Goal: Task Accomplishment & Management: Complete application form

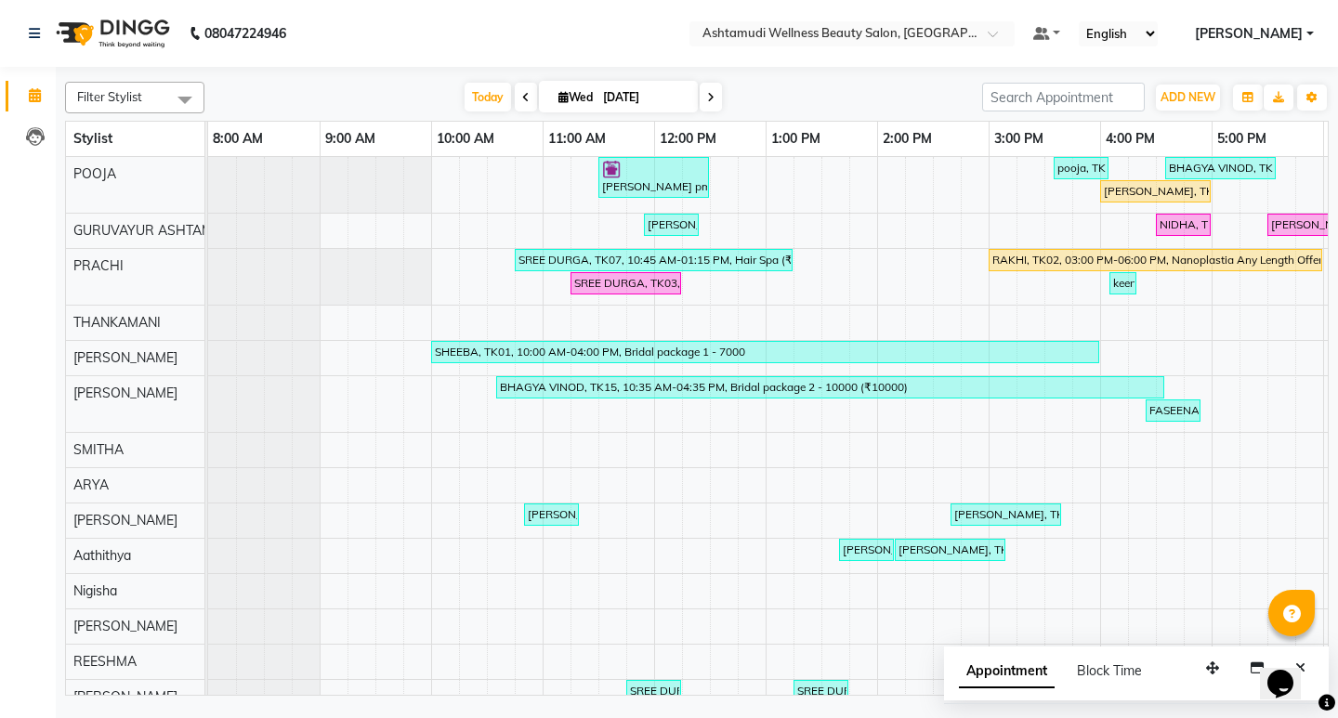
scroll to position [0, 330]
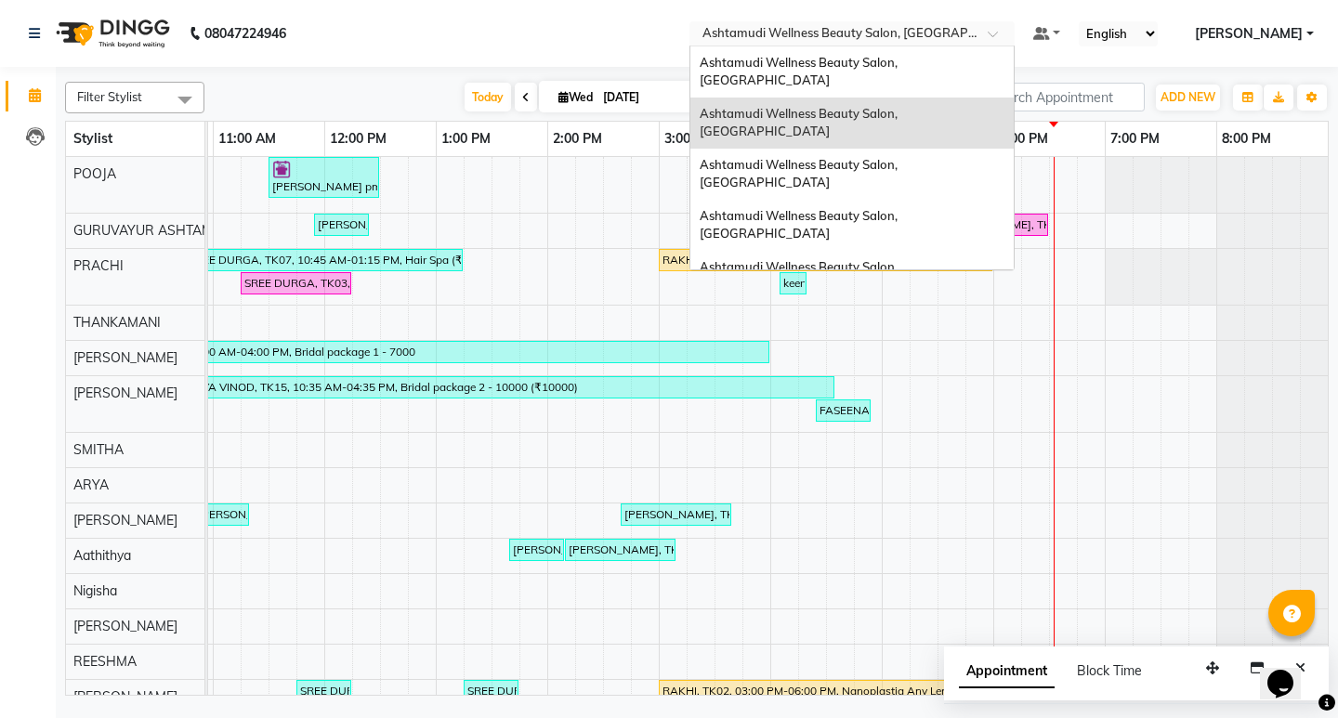
click at [1011, 31] on span at bounding box center [999, 39] width 23 height 19
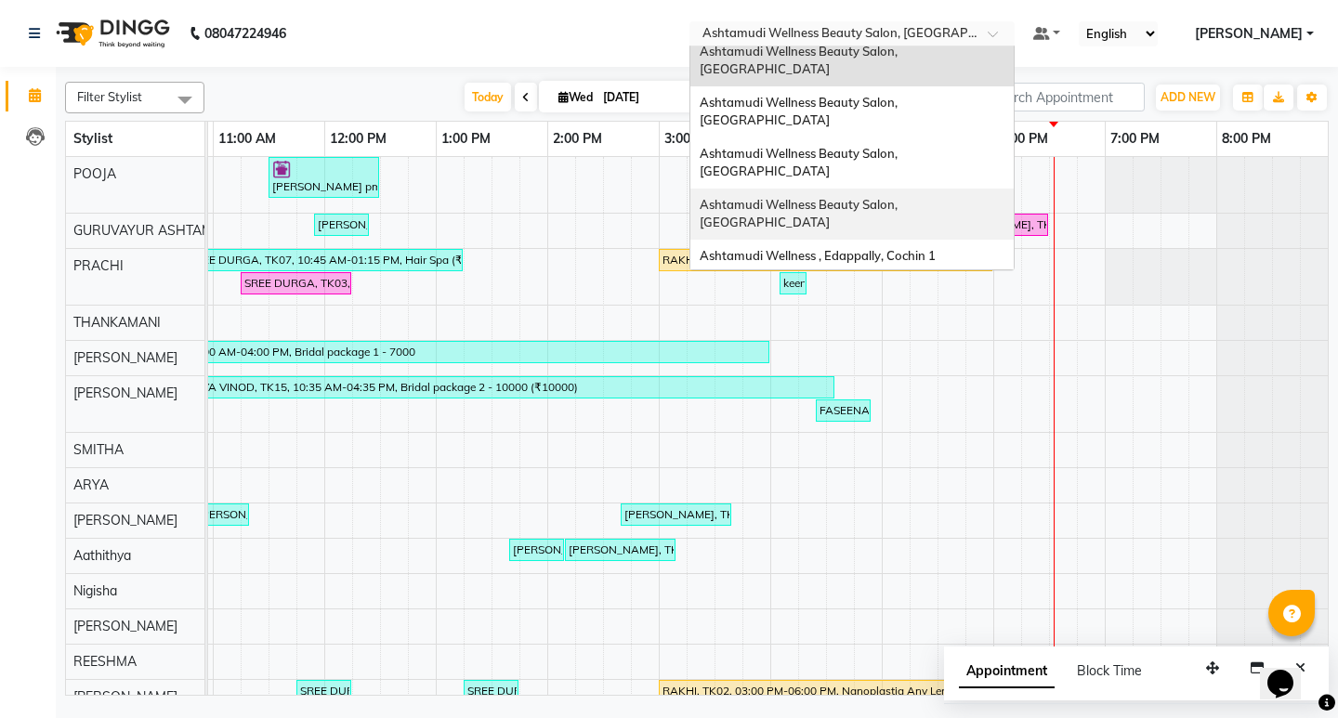
scroll to position [93, 0]
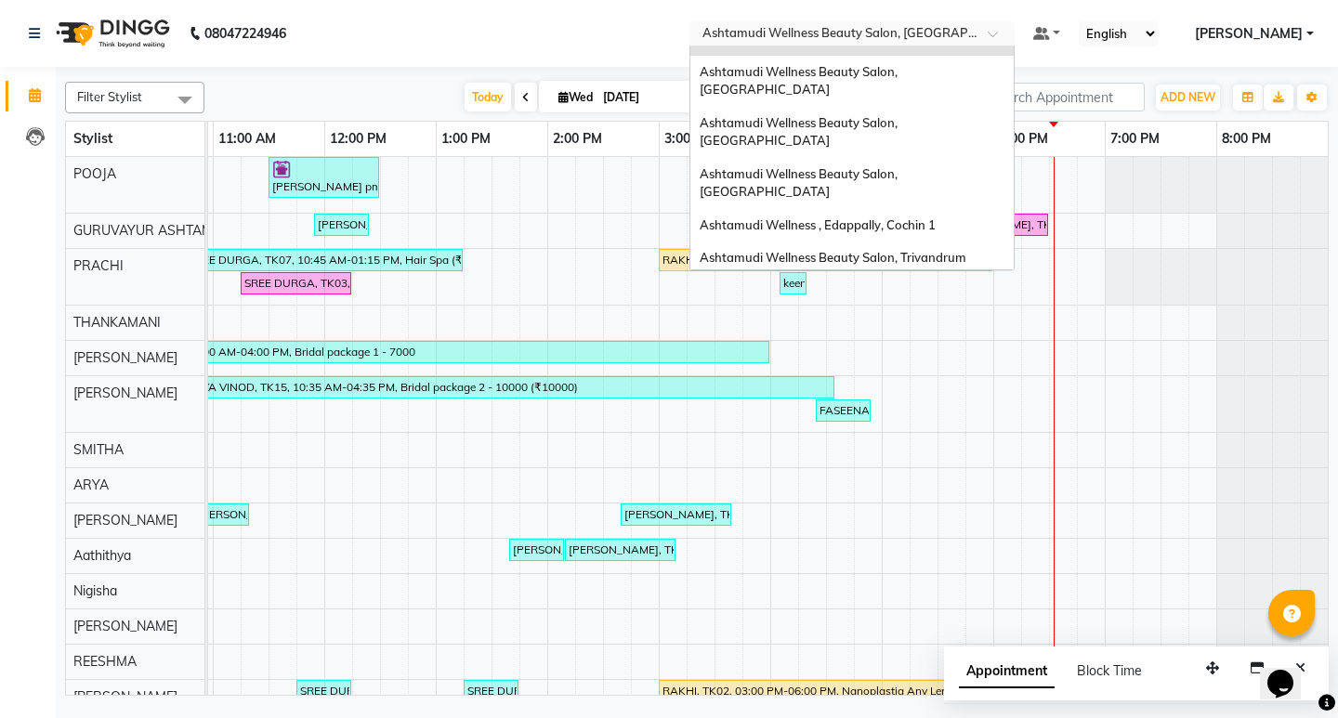
click at [958, 326] on div "Ashtamudi Welness Beauty Salon, [GEOGRAPHIC_DATA]" at bounding box center [852, 351] width 323 height 51
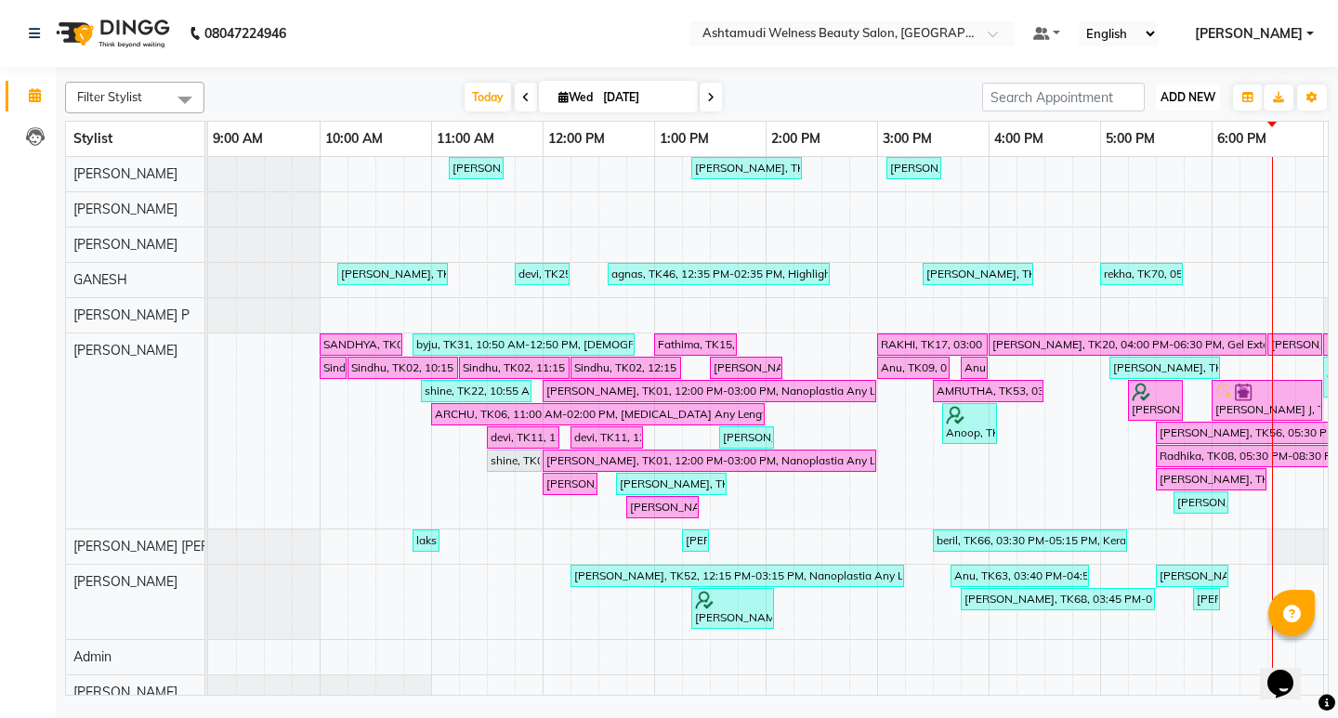
click at [1206, 101] on span "ADD NEW" at bounding box center [1188, 97] width 55 height 14
click at [713, 96] on span at bounding box center [711, 97] width 22 height 29
type input "04-09-2025"
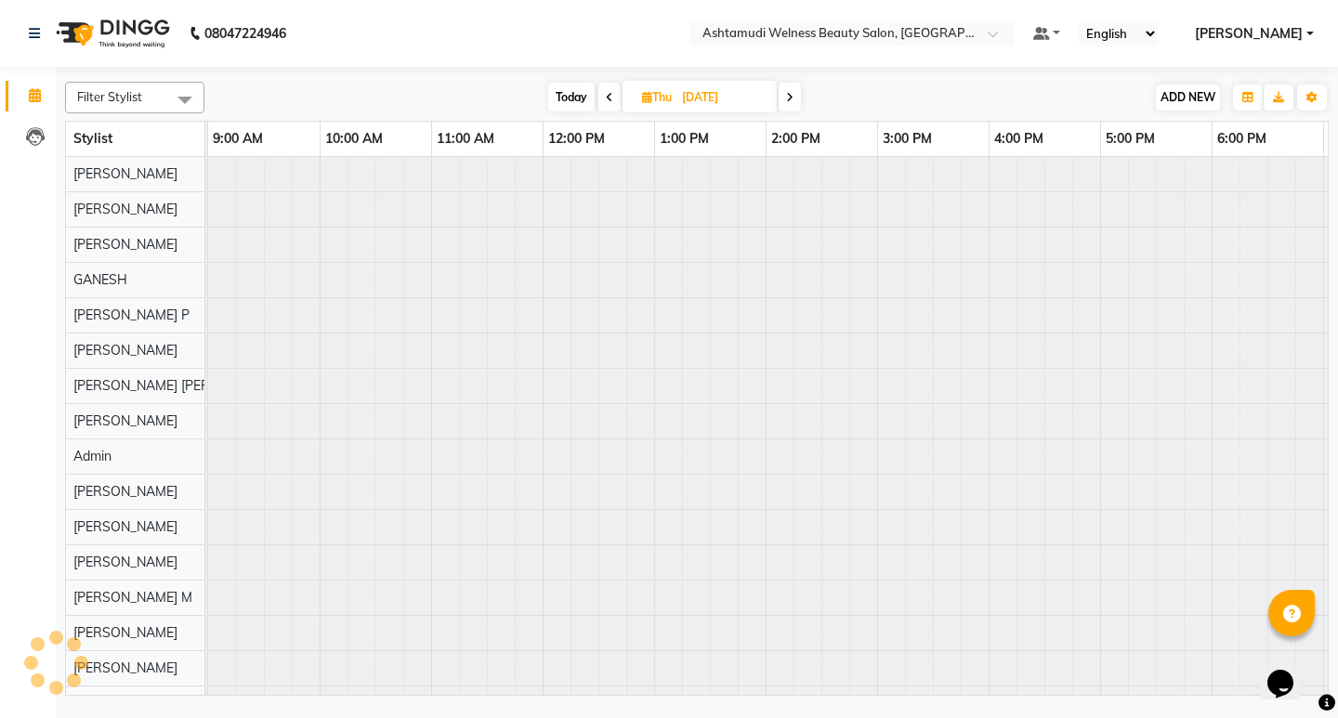
scroll to position [0, 218]
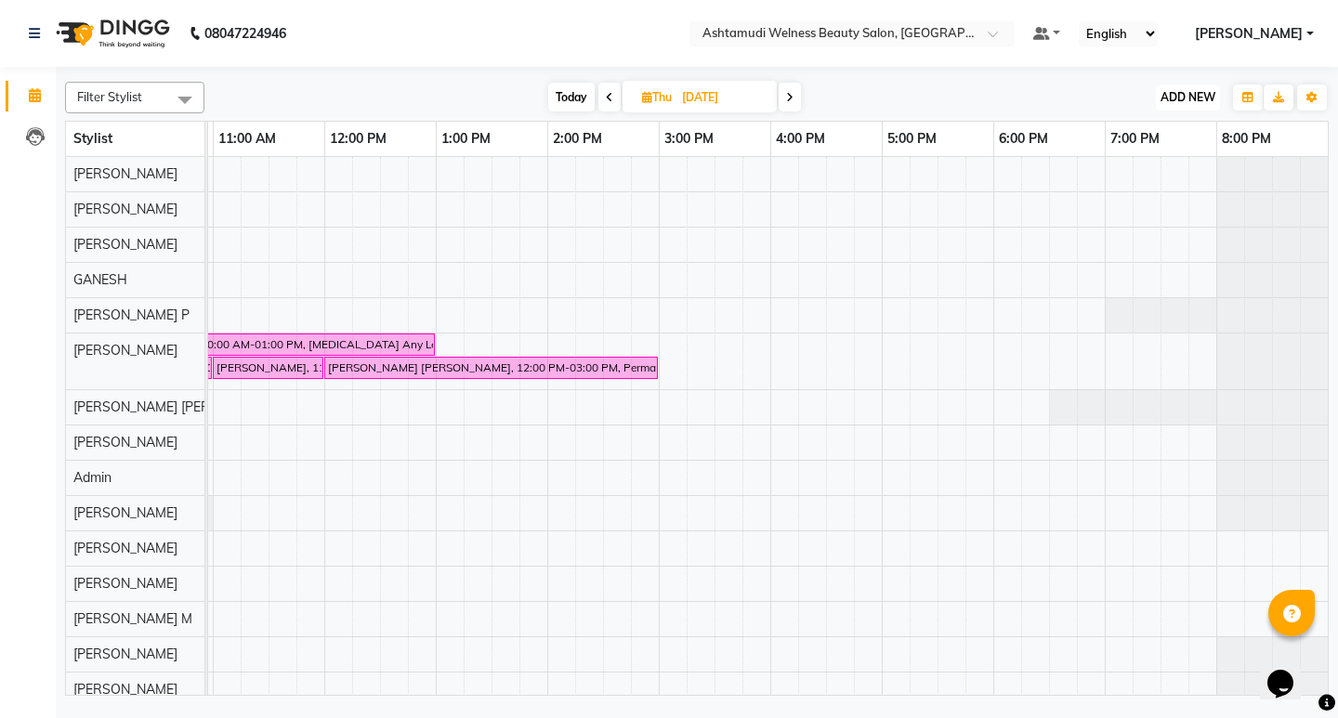
click at [1211, 101] on span "ADD NEW" at bounding box center [1188, 97] width 55 height 14
click at [1149, 127] on button "Add Appointment" at bounding box center [1146, 133] width 147 height 24
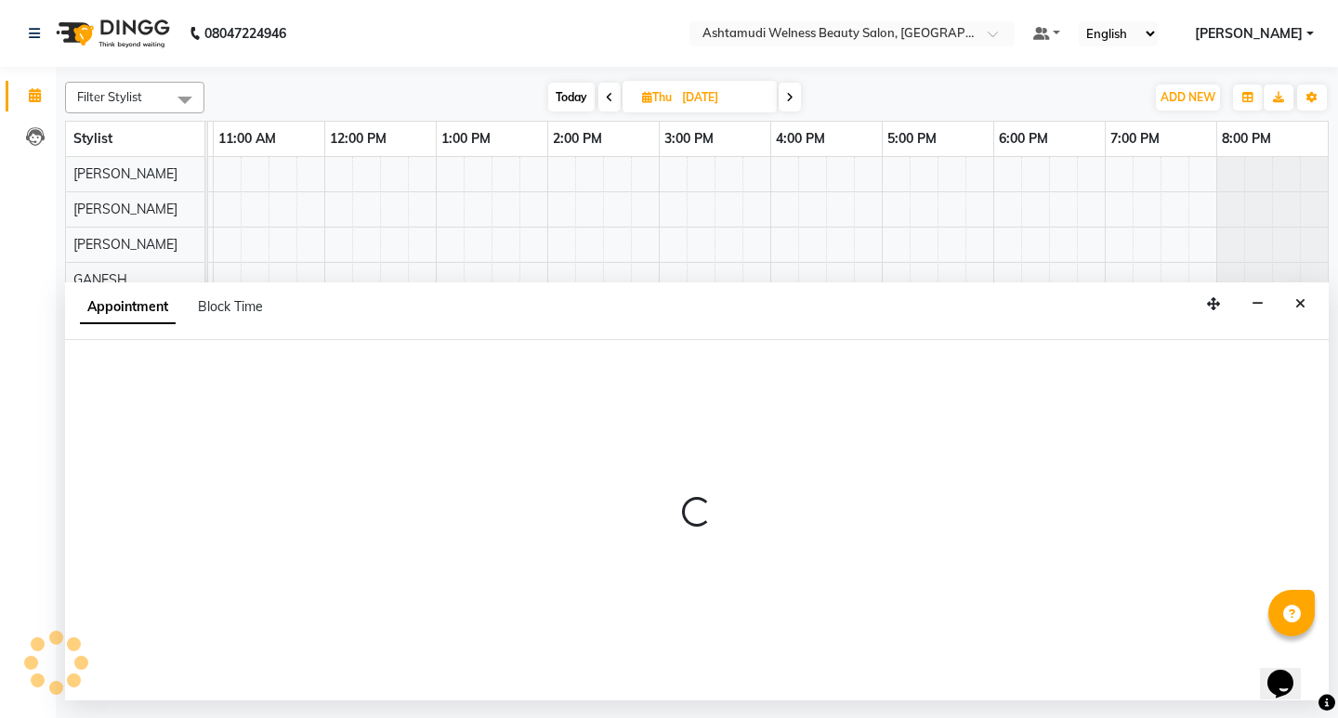
select select "tentative"
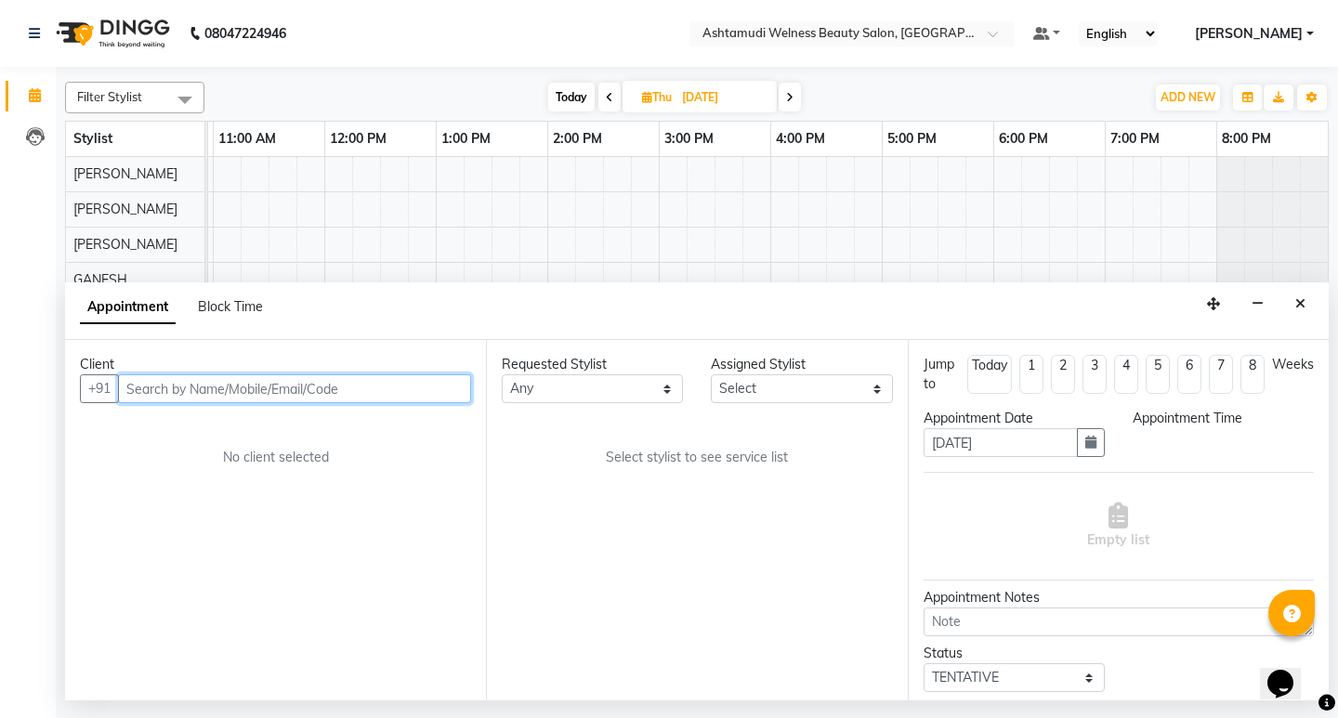
select select "600"
click at [262, 392] on input "text" at bounding box center [294, 389] width 353 height 29
paste input "918547755701"
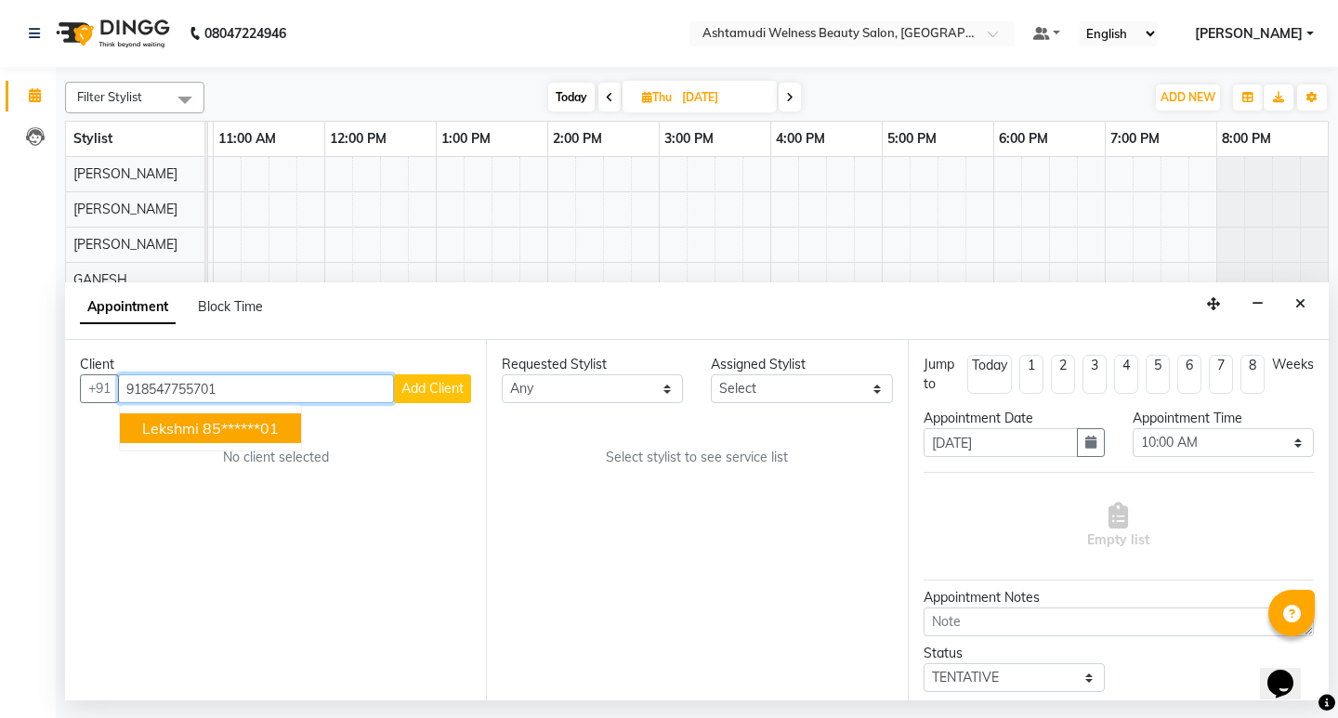
click at [143, 391] on input "918547755701" at bounding box center [256, 389] width 276 height 29
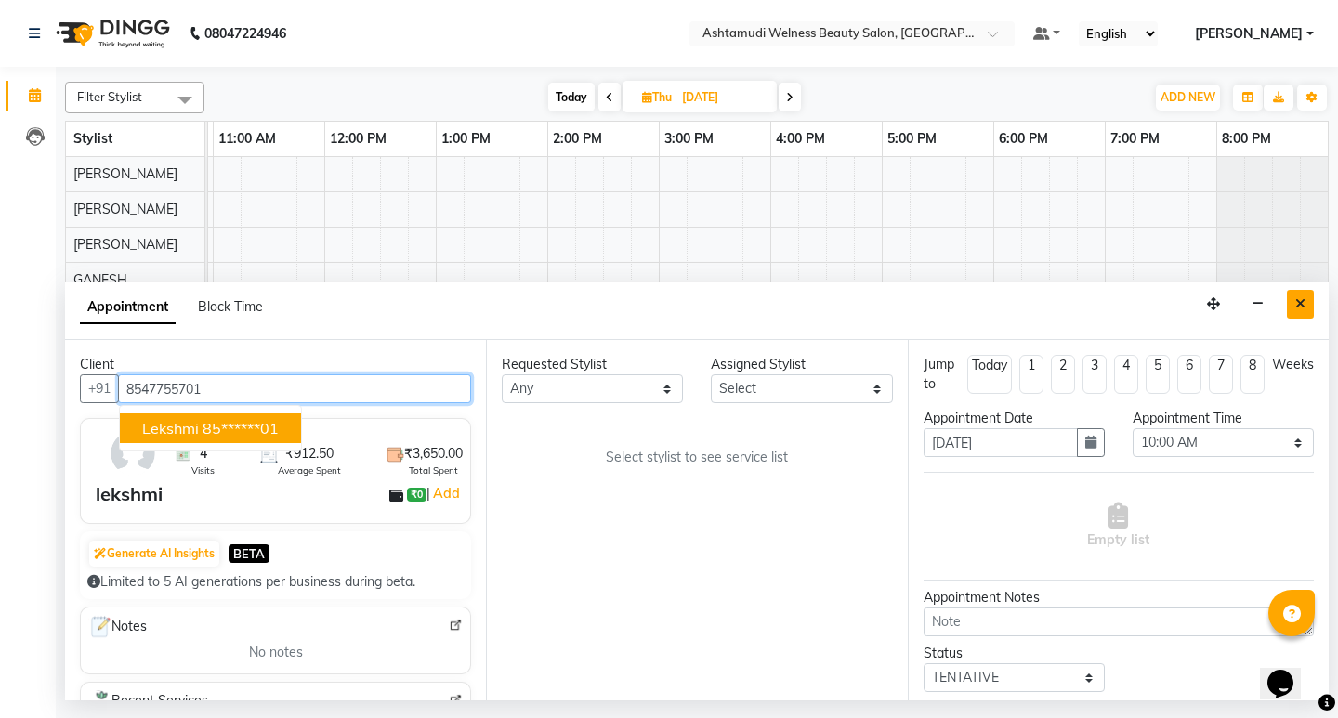
type input "8547755701"
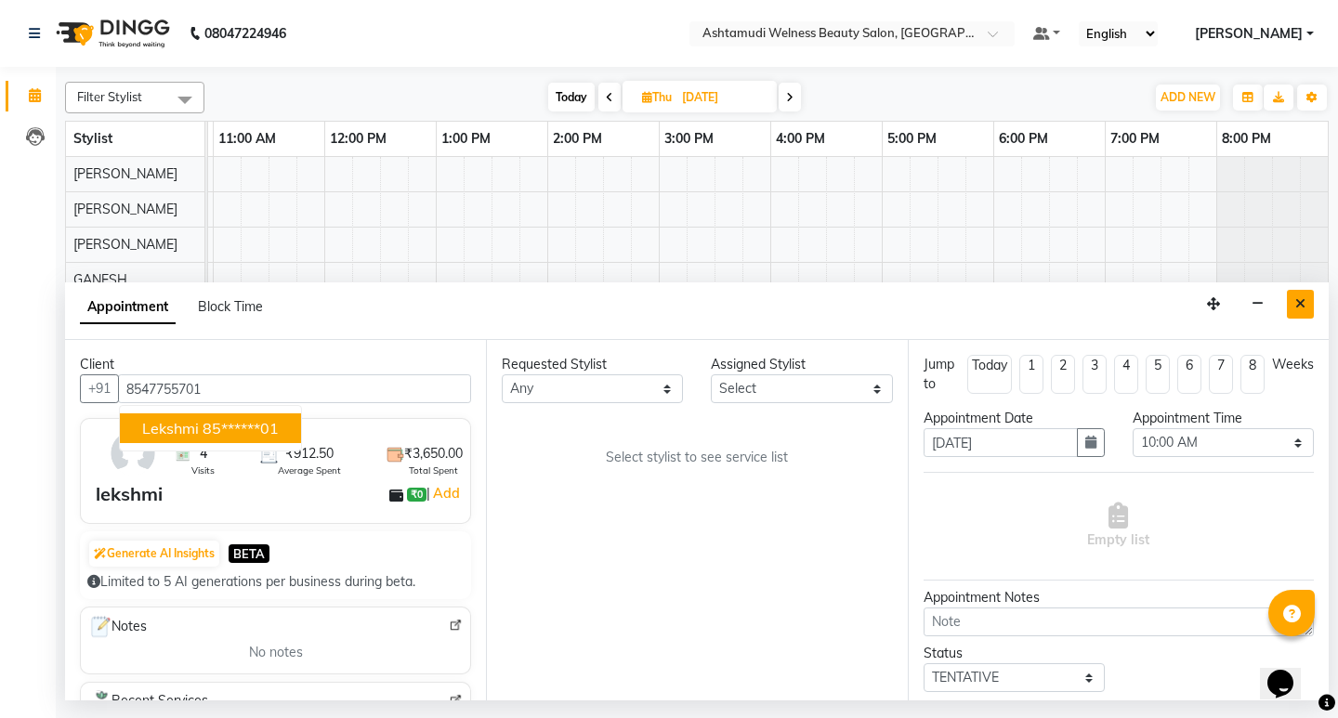
click at [1292, 300] on button "Close" at bounding box center [1300, 304] width 27 height 29
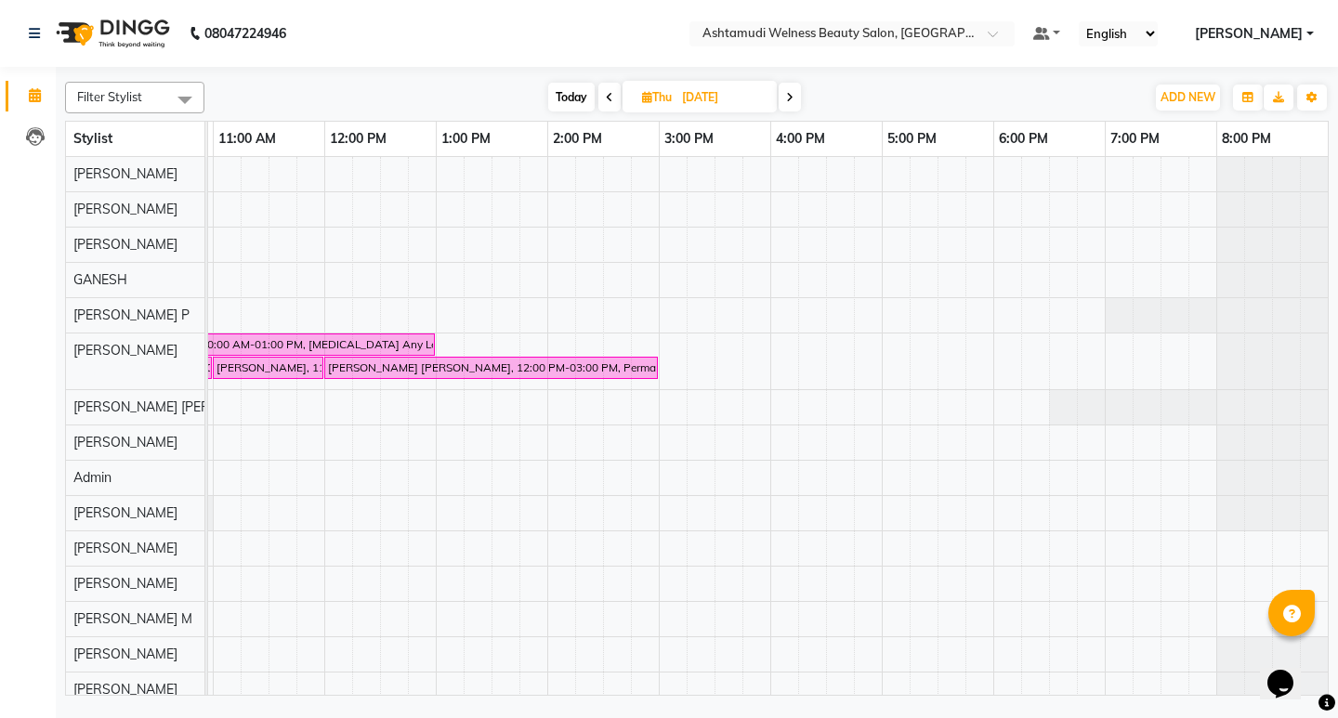
click at [704, 700] on div "Filter Stylist Select All ADITHYA TAMANG Admin ALTHAF Anitha ATHIRA SANAL BETZA…" at bounding box center [697, 384] width 1283 height 634
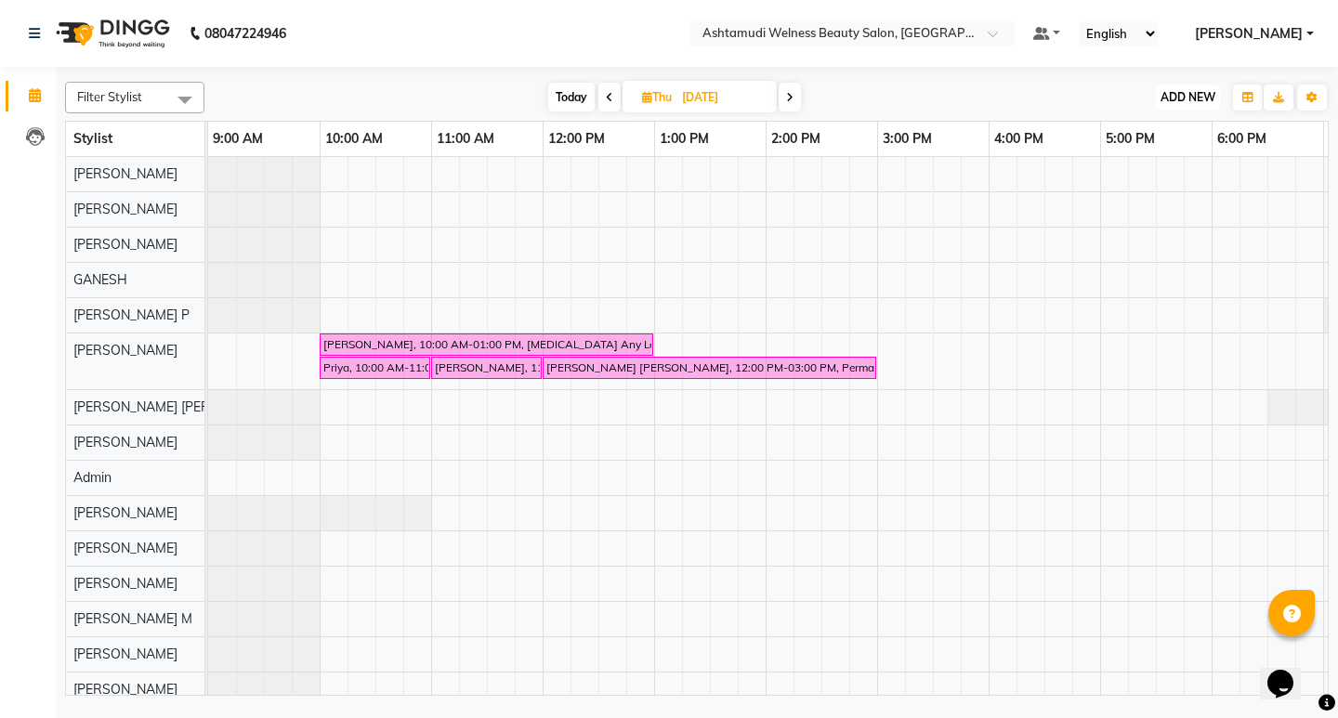
click at [1182, 93] on span "ADD NEW" at bounding box center [1188, 97] width 55 height 14
click at [1155, 138] on button "Add Appointment" at bounding box center [1146, 133] width 147 height 24
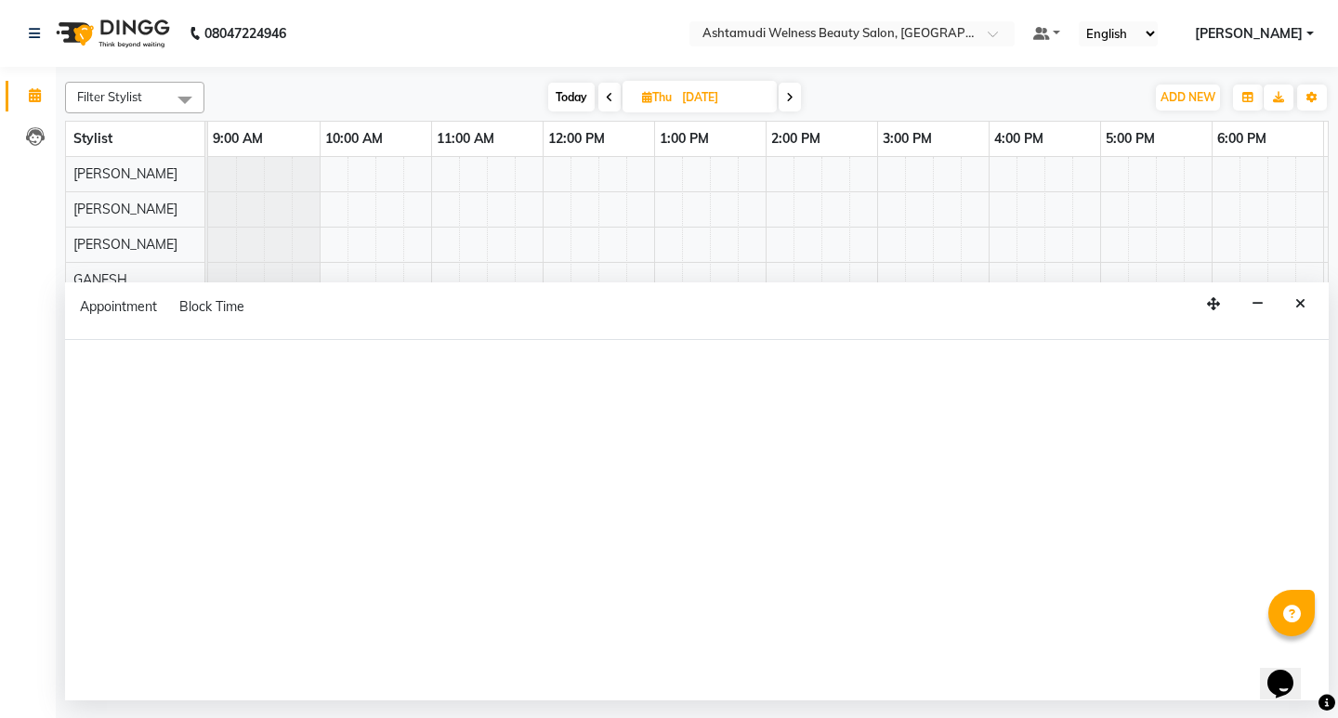
select select "600"
select select "tentative"
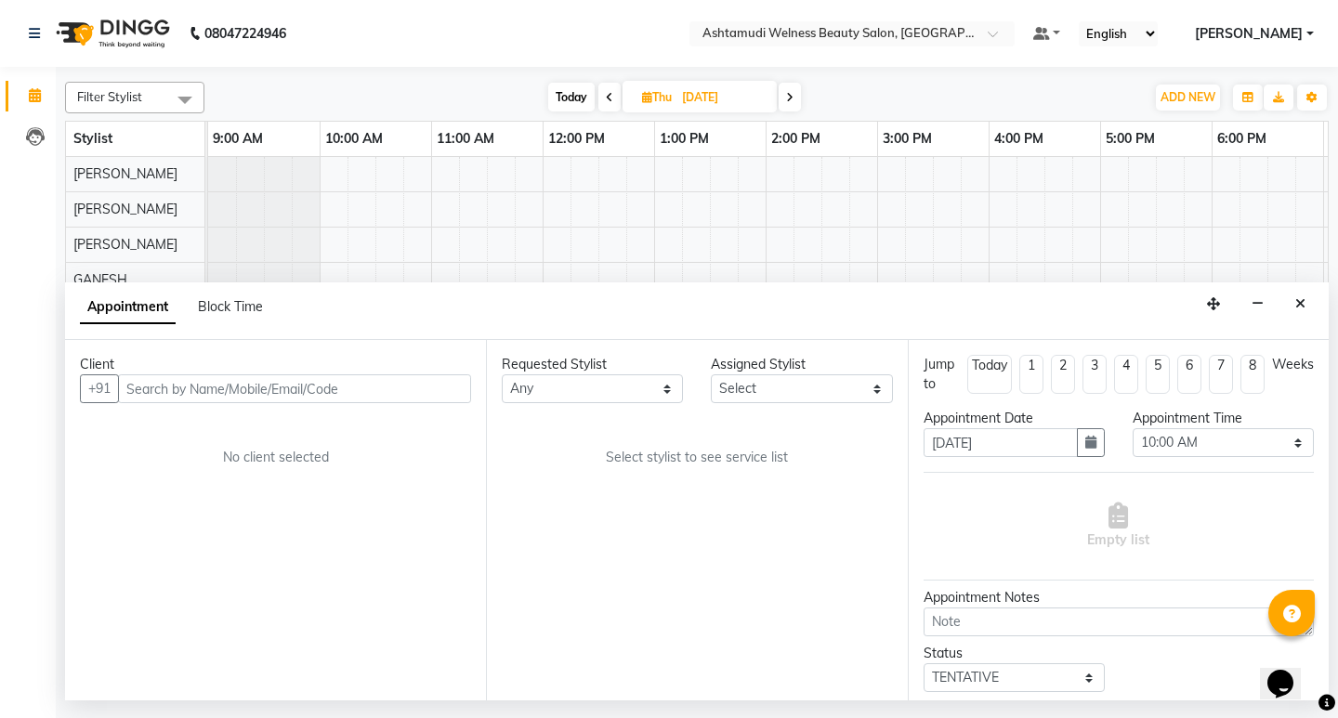
click at [322, 392] on input "text" at bounding box center [294, 389] width 353 height 29
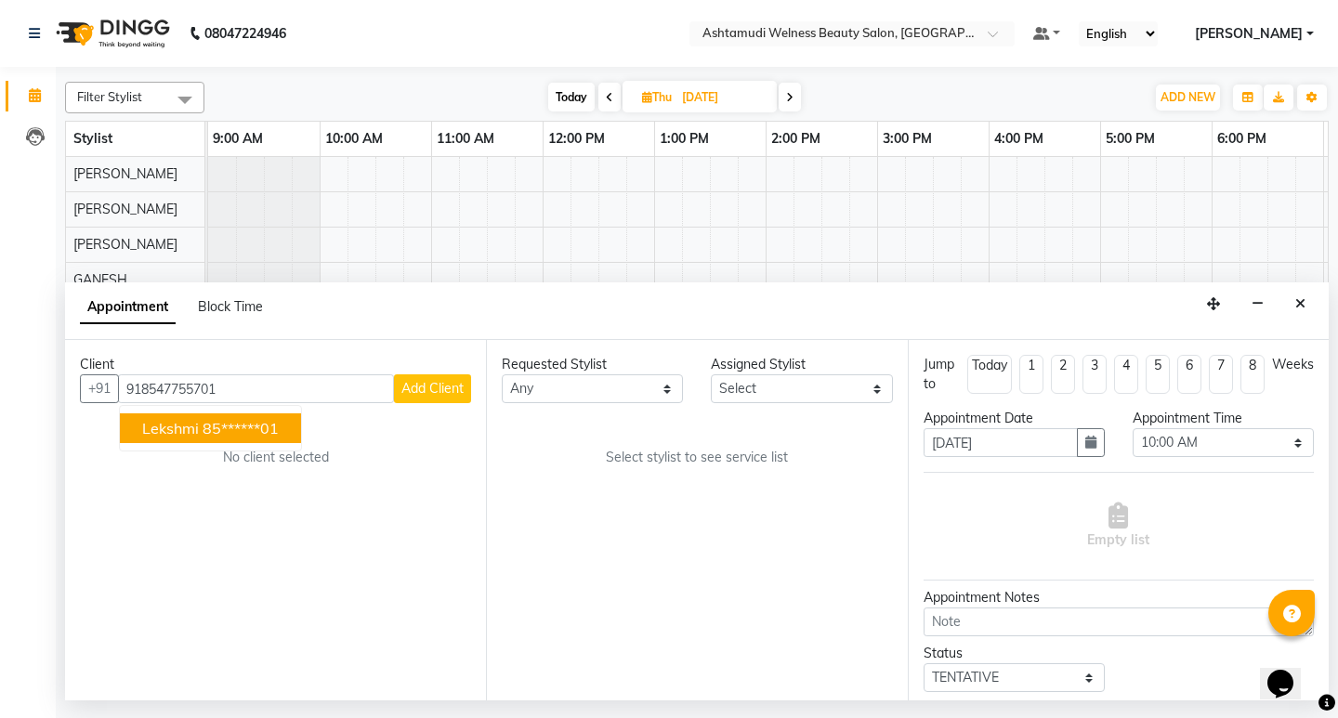
click at [204, 425] on ngb-highlight "85******01" at bounding box center [241, 428] width 76 height 19
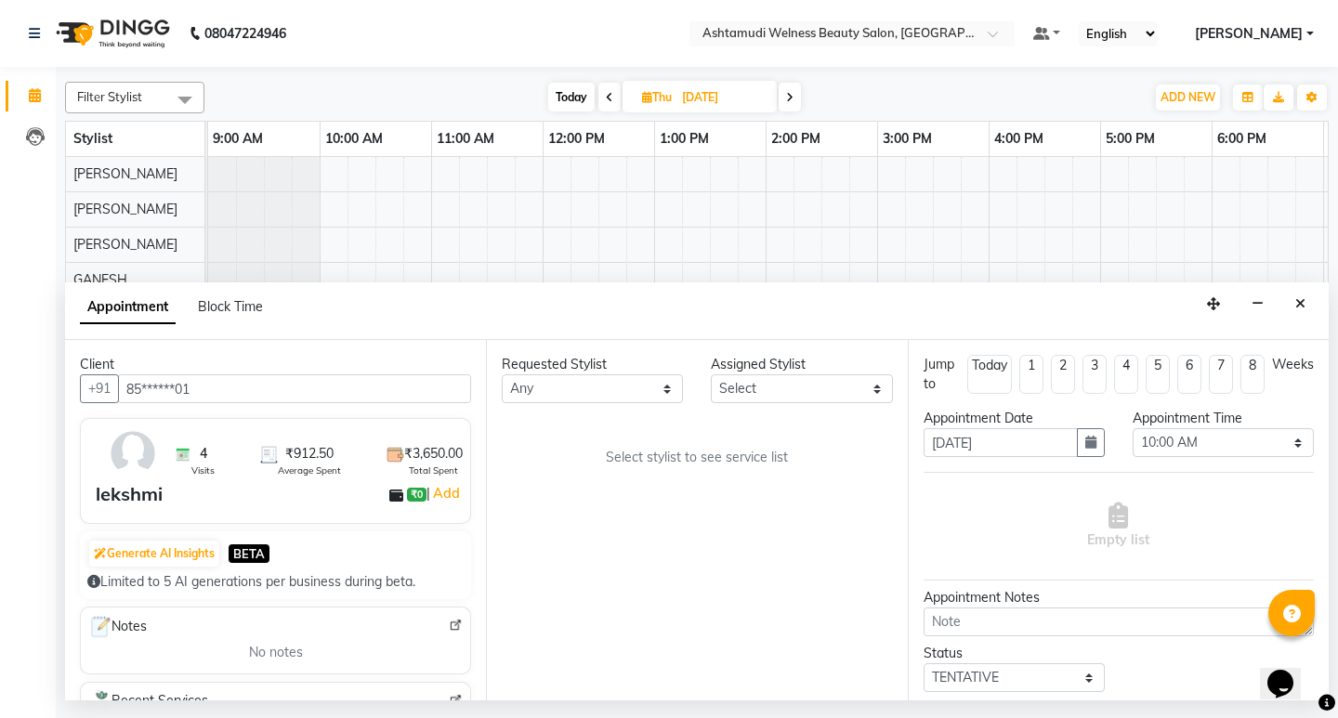
type input "85******01"
drag, startPoint x: 805, startPoint y: 391, endPoint x: 797, endPoint y: 375, distance: 18.3
click at [805, 391] on select "Select ADITHYA TAMANG Admin ALTHAF Anitha ATHIRA SANAL BETZA M BINU DEVIKA GANE…" at bounding box center [801, 389] width 181 height 29
select select "25976"
click at [711, 375] on select "Select ADITHYA TAMANG Admin ALTHAF Anitha ATHIRA SANAL BETZA M BINU DEVIKA GANE…" at bounding box center [801, 389] width 181 height 29
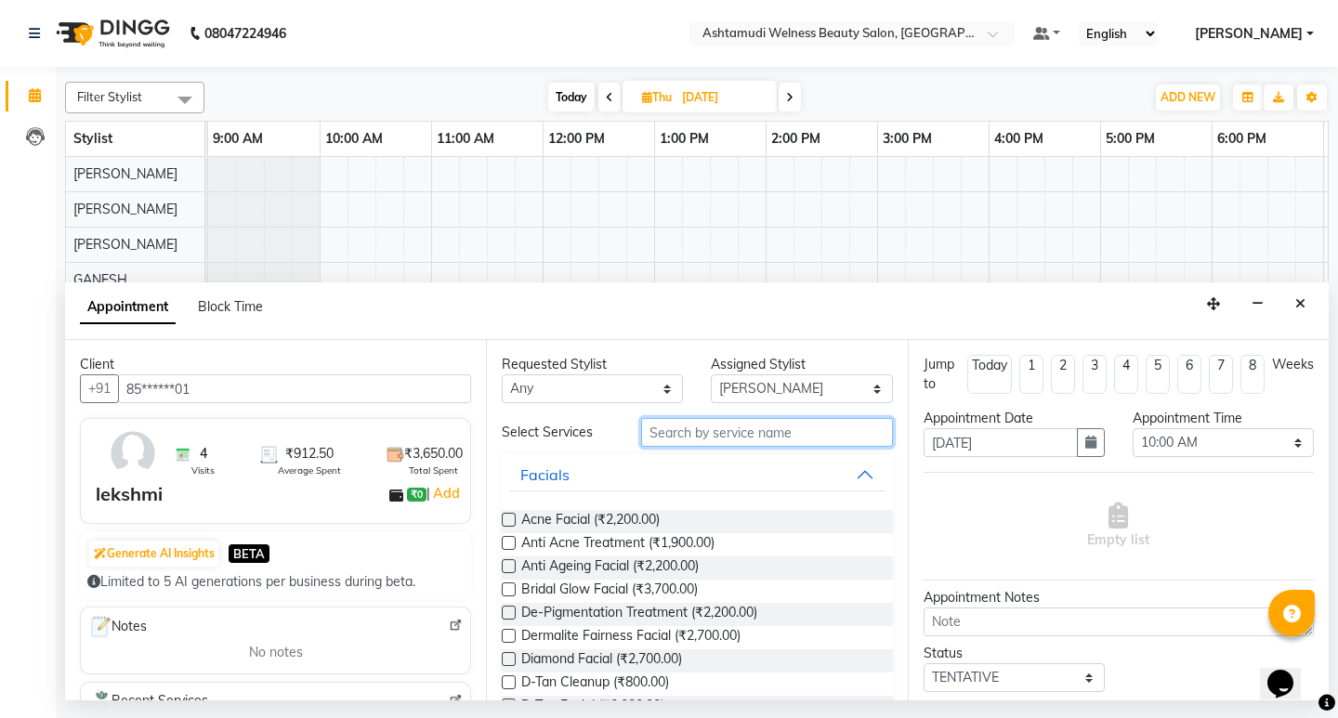
click at [698, 436] on input "text" at bounding box center [766, 432] width 251 height 29
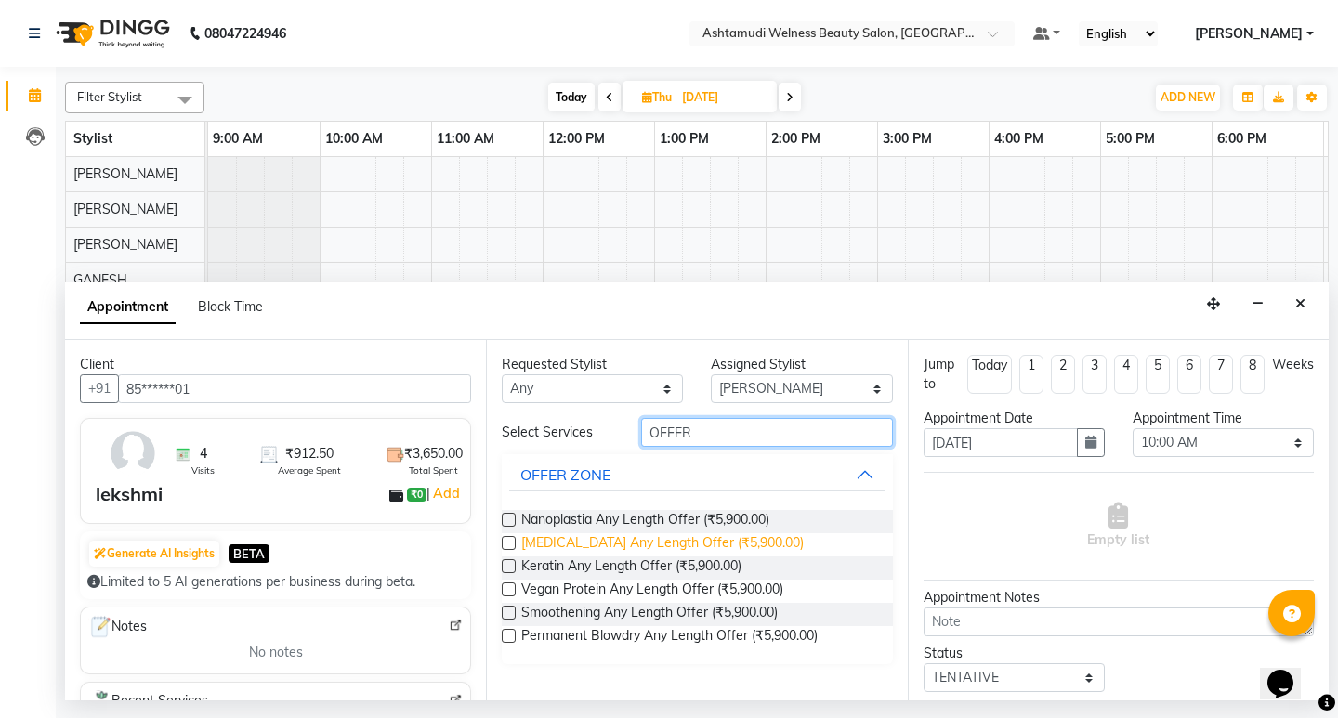
type input "OFFER"
click at [626, 534] on span "Botox Any Length Offer (₹5,900.00)" at bounding box center [662, 545] width 283 height 23
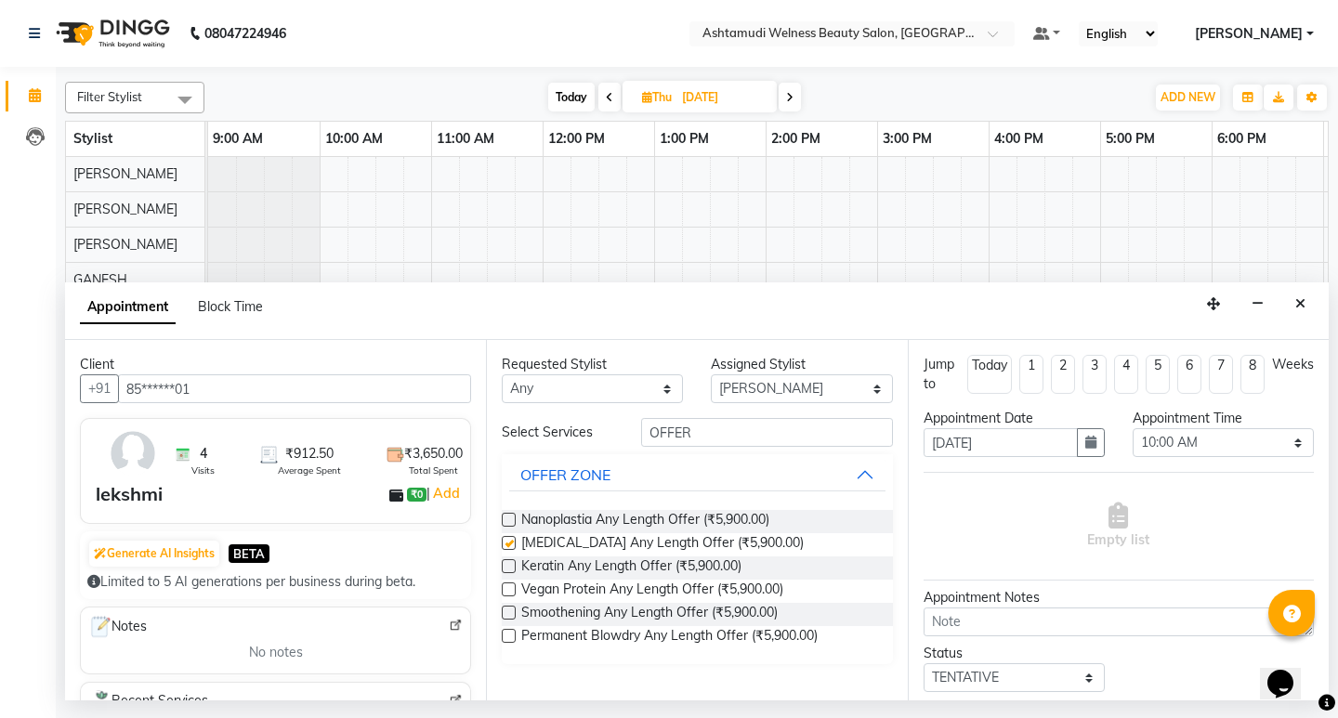
checkbox input "false"
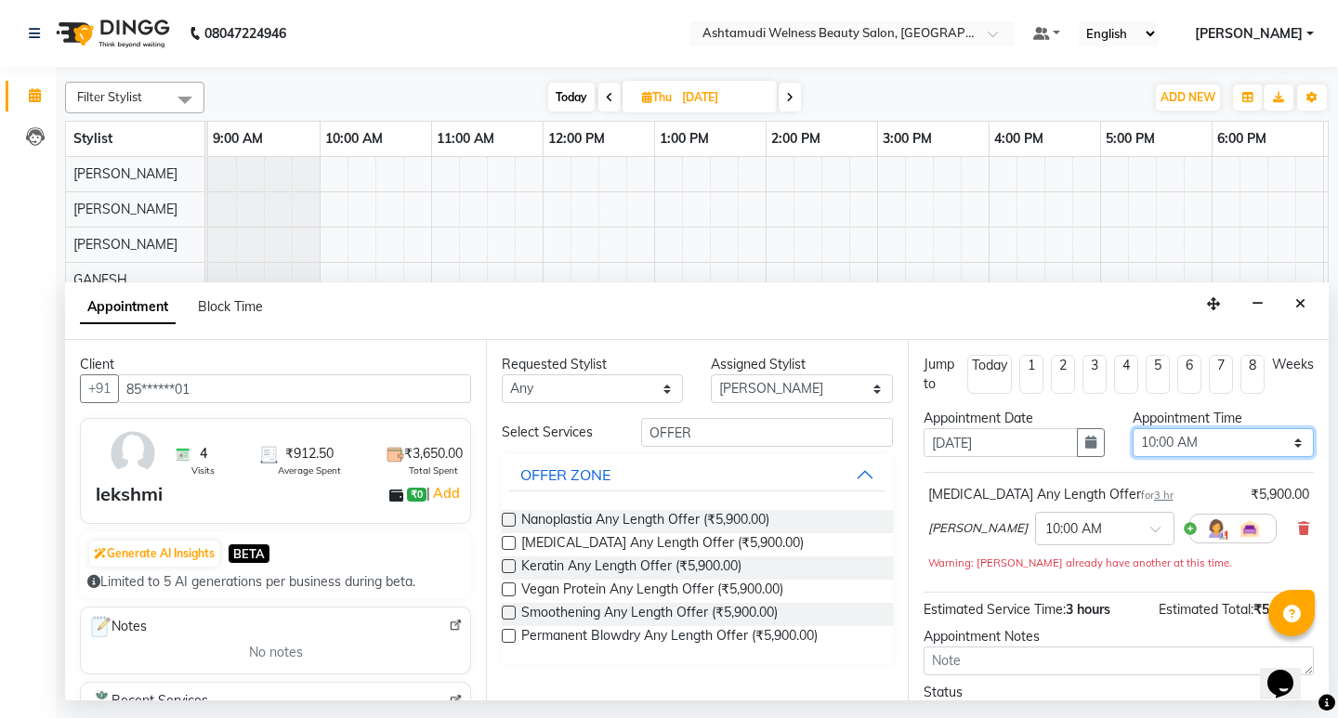
click at [1210, 446] on select "Select 10:00 AM 10:15 AM 10:30 AM 10:45 AM 11:00 AM 11:15 AM 11:30 AM 11:45 AM …" at bounding box center [1223, 442] width 181 height 29
select select "720"
click at [1133, 428] on select "Select 10:00 AM 10:15 AM 10:30 AM 10:45 AM 11:00 AM 11:15 AM 11:30 AM 11:45 AM …" at bounding box center [1223, 442] width 181 height 29
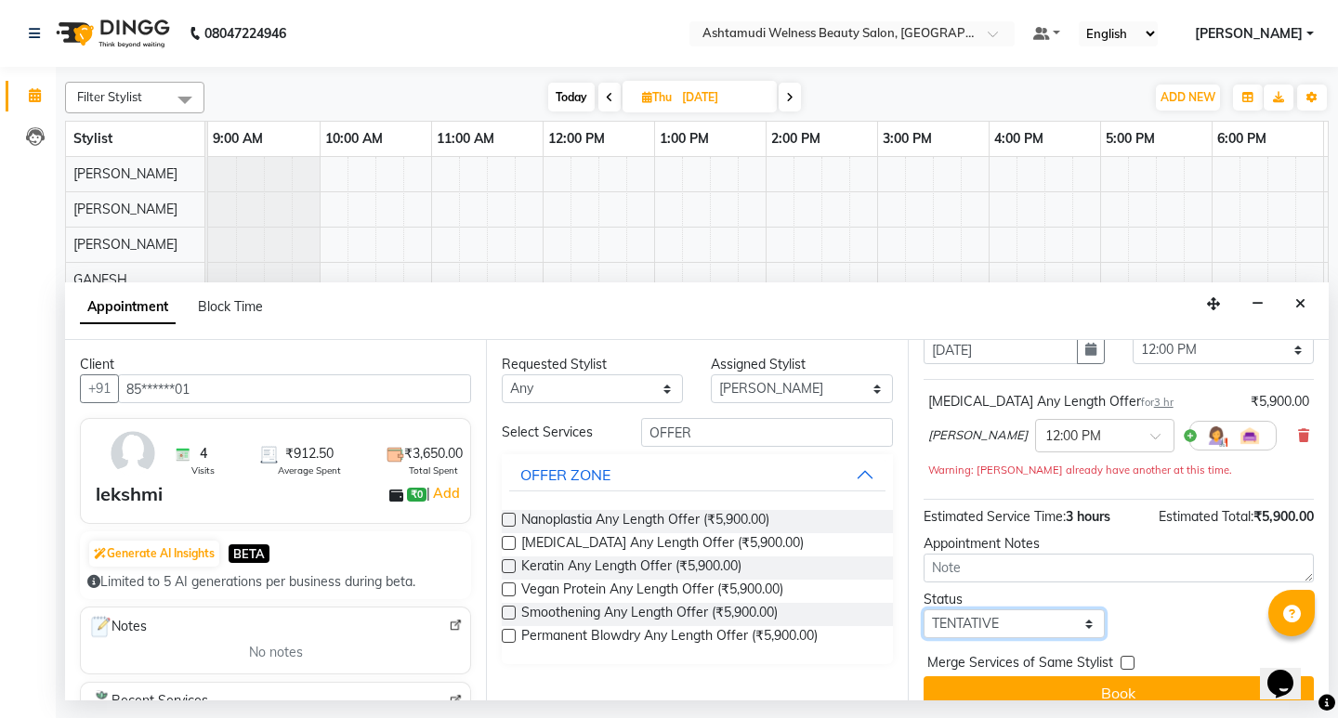
click at [1036, 630] on select "Select TENTATIVE CONFIRM UPCOMING" at bounding box center [1014, 624] width 181 height 29
select select "confirm booking"
click at [924, 613] on select "Select TENTATIVE CONFIRM UPCOMING" at bounding box center [1014, 624] width 181 height 29
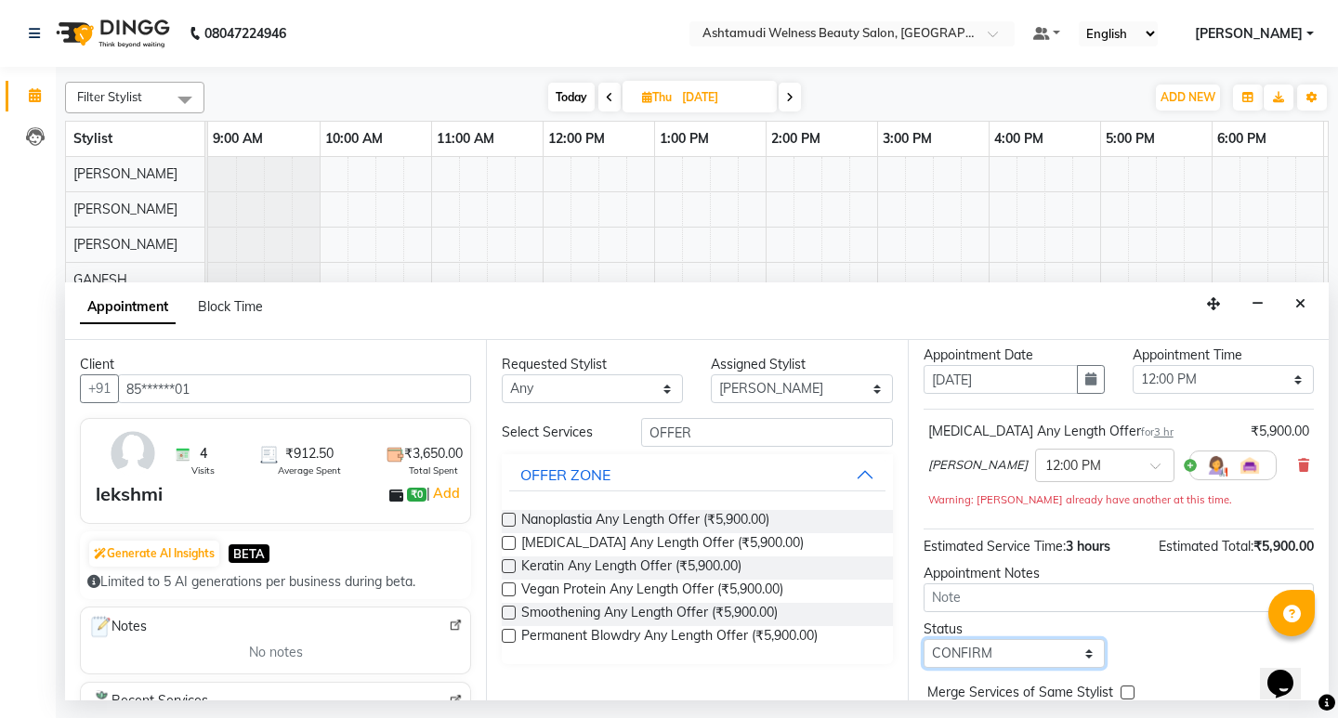
scroll to position [120, 0]
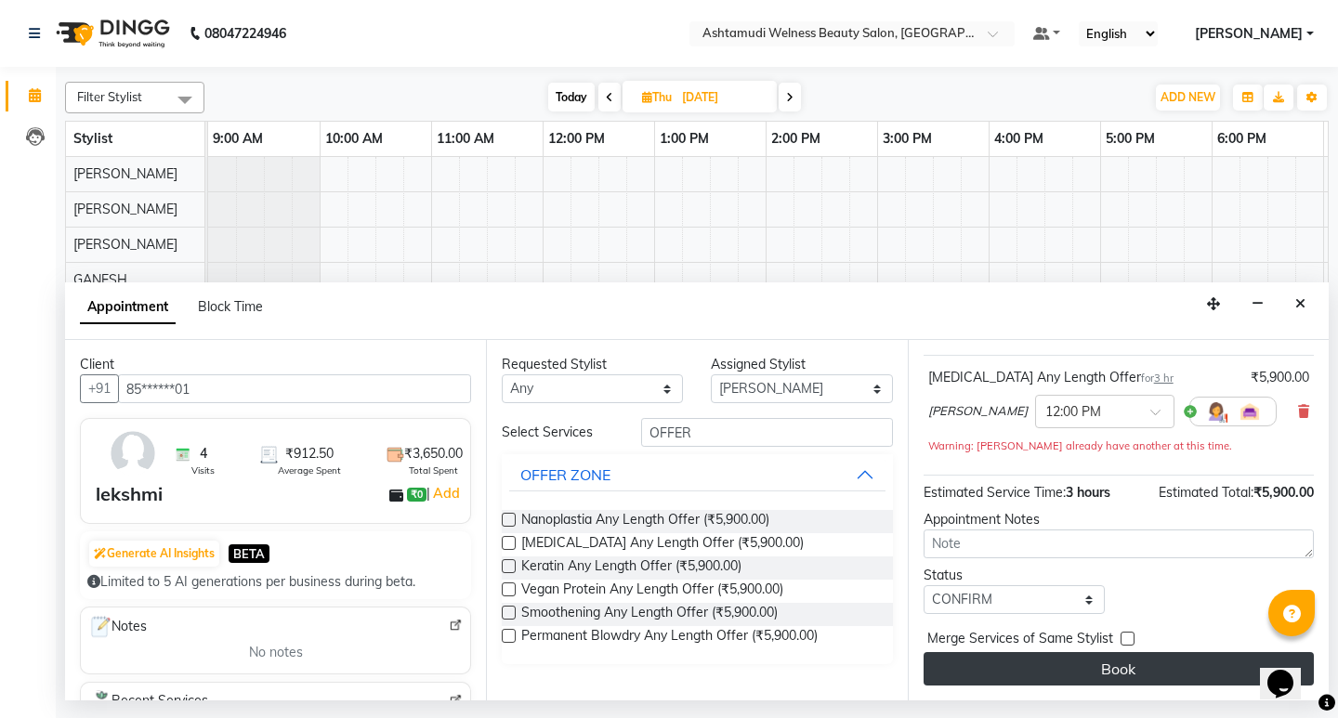
click at [1139, 666] on button "Book" at bounding box center [1119, 668] width 390 height 33
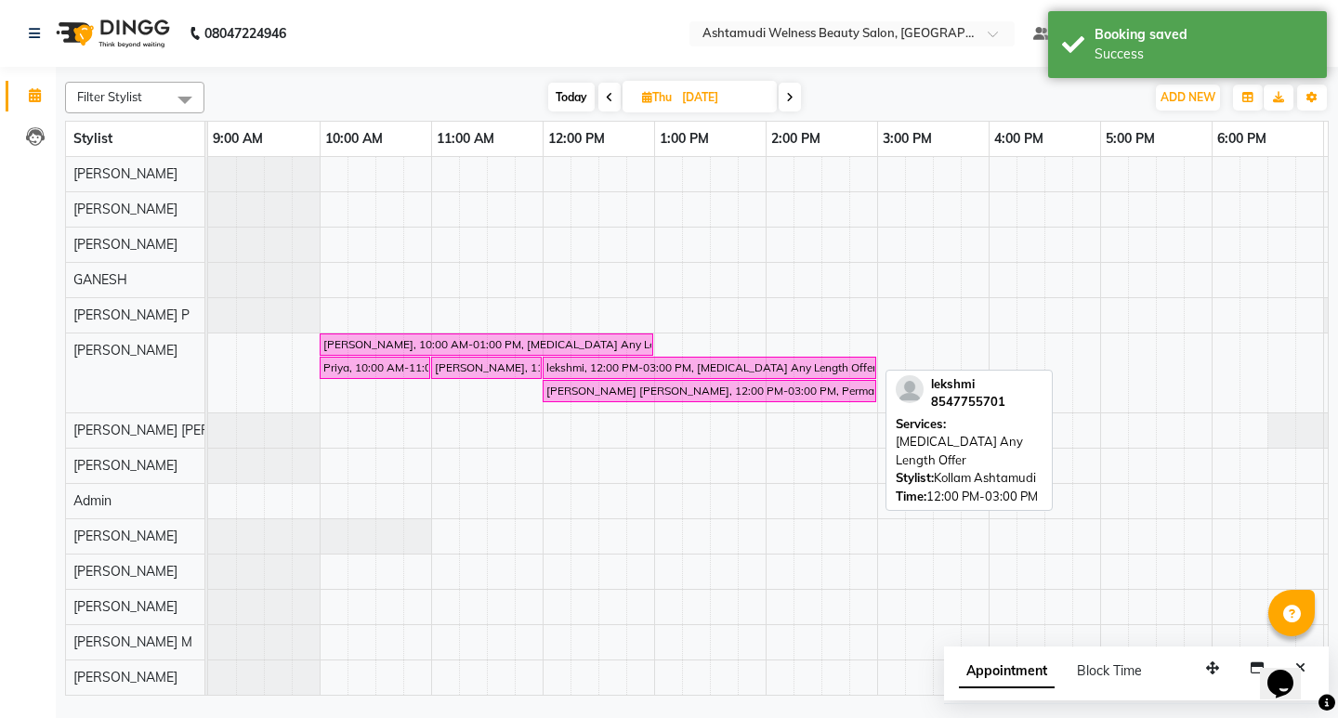
click at [741, 362] on div "lekshmi, 12:00 PM-03:00 PM, Botox Any Length Offer" at bounding box center [710, 368] width 330 height 17
select select "6"
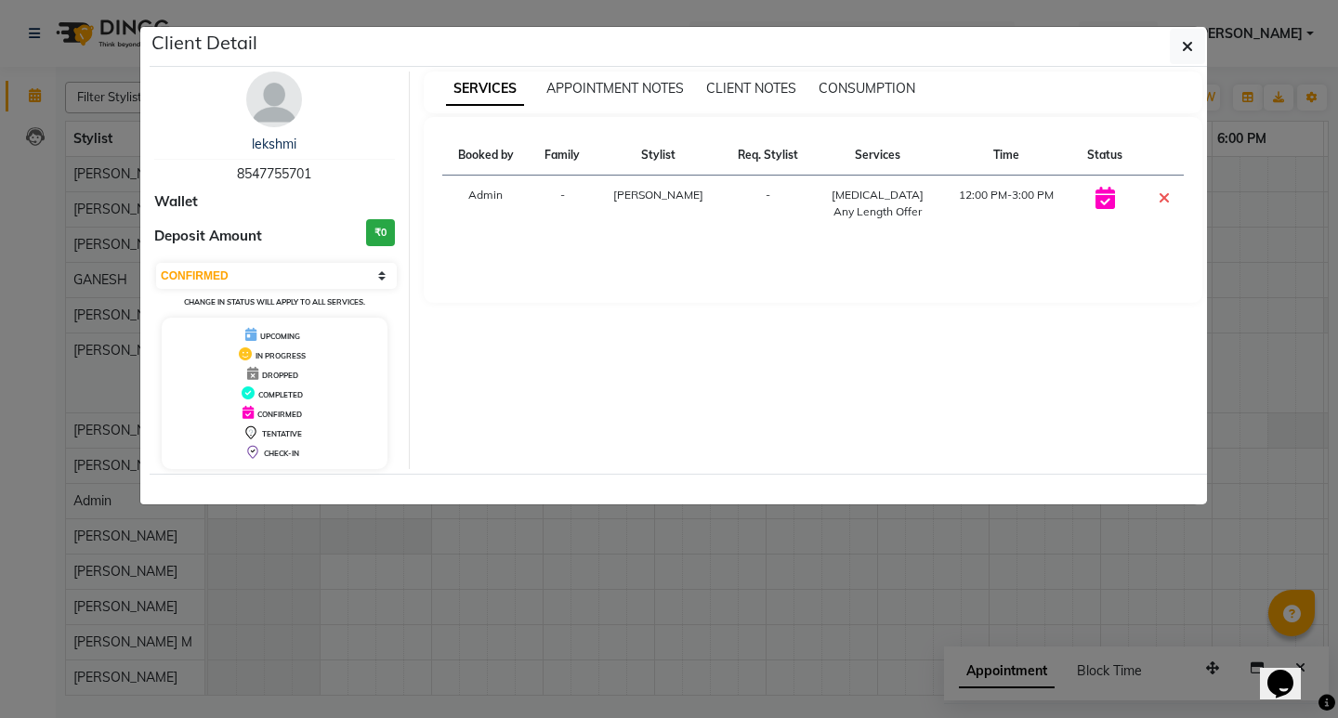
click at [1274, 218] on ngb-modal-window "Client Detail lekshmi 8547755701 Wallet Deposit Amount ₹0 Select CONFIRMED TENT…" at bounding box center [669, 359] width 1338 height 718
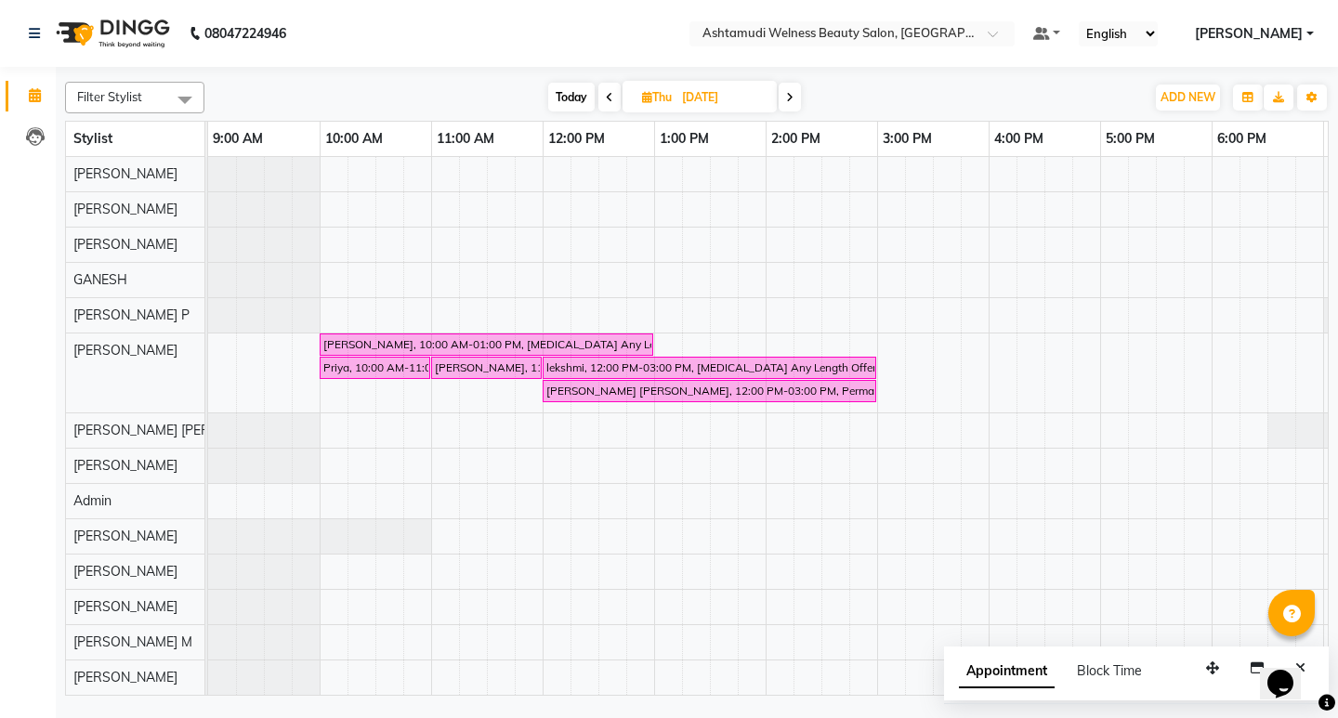
click at [611, 93] on icon at bounding box center [609, 97] width 7 height 11
type input "[DATE]"
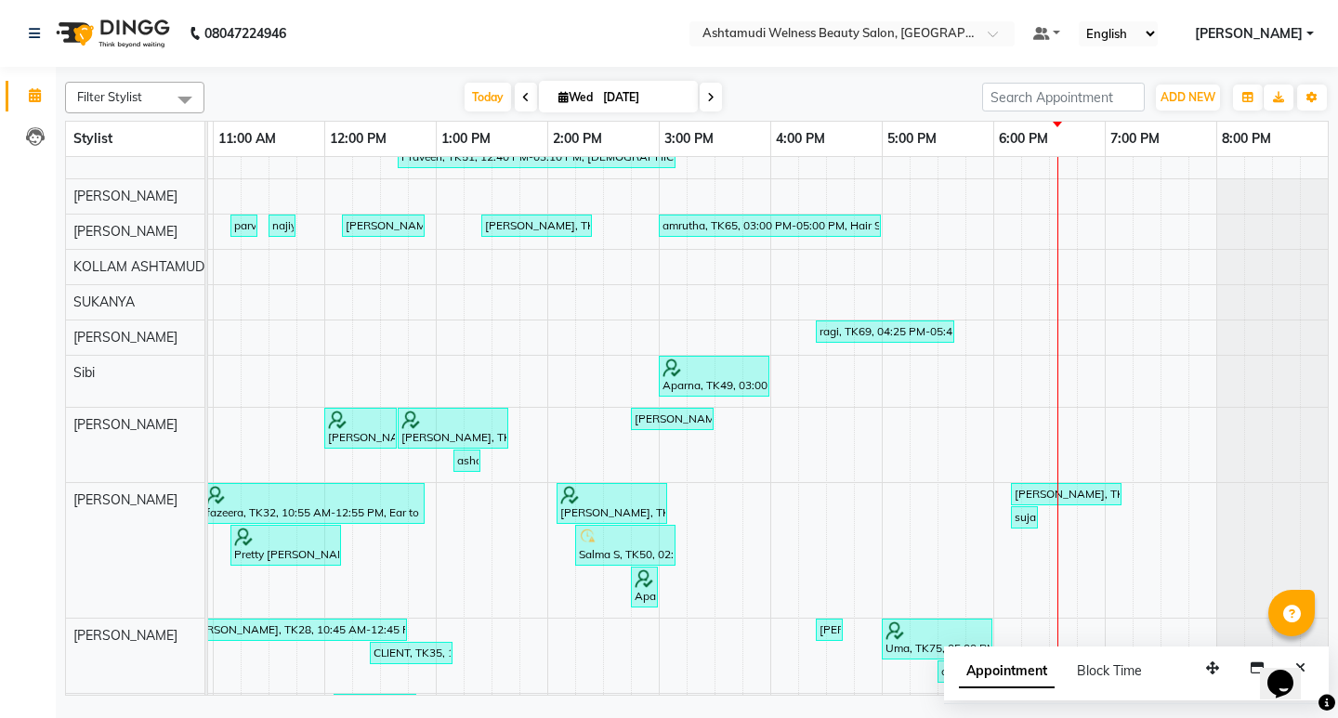
scroll to position [569, 0]
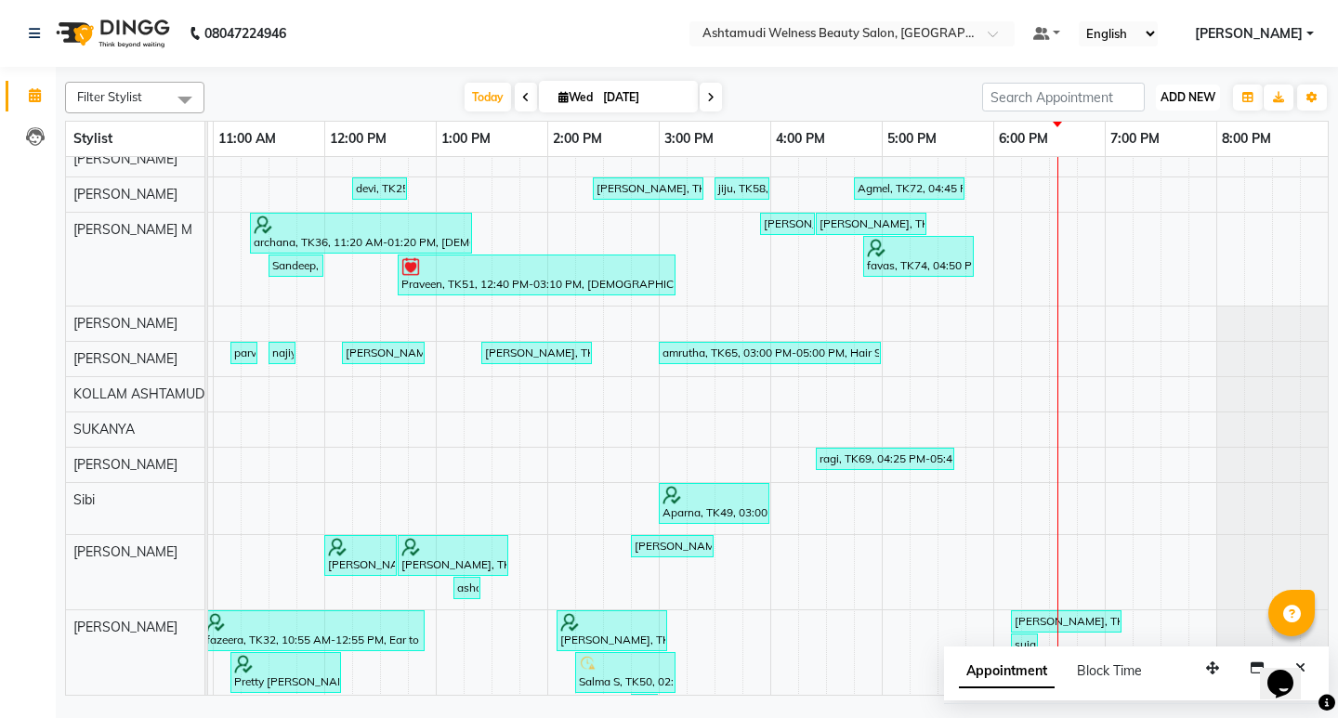
click at [1170, 95] on span "ADD NEW" at bounding box center [1188, 97] width 55 height 14
click at [1130, 128] on button "Add Appointment" at bounding box center [1146, 133] width 147 height 24
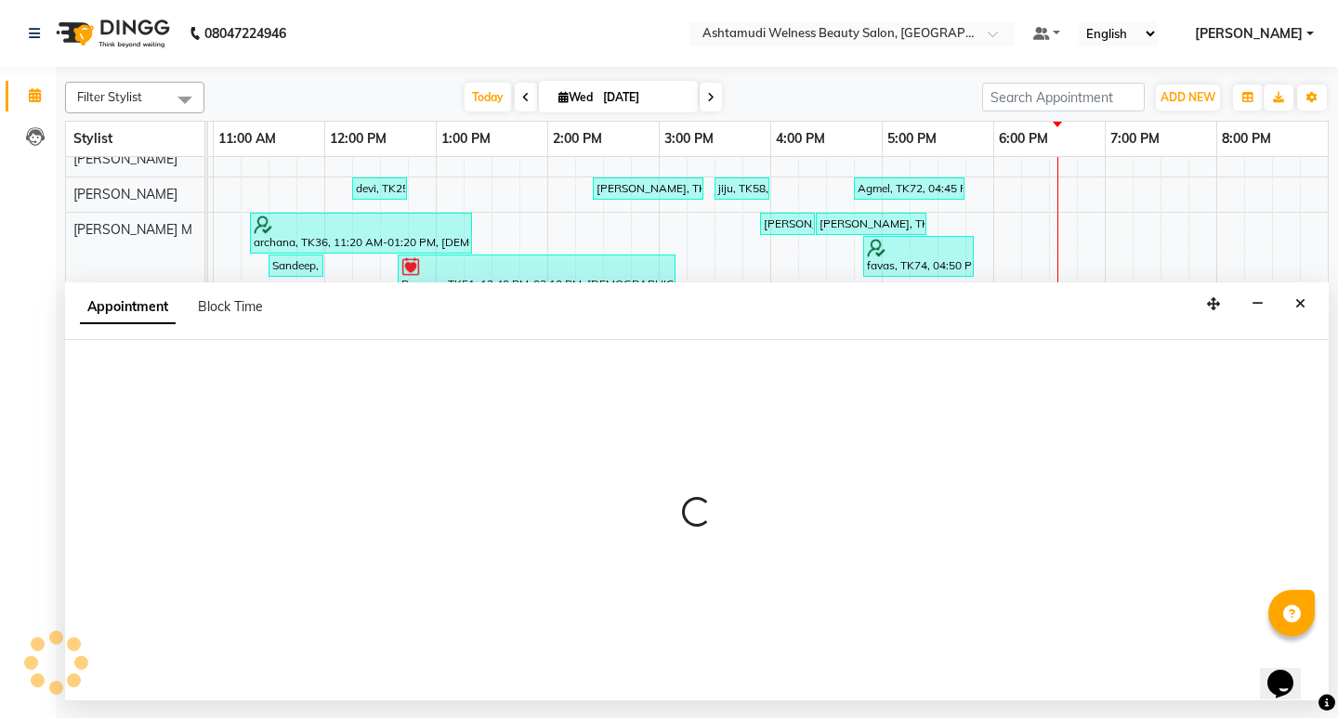
select select "600"
select select "tentative"
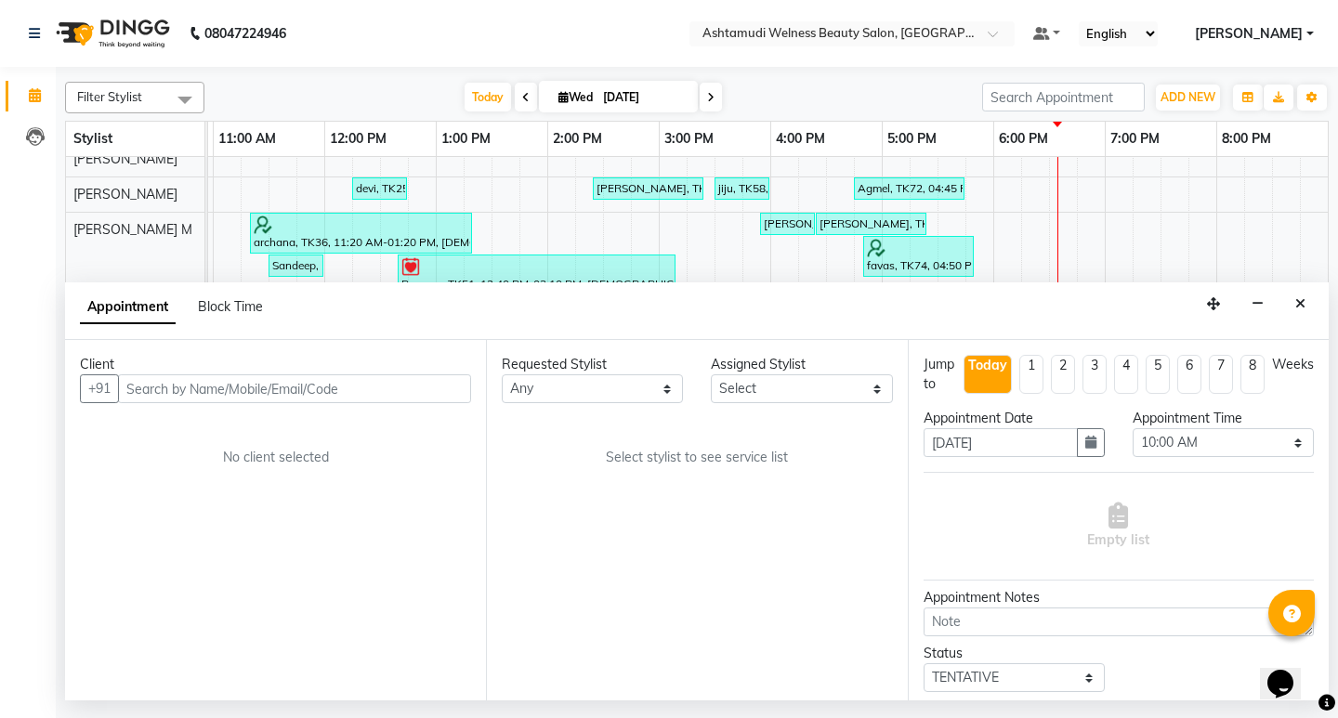
click at [239, 393] on input "text" at bounding box center [294, 389] width 353 height 29
click at [151, 389] on input "+918113031492" at bounding box center [256, 389] width 276 height 29
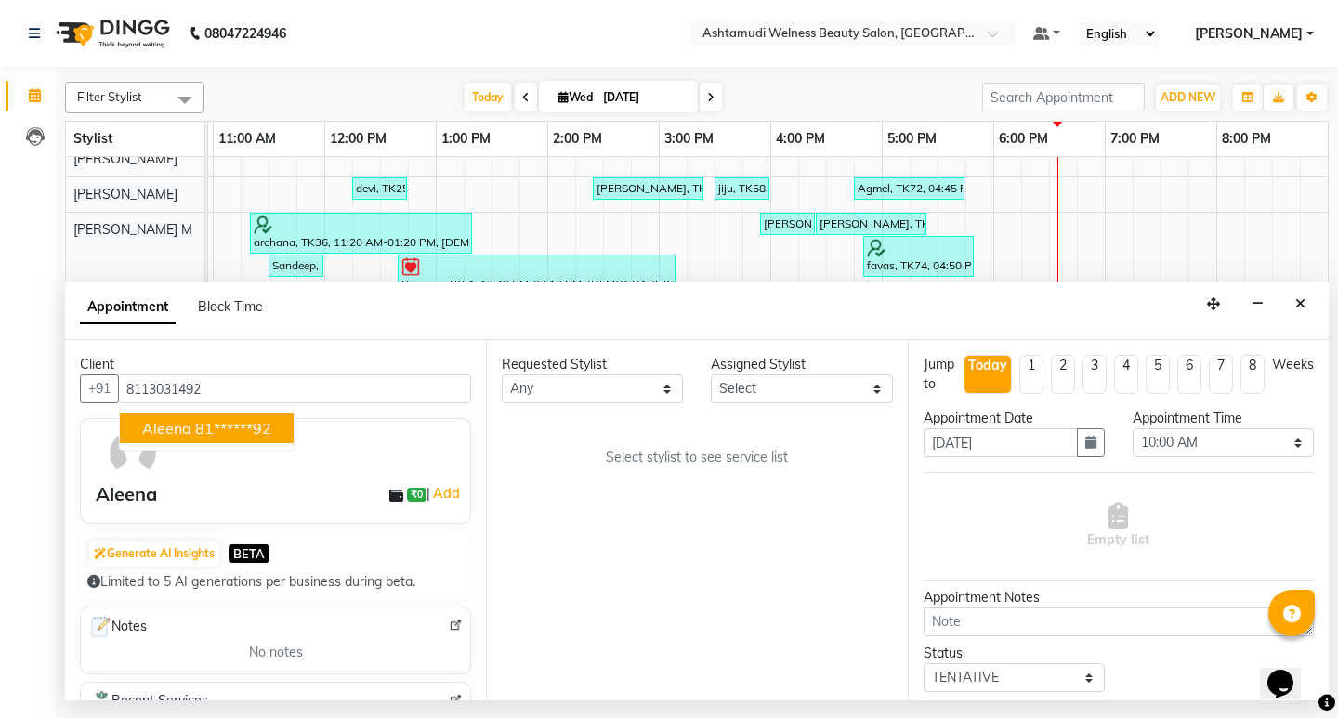
type input "8113031492"
click at [778, 399] on select "Select ADITHYA TAMANG Admin ALTHAF Anitha ATHIRA SANAL BETZA M BINU DEVIKA GANE…" at bounding box center [801, 389] width 181 height 29
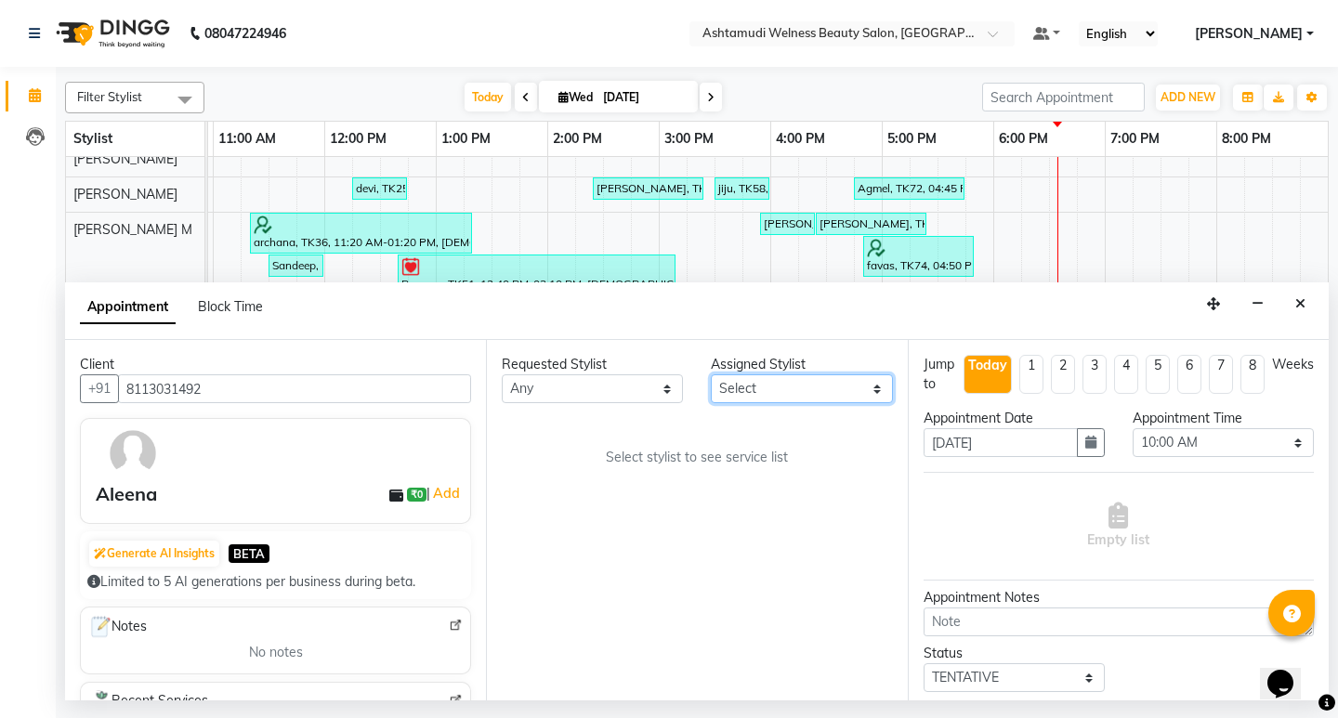
select select "25976"
click at [711, 375] on select "Select ADITHYA TAMANG Admin ALTHAF Anitha ATHIRA SANAL BETZA M BINU DEVIKA GANE…" at bounding box center [801, 389] width 181 height 29
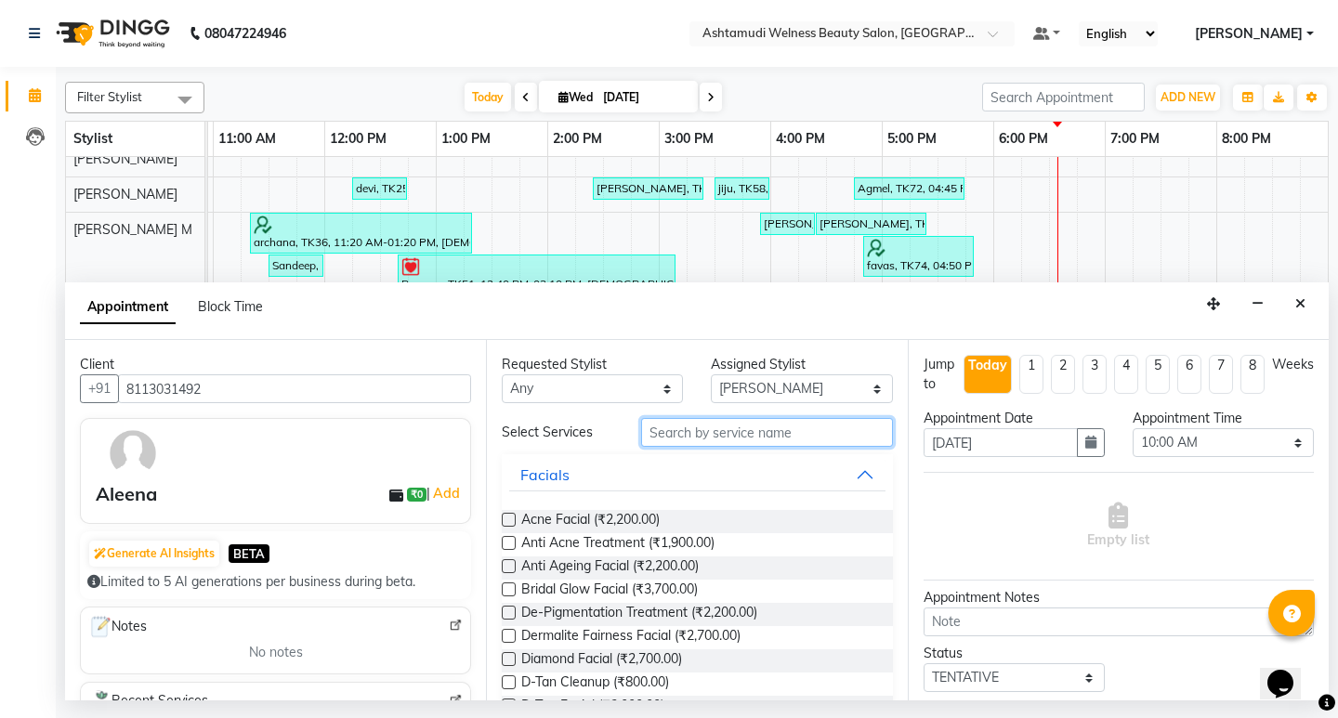
click at [685, 428] on input "text" at bounding box center [766, 432] width 251 height 29
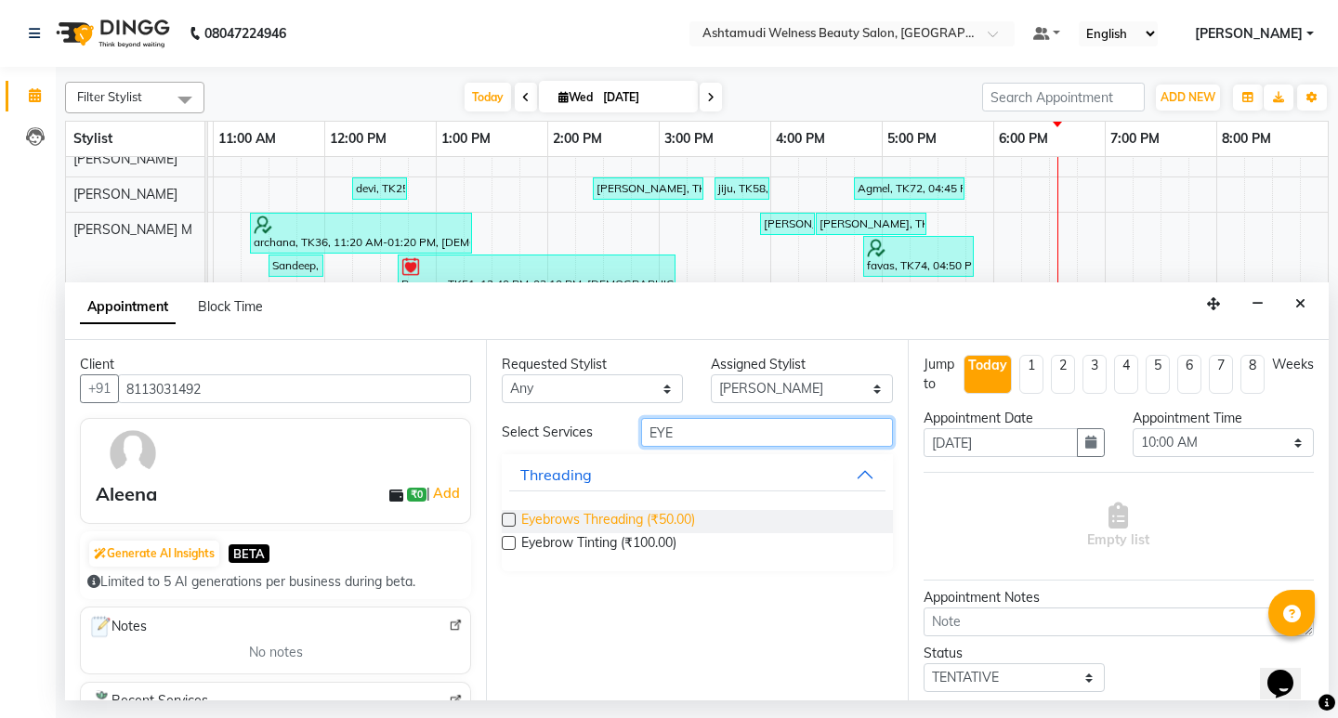
type input "EYE"
click at [695, 527] on span "Eyebrows Threading (₹50.00)" at bounding box center [608, 521] width 174 height 23
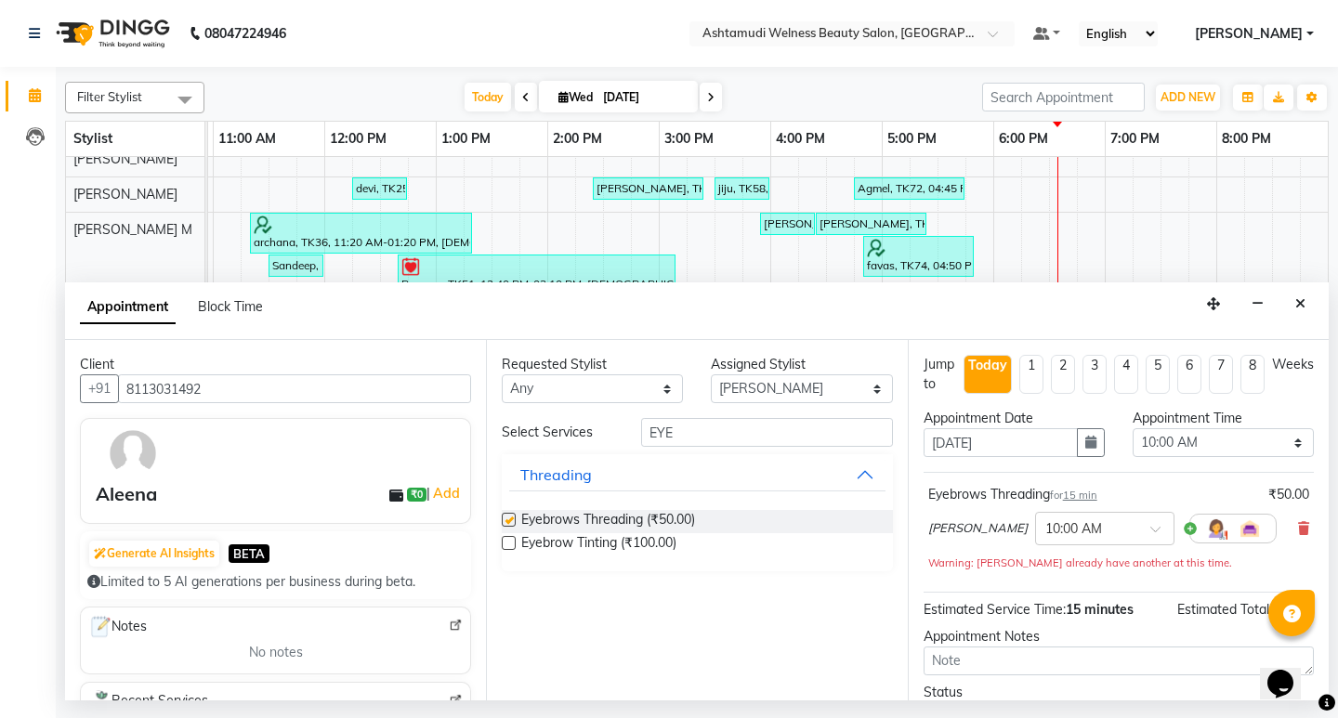
checkbox input "false"
click at [692, 439] on input "EYE" at bounding box center [766, 432] width 251 height 29
type input "E"
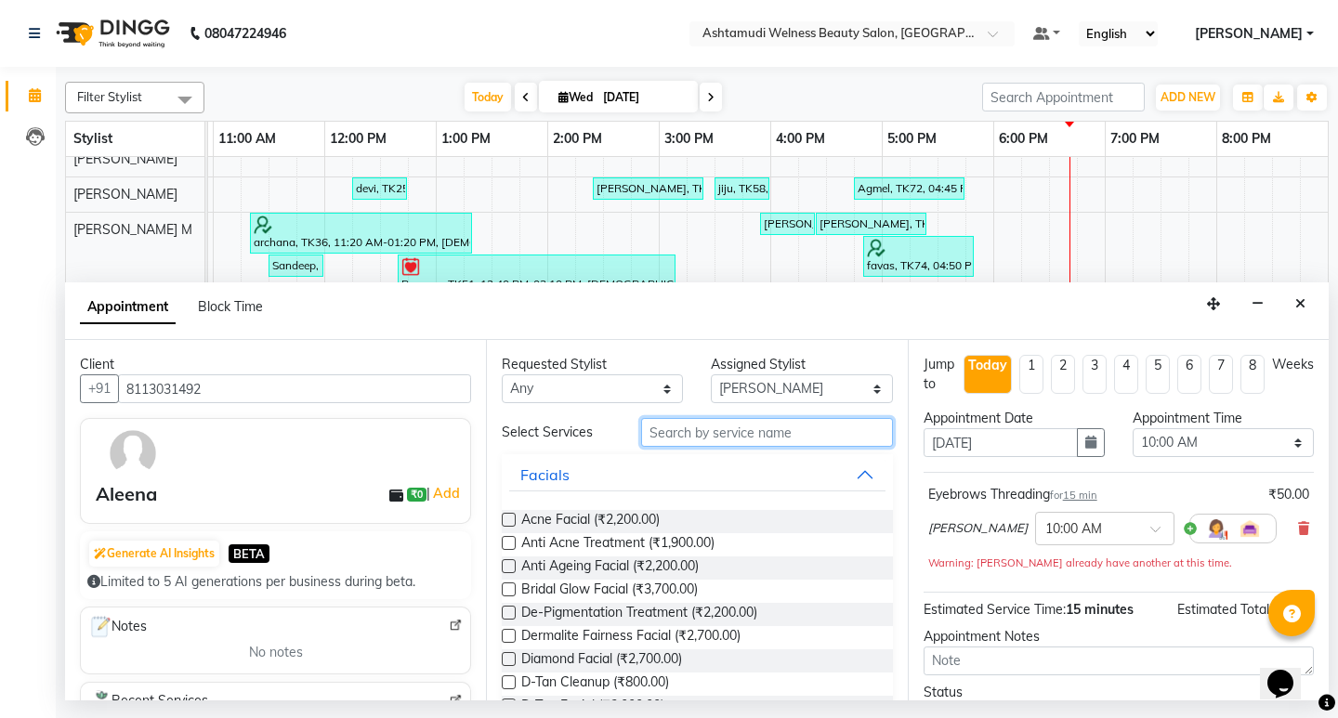
click at [666, 435] on input "text" at bounding box center [766, 432] width 251 height 29
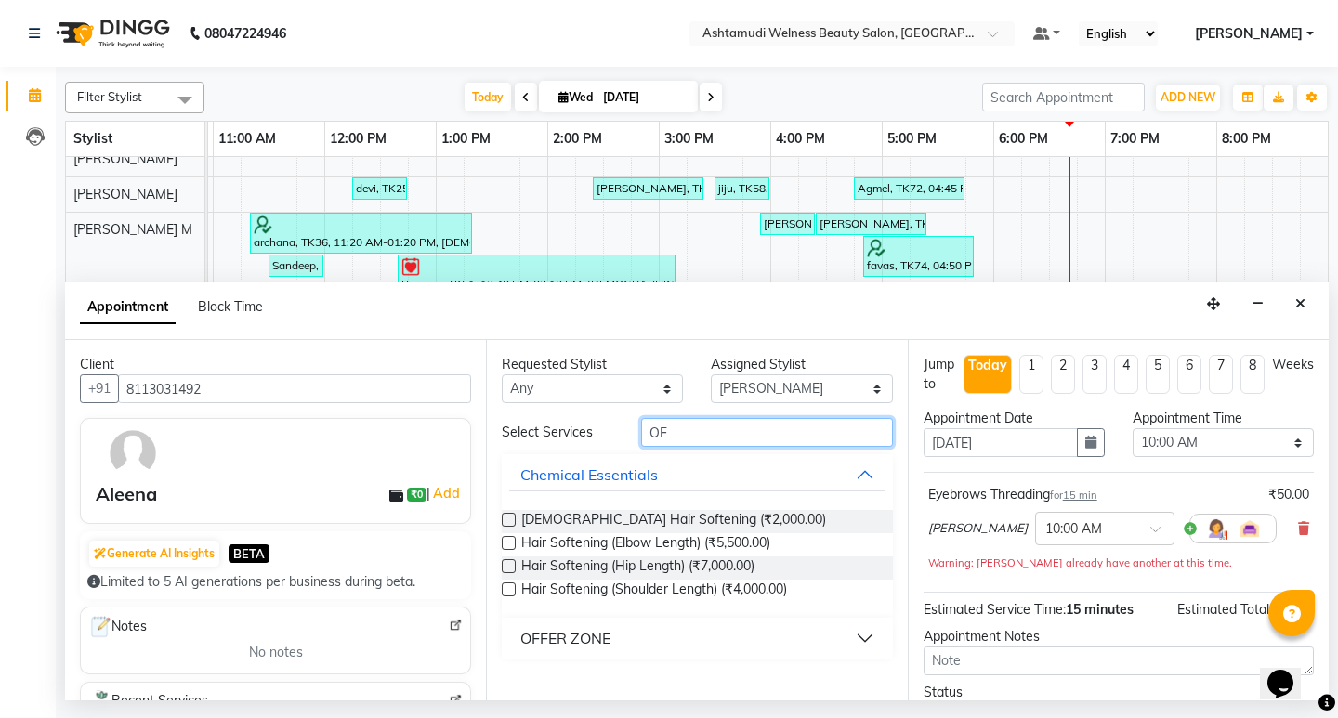
type input "O"
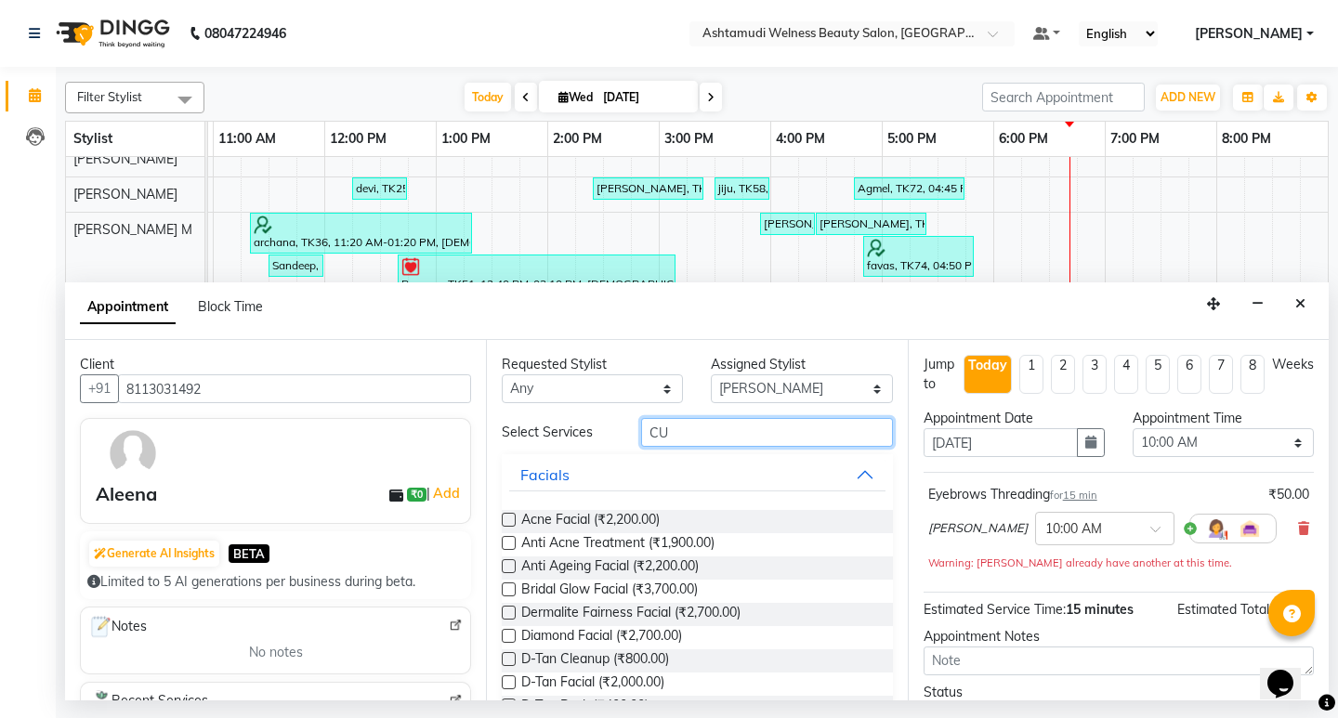
type input "CUT"
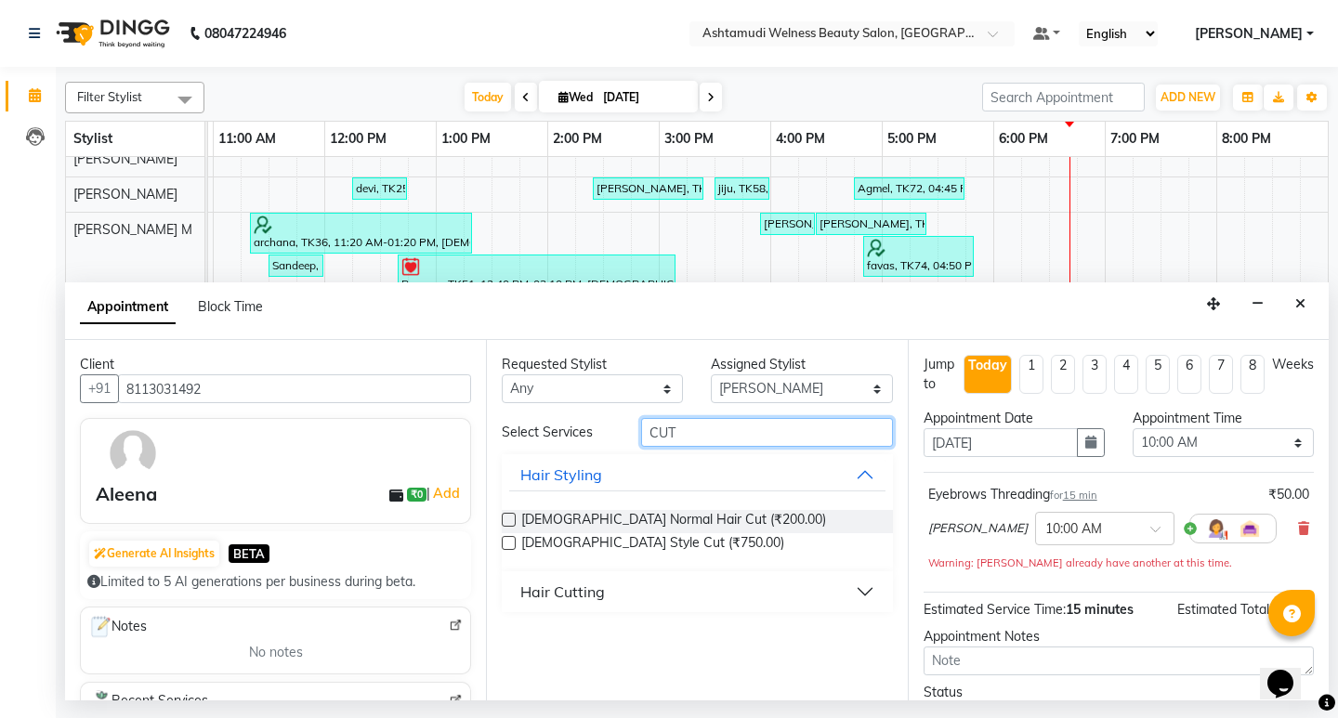
drag, startPoint x: 685, startPoint y: 430, endPoint x: 627, endPoint y: 439, distance: 58.2
click at [627, 439] on div "CUT" at bounding box center [766, 432] width 279 height 29
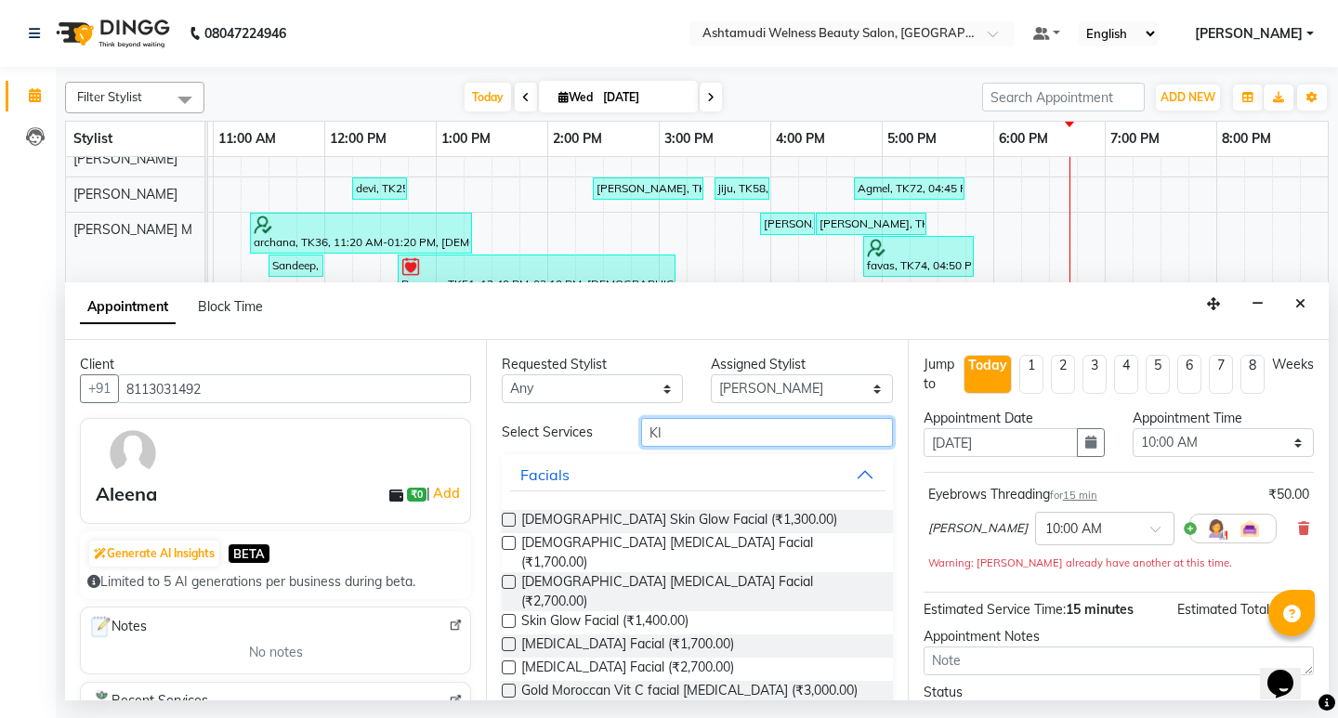
type input "K"
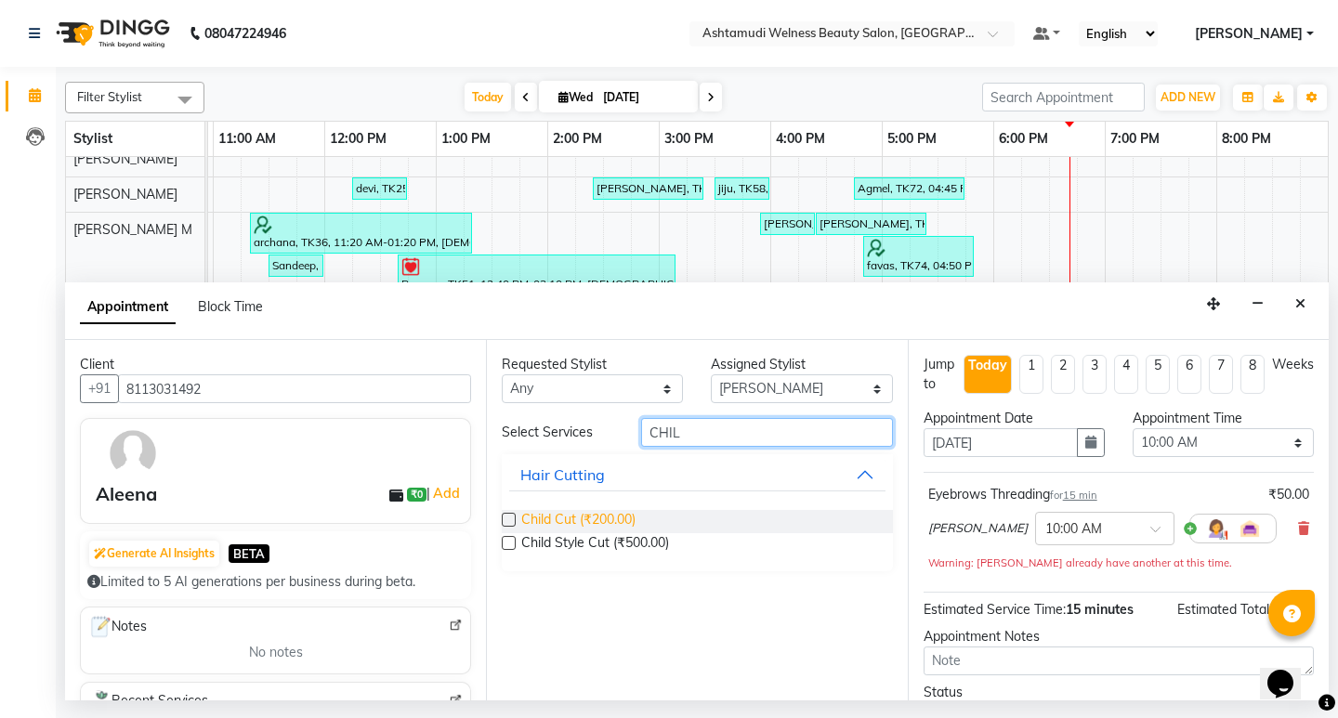
type input "CHIL"
click at [617, 515] on span "Child Cut (₹200.00)" at bounding box center [578, 521] width 114 height 23
checkbox input "false"
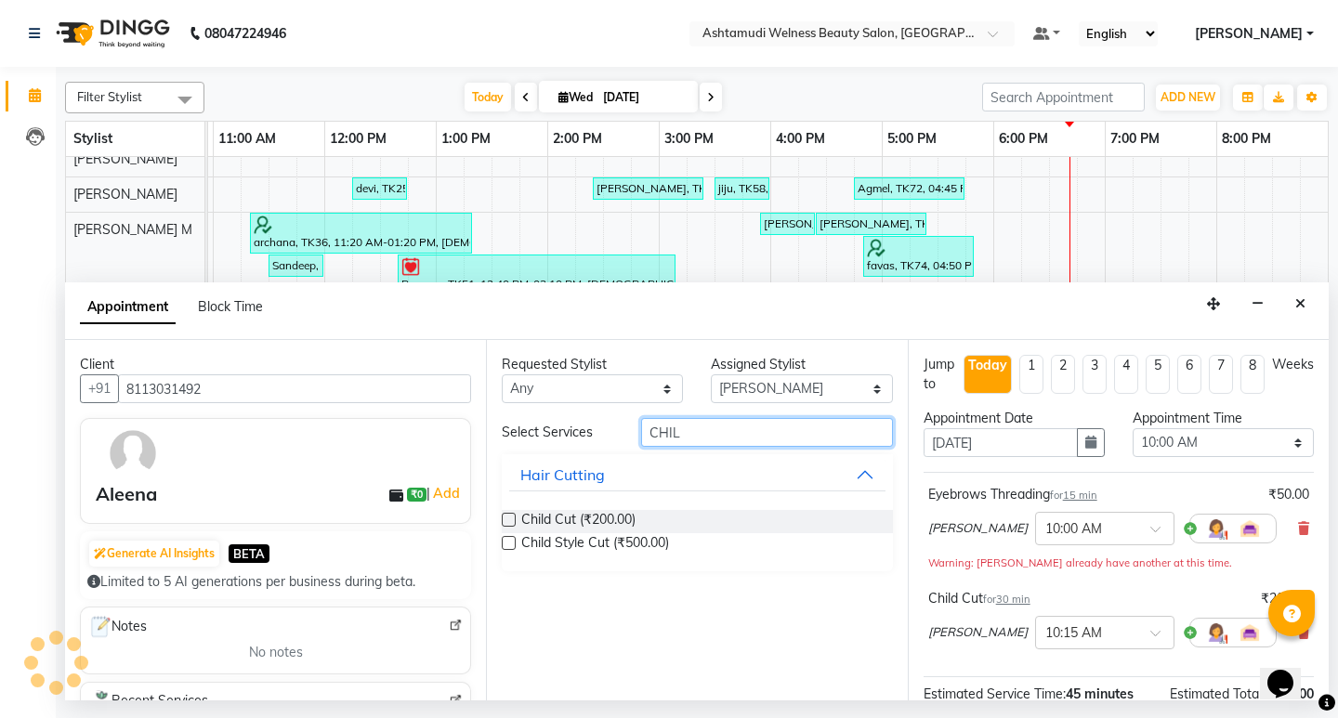
click at [695, 424] on input "CHIL" at bounding box center [766, 432] width 251 height 29
type input "C"
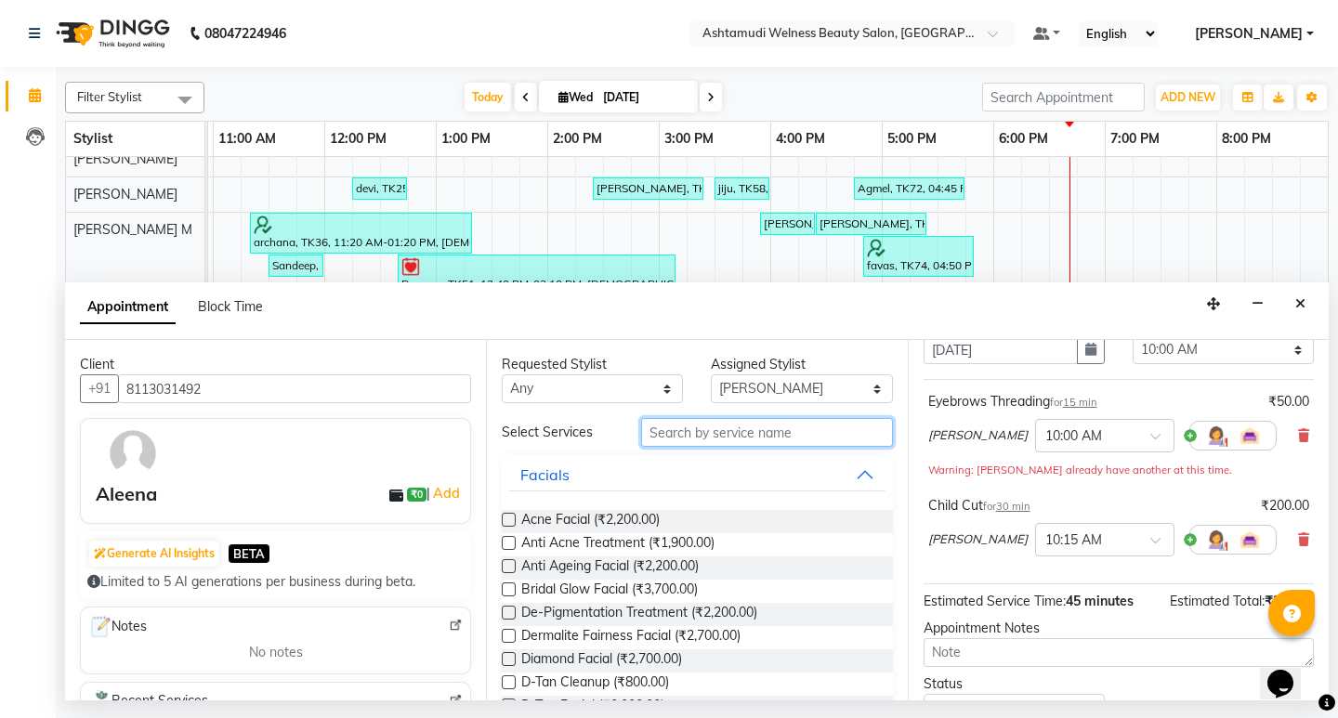
scroll to position [0, 0]
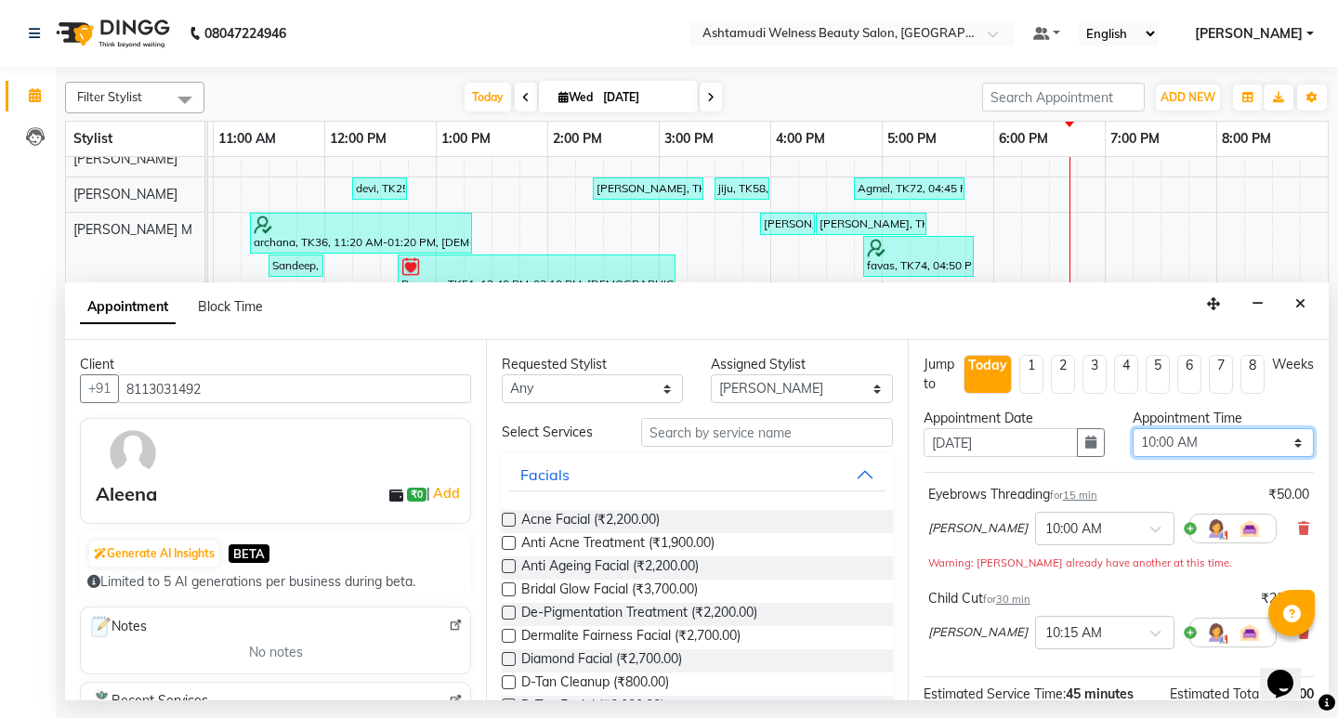
click at [1196, 443] on select "Select 10:00 AM 10:15 AM 10:30 AM 10:45 AM 11:00 AM 11:15 AM 11:30 AM 11:45 AM …" at bounding box center [1223, 442] width 181 height 29
select select "1125"
click at [1133, 428] on select "Select 10:00 AM 10:15 AM 10:30 AM 10:45 AM 11:00 AM 11:15 AM 11:30 AM 11:45 AM …" at bounding box center [1223, 442] width 181 height 29
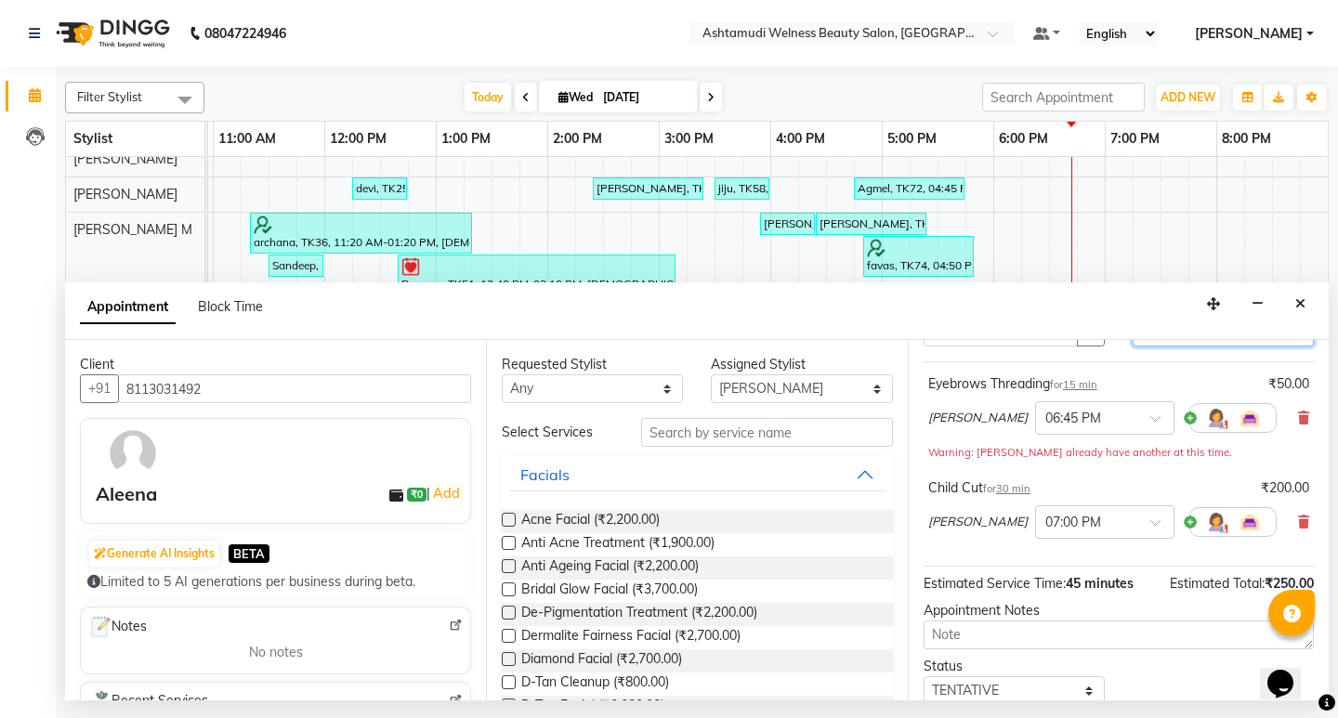
scroll to position [207, 0]
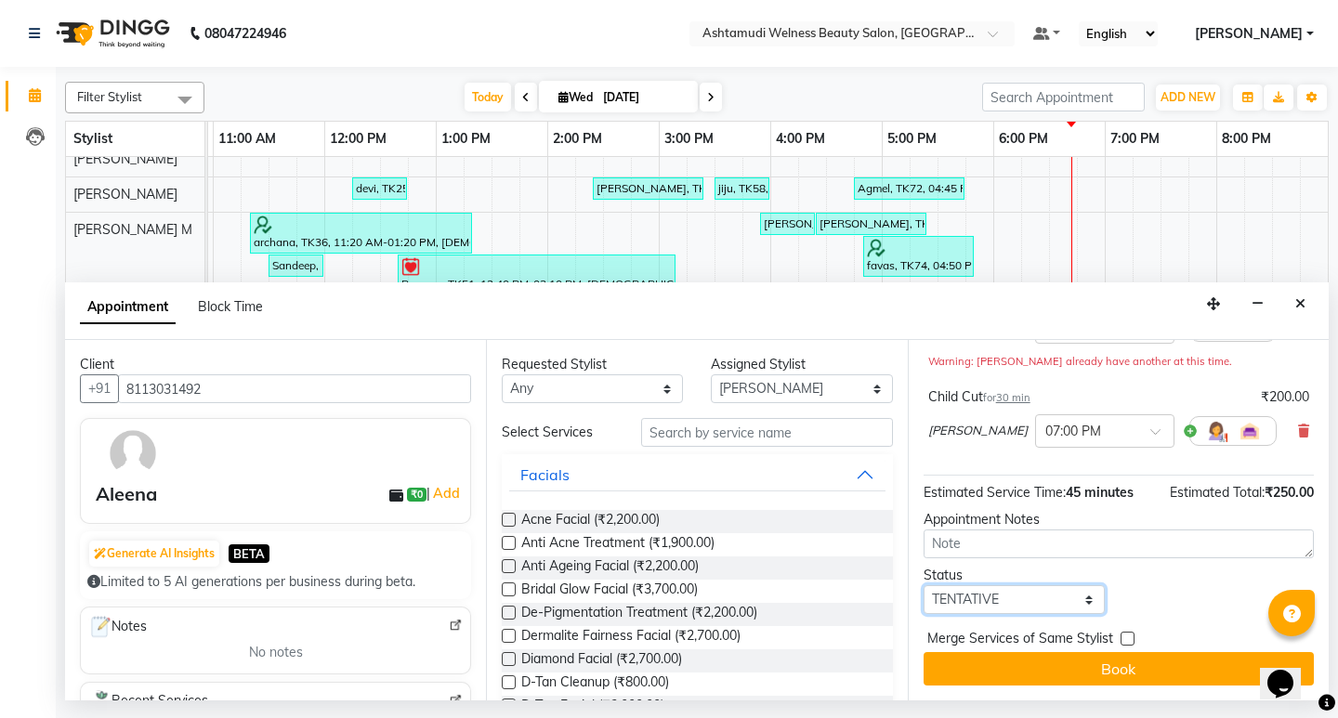
click at [1057, 608] on select "Select TENTATIVE CONFIRM CHECK-IN UPCOMING" at bounding box center [1014, 600] width 181 height 29
select select "confirm booking"
click at [924, 586] on select "Select TENTATIVE CONFIRM CHECK-IN UPCOMING" at bounding box center [1014, 600] width 181 height 29
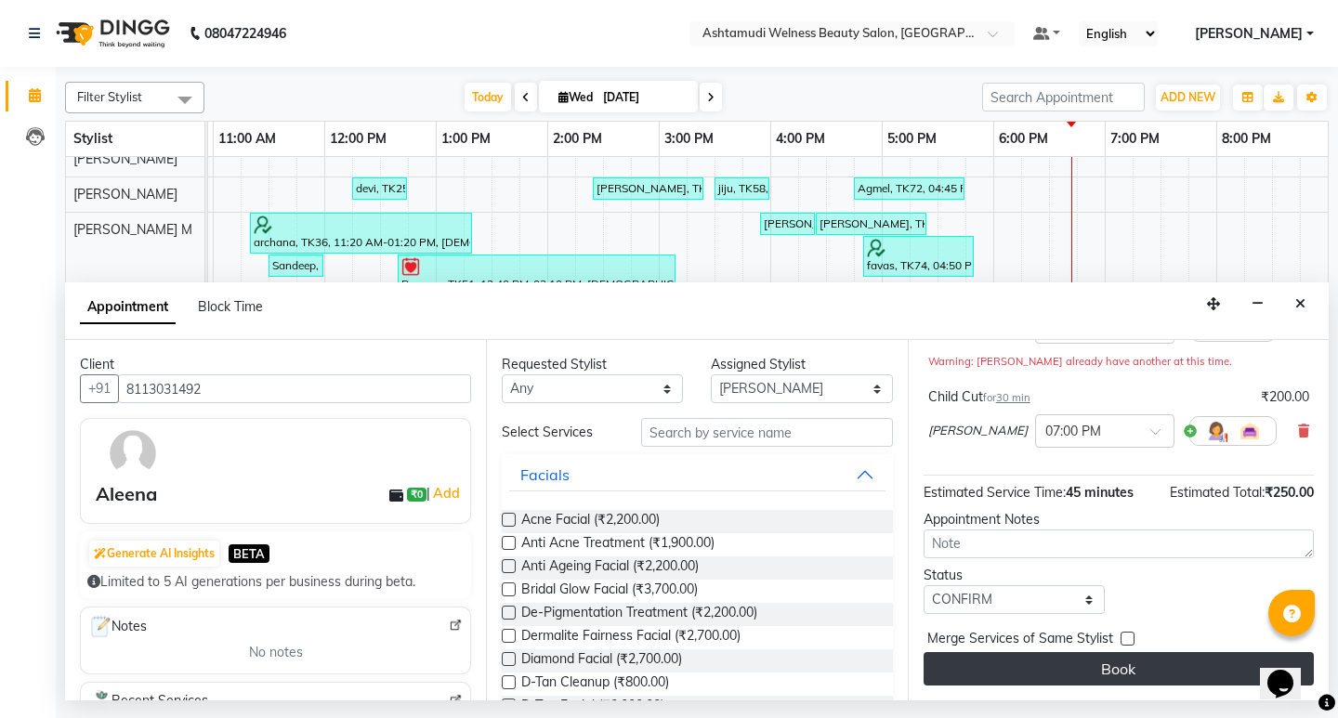
click at [1125, 673] on button "Book" at bounding box center [1119, 668] width 390 height 33
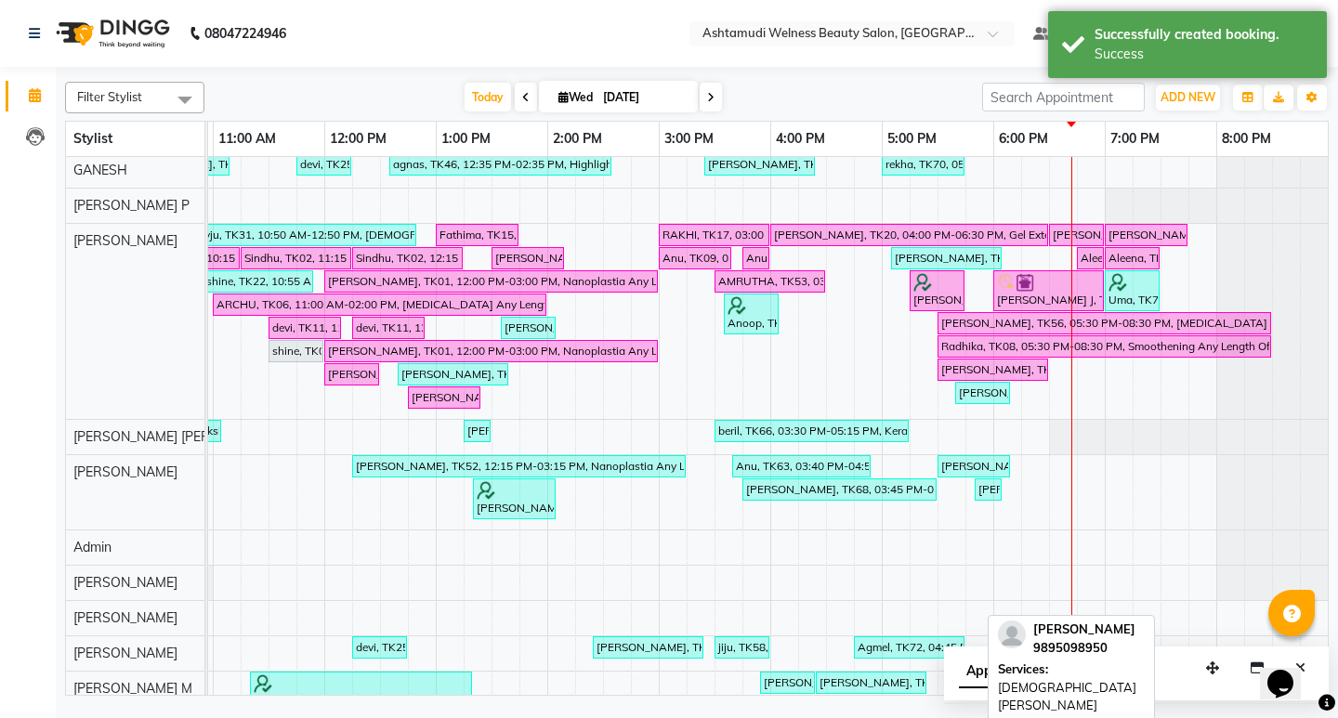
scroll to position [0, 0]
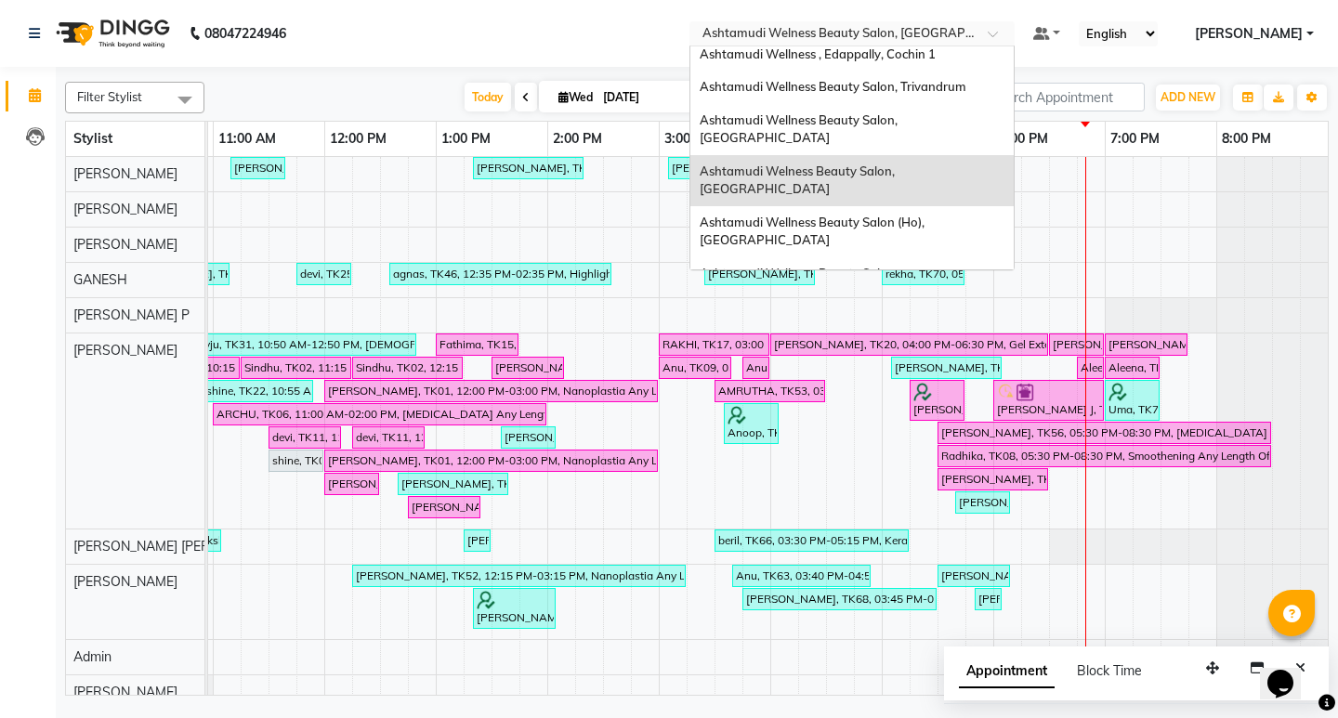
click at [958, 29] on input "text" at bounding box center [834, 35] width 270 height 19
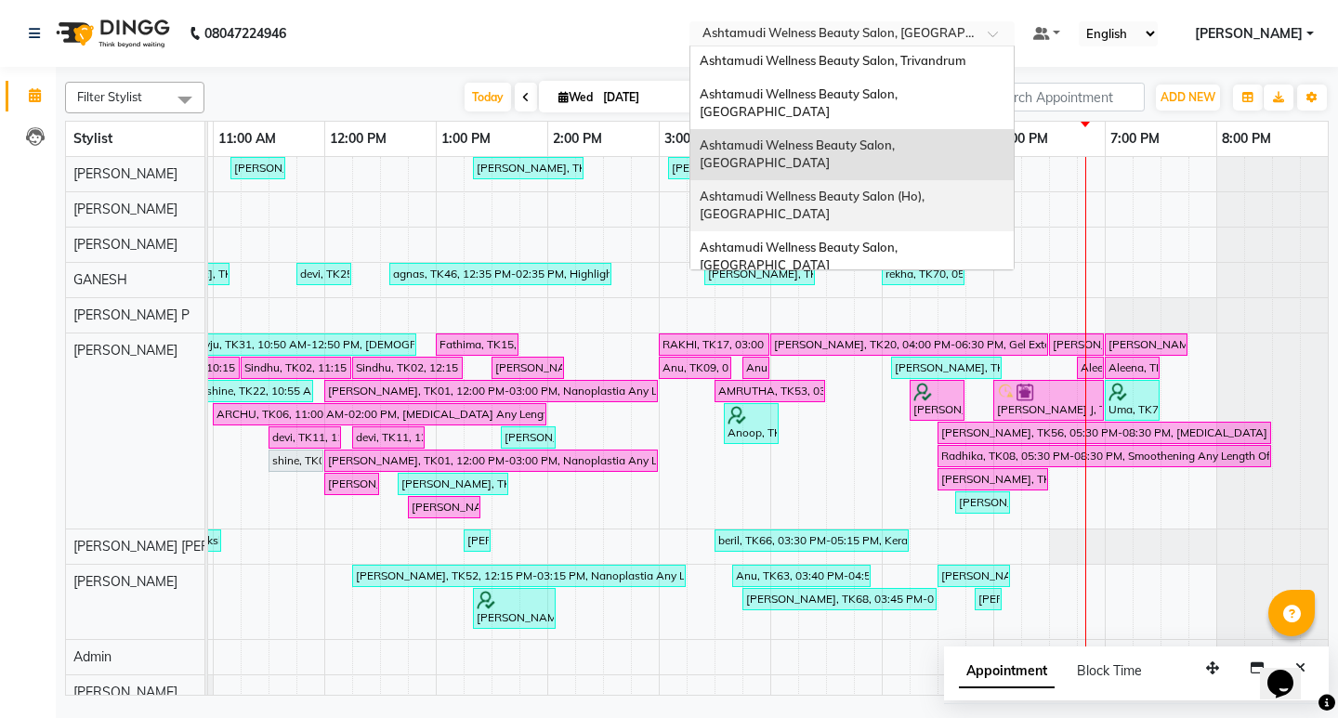
scroll to position [197, 0]
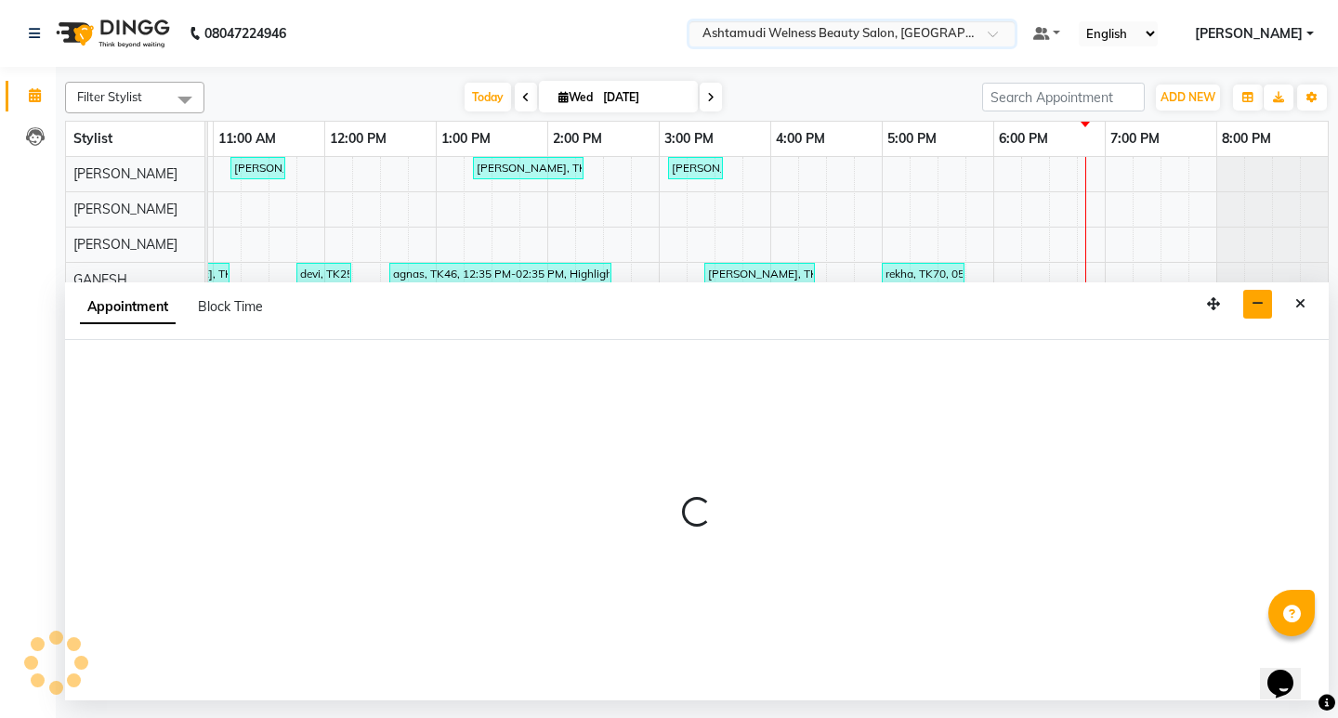
select select "25976"
select select "1170"
select select "tentative"
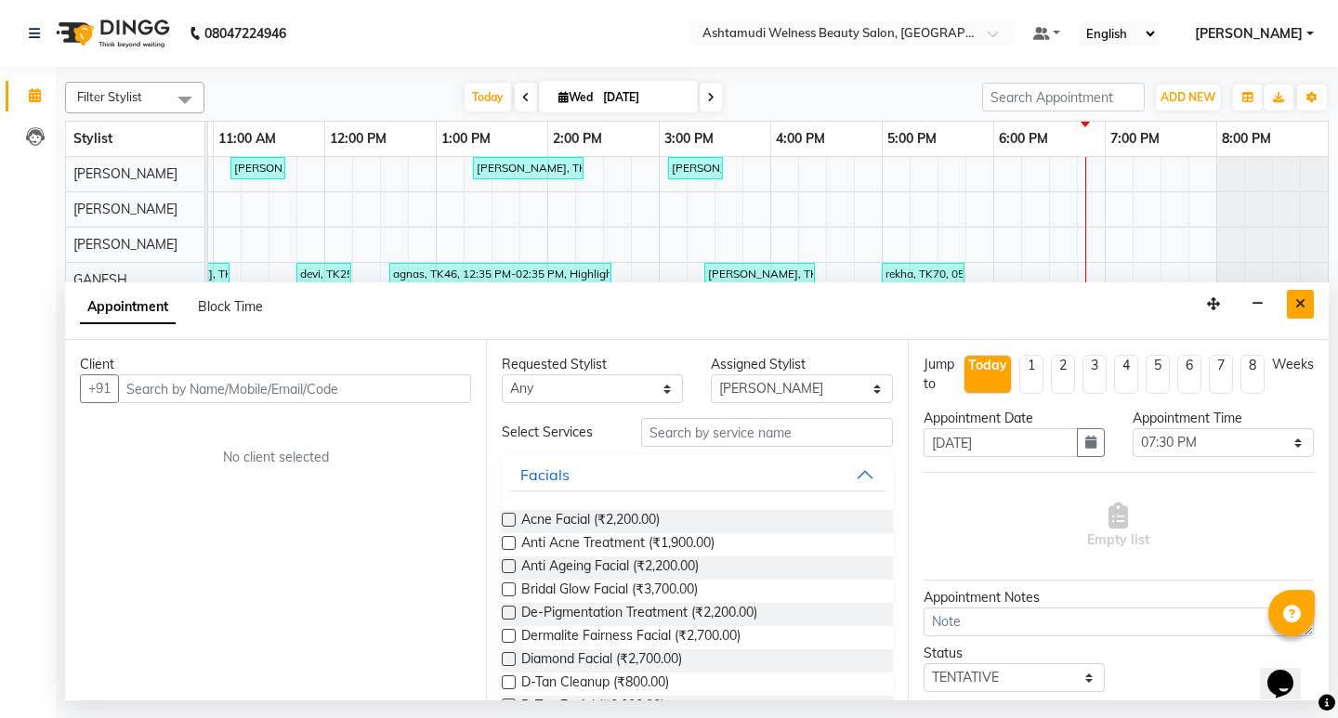
click at [1307, 304] on button "Close" at bounding box center [1300, 304] width 27 height 29
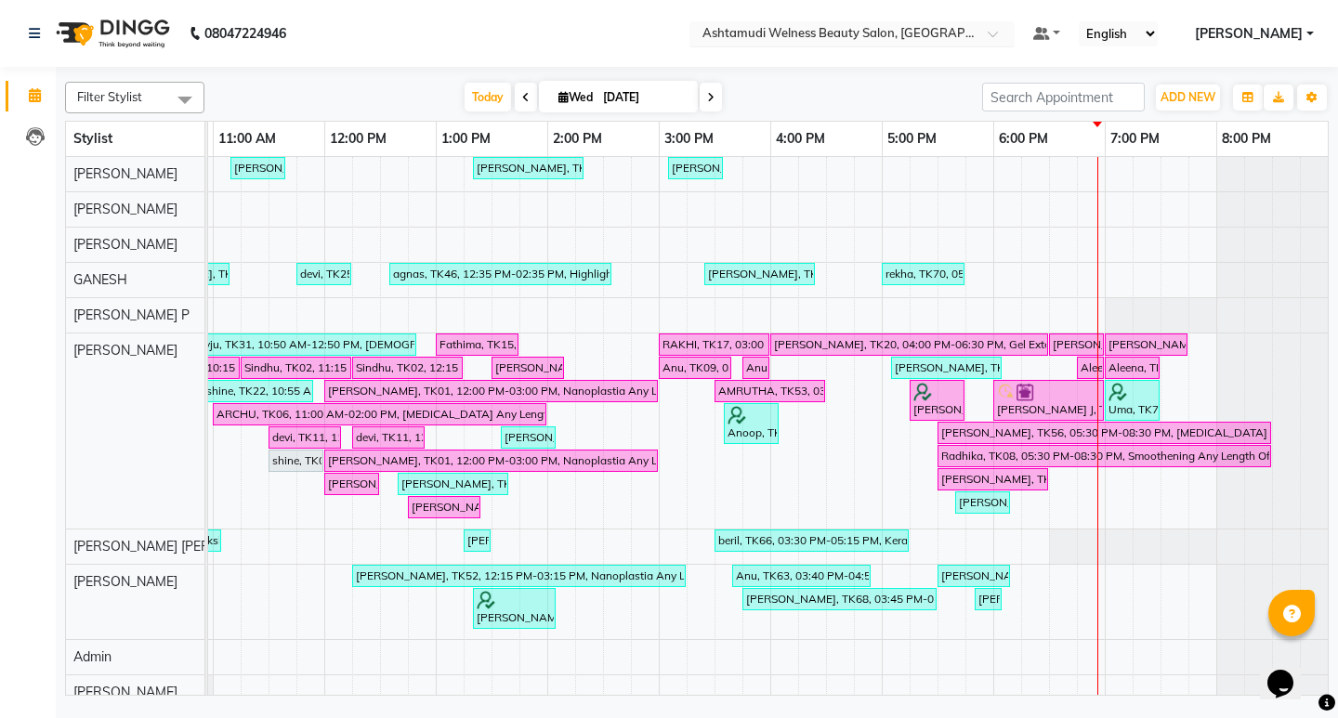
click at [1011, 37] on span at bounding box center [999, 39] width 23 height 19
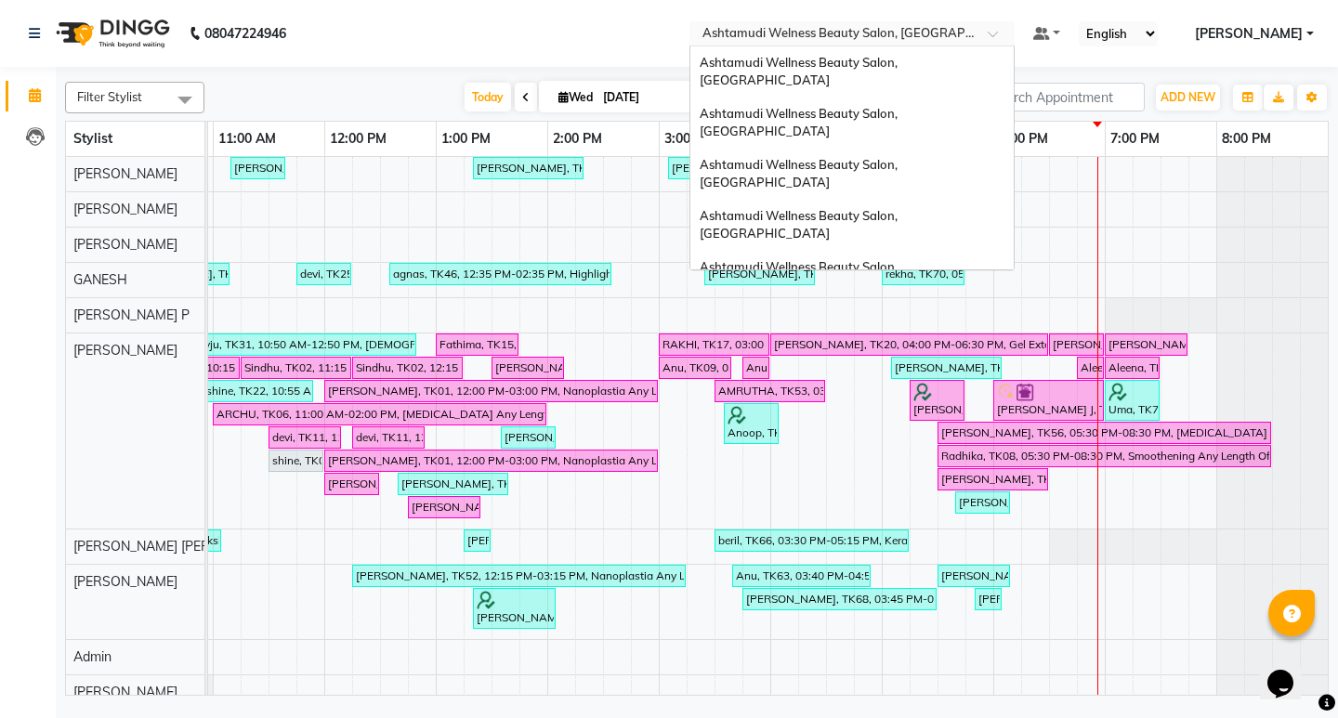
scroll to position [264, 0]
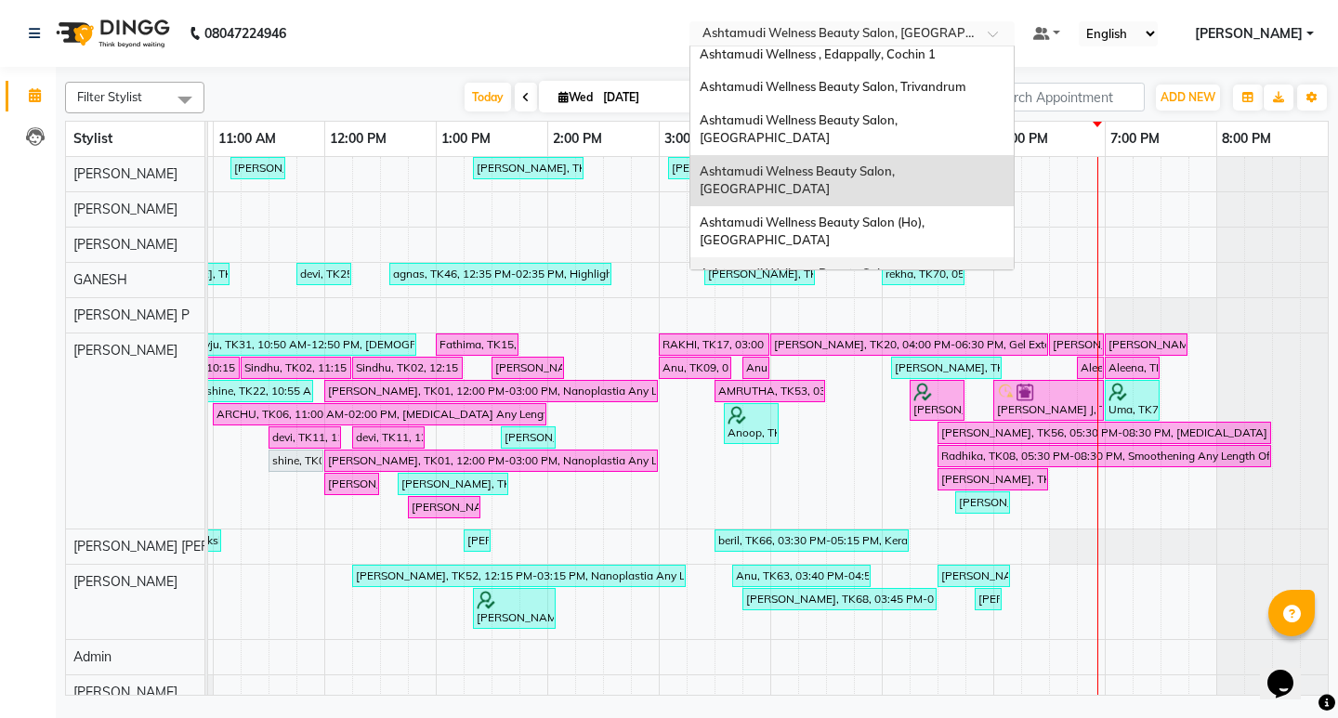
click at [901, 266] on span "Ashtamudi Wellness Beauty Salon, [GEOGRAPHIC_DATA]" at bounding box center [800, 282] width 201 height 33
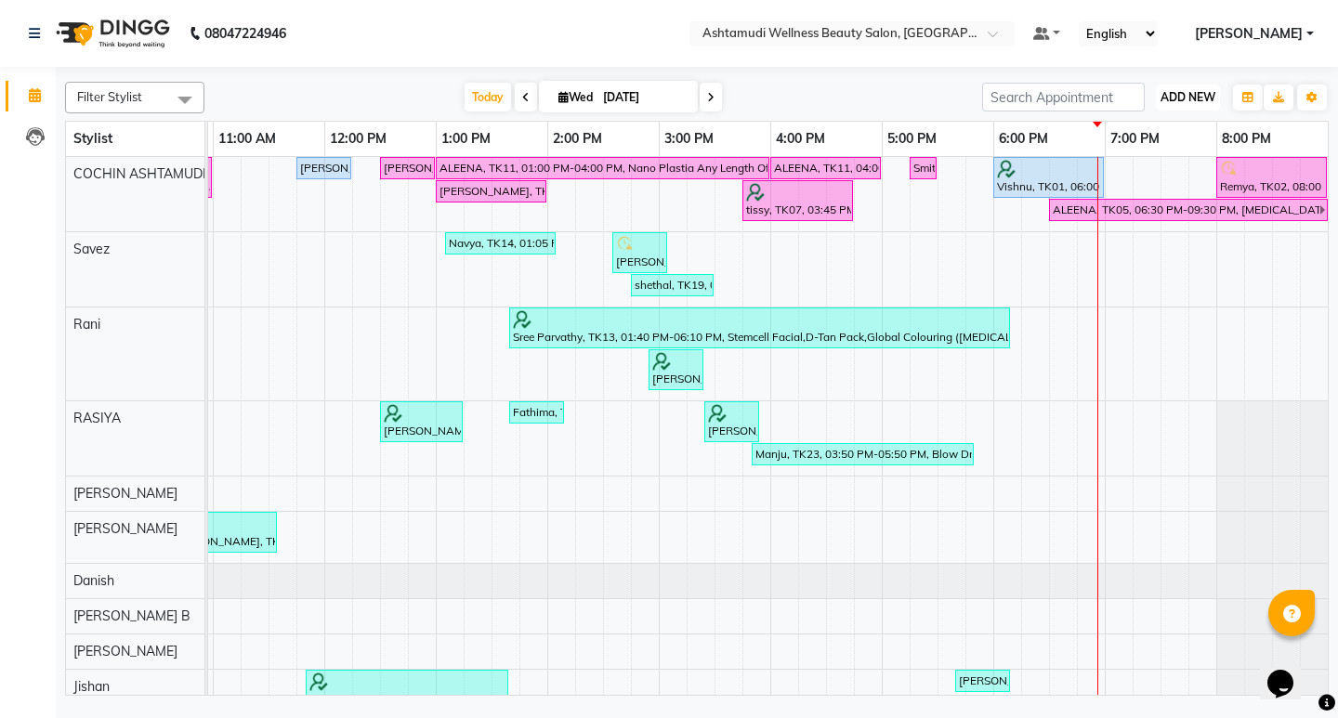
click at [1180, 99] on span "ADD NEW" at bounding box center [1188, 97] width 55 height 14
click at [1140, 131] on button "Add Appointment" at bounding box center [1146, 133] width 147 height 24
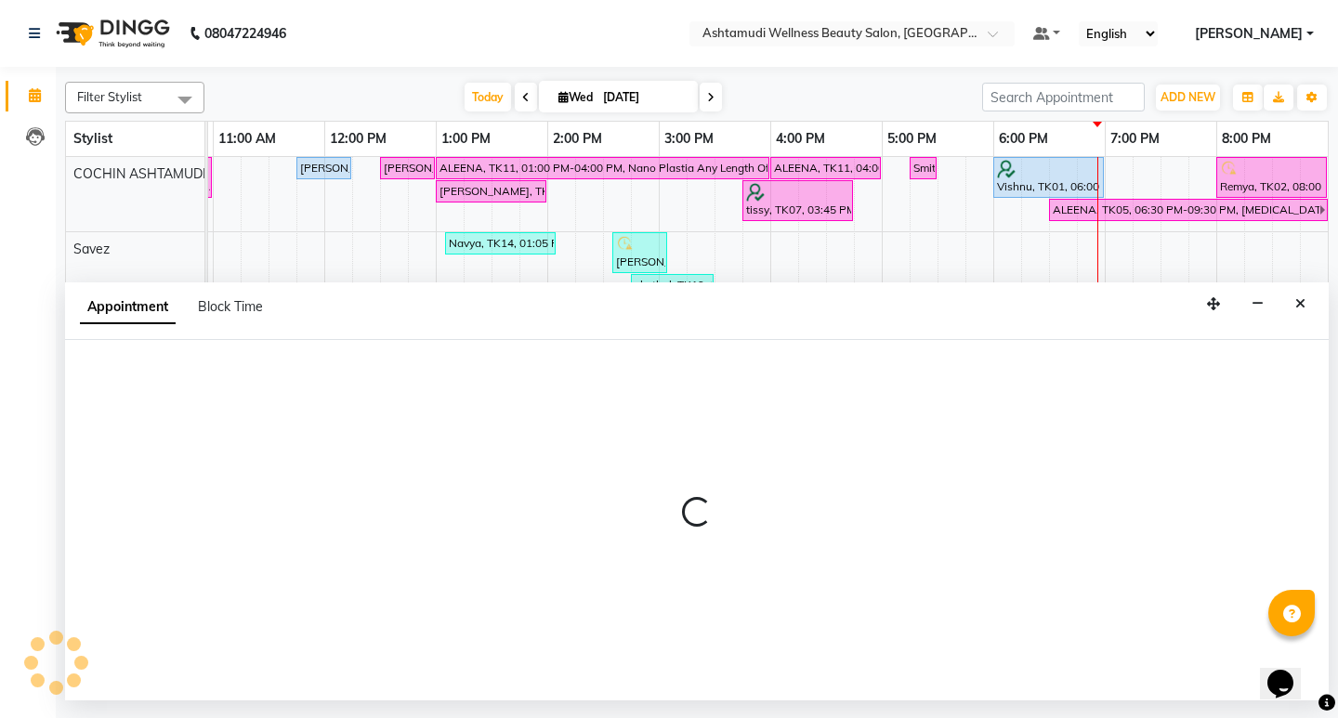
select select "600"
select select "tentative"
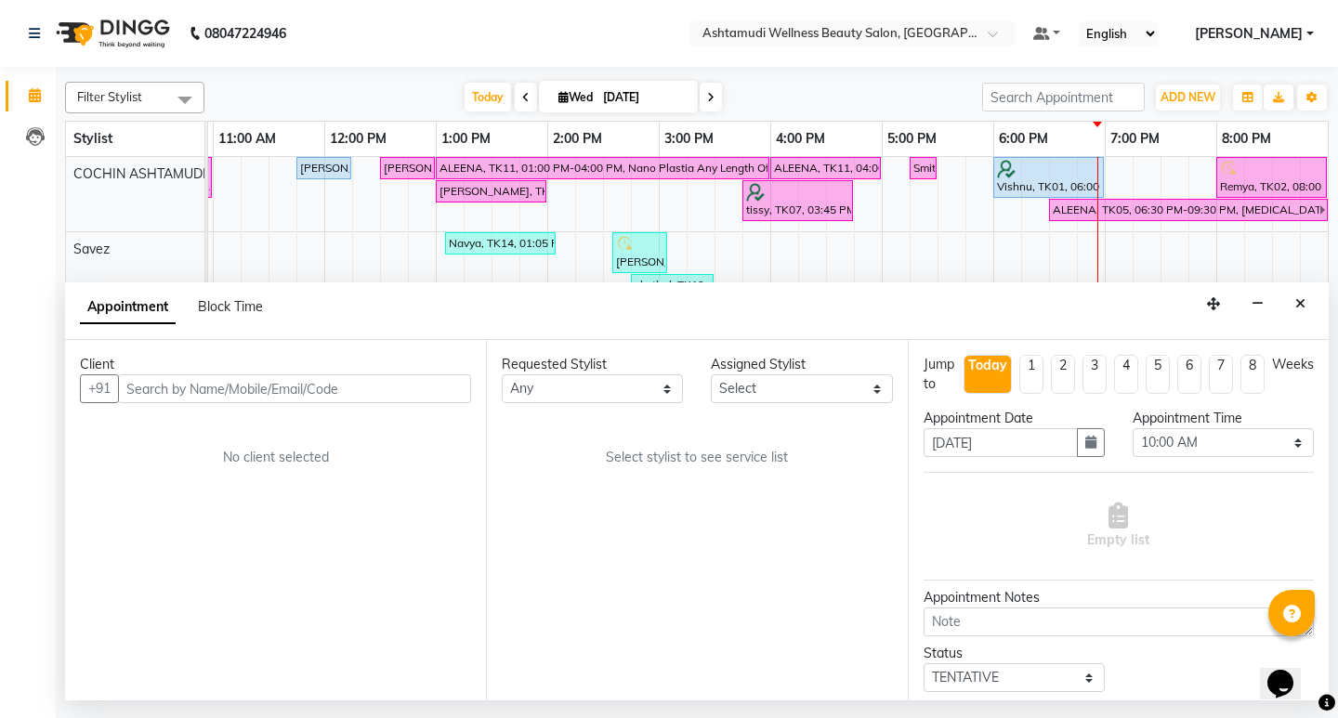
click at [178, 387] on input "text" at bounding box center [294, 389] width 353 height 29
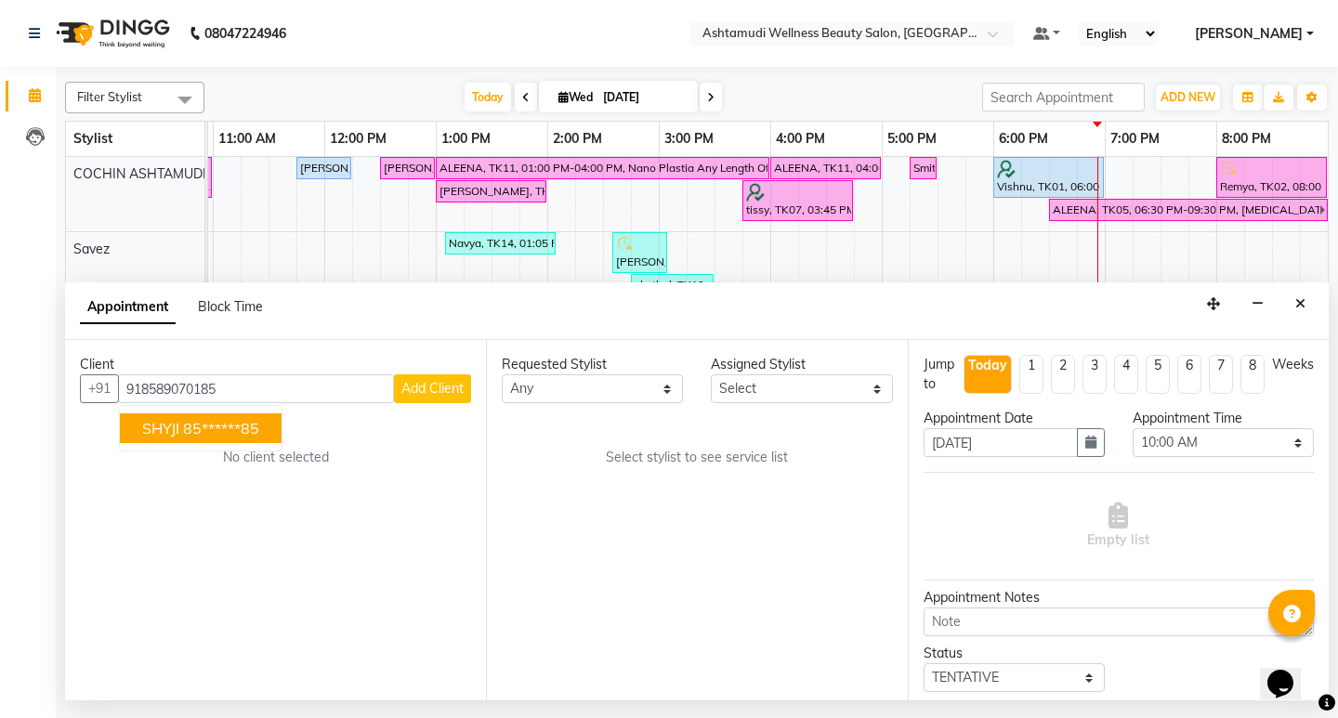
click at [169, 434] on span "SHYJI" at bounding box center [160, 428] width 37 height 19
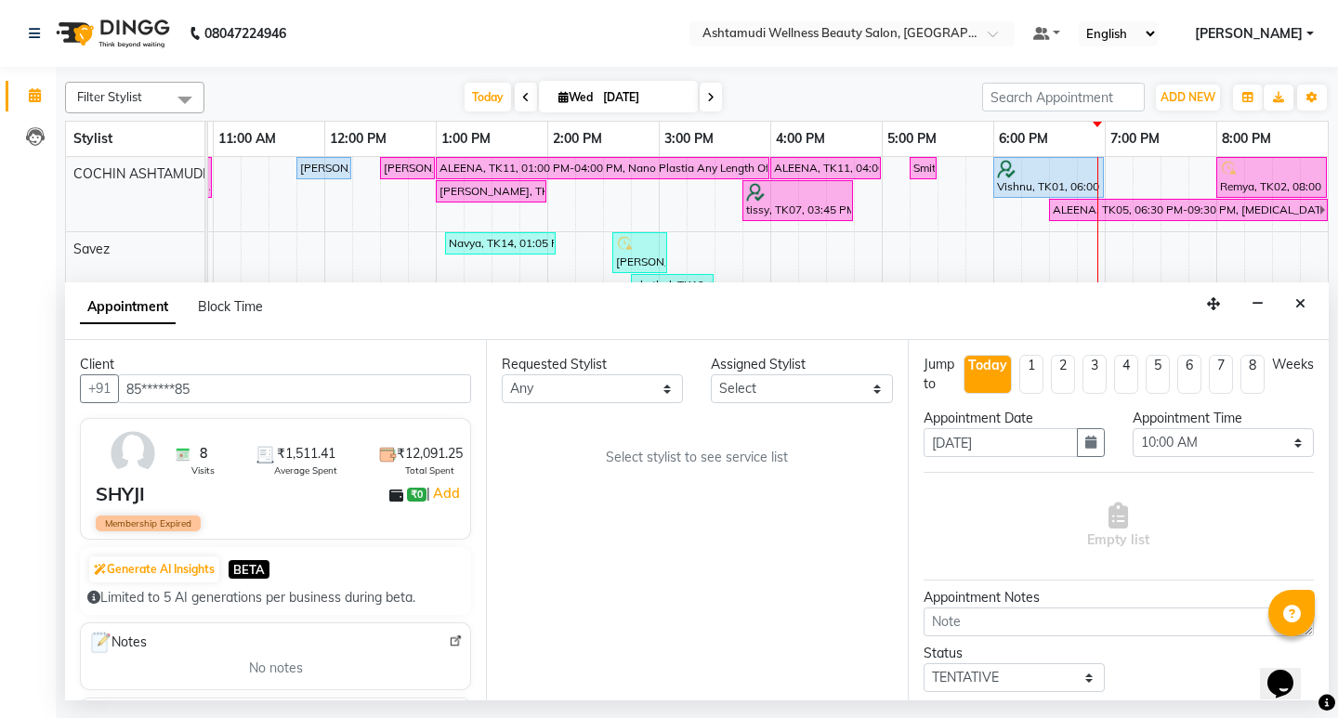
type input "85******85"
click at [830, 395] on select "Select Aiswarya B Ankith(URAJ) BINU MANGAR COCHIN ASHTAMUDI Danish Diksha Thapa…" at bounding box center [801, 389] width 181 height 29
select select "27313"
click at [711, 375] on select "Select Aiswarya B Ankith(URAJ) BINU MANGAR COCHIN ASHTAMUDI Danish Diksha Thapa…" at bounding box center [801, 389] width 181 height 29
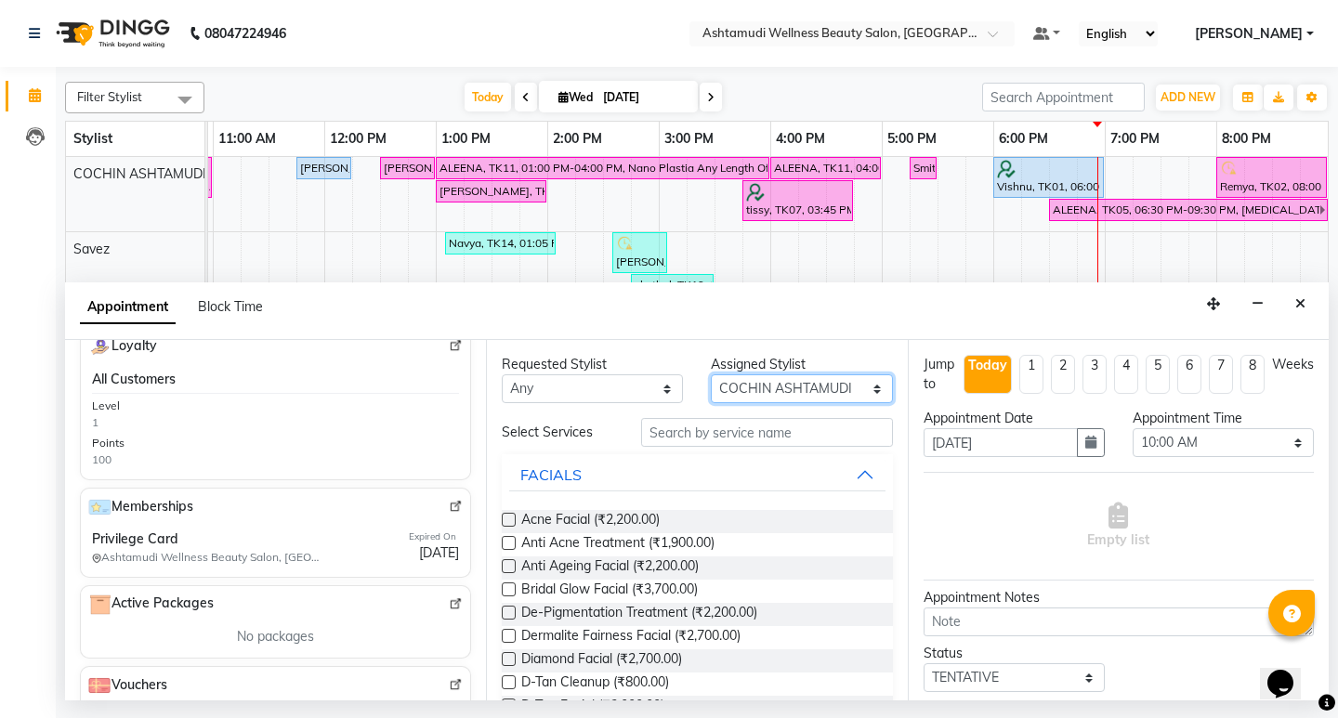
scroll to position [186, 0]
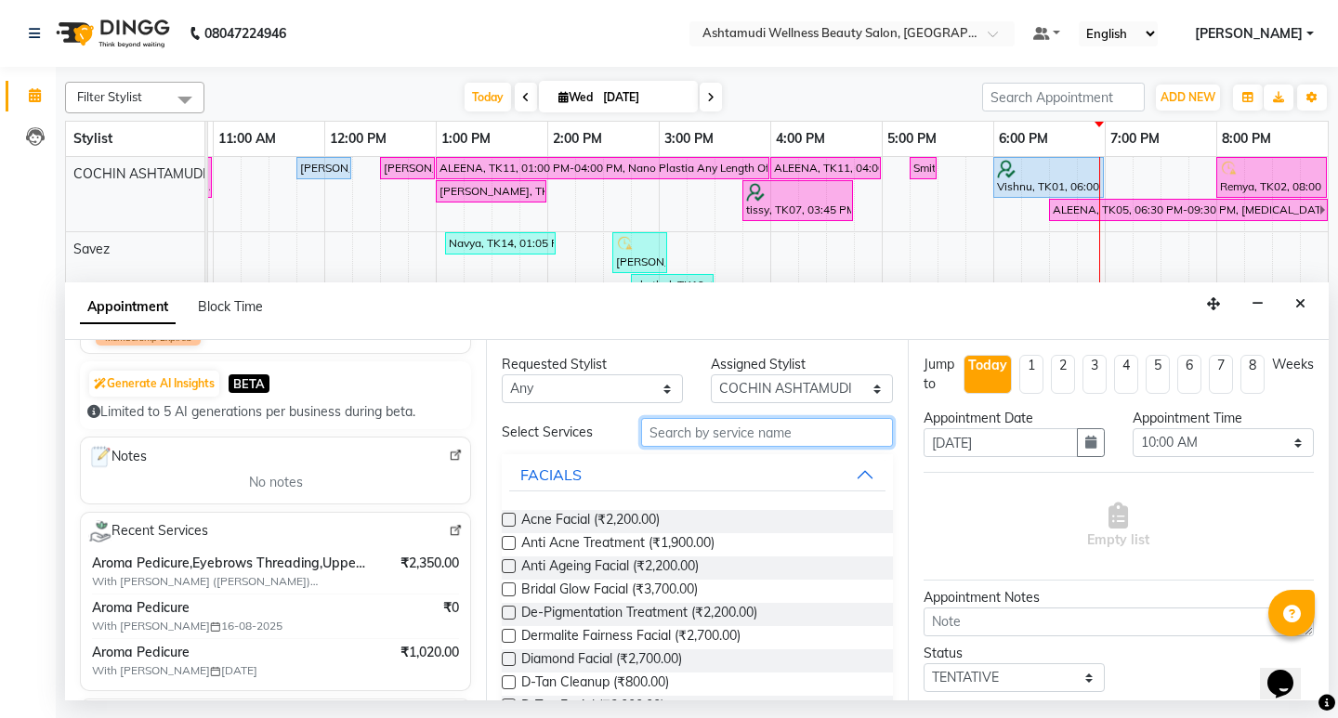
click at [673, 440] on input "text" at bounding box center [766, 432] width 251 height 29
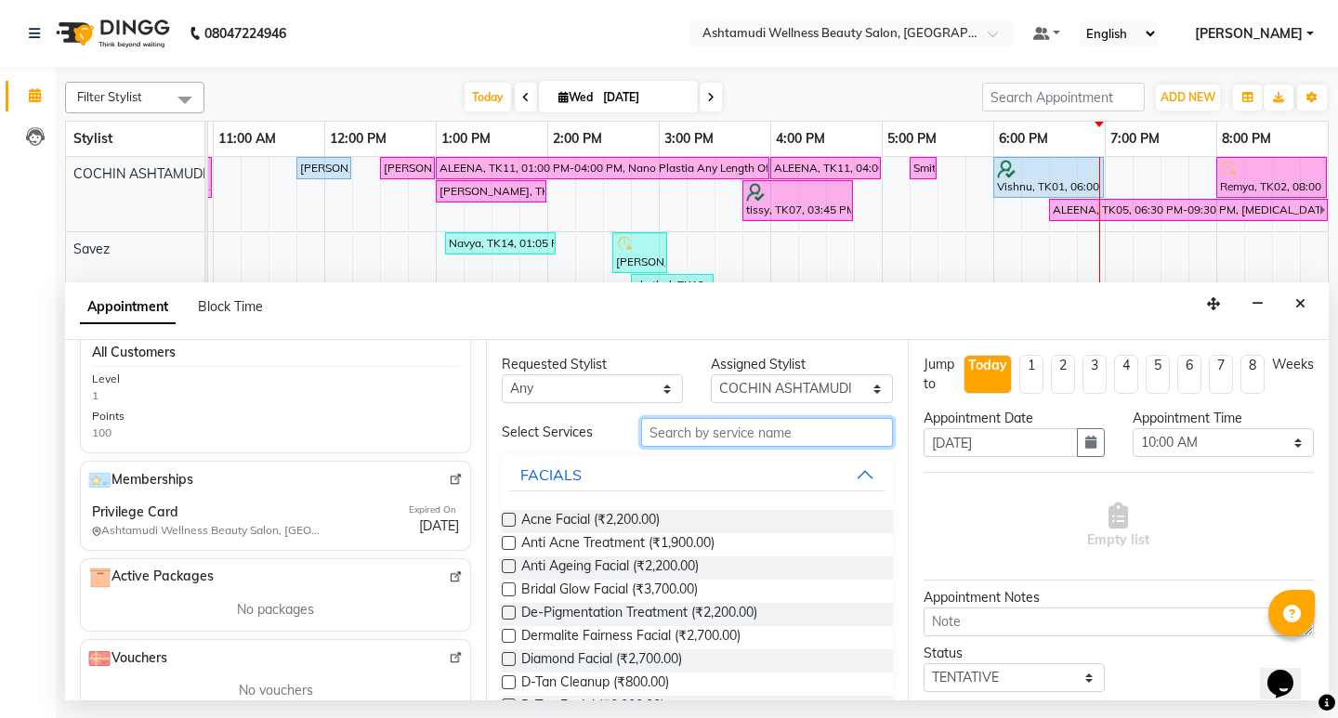
scroll to position [612, 0]
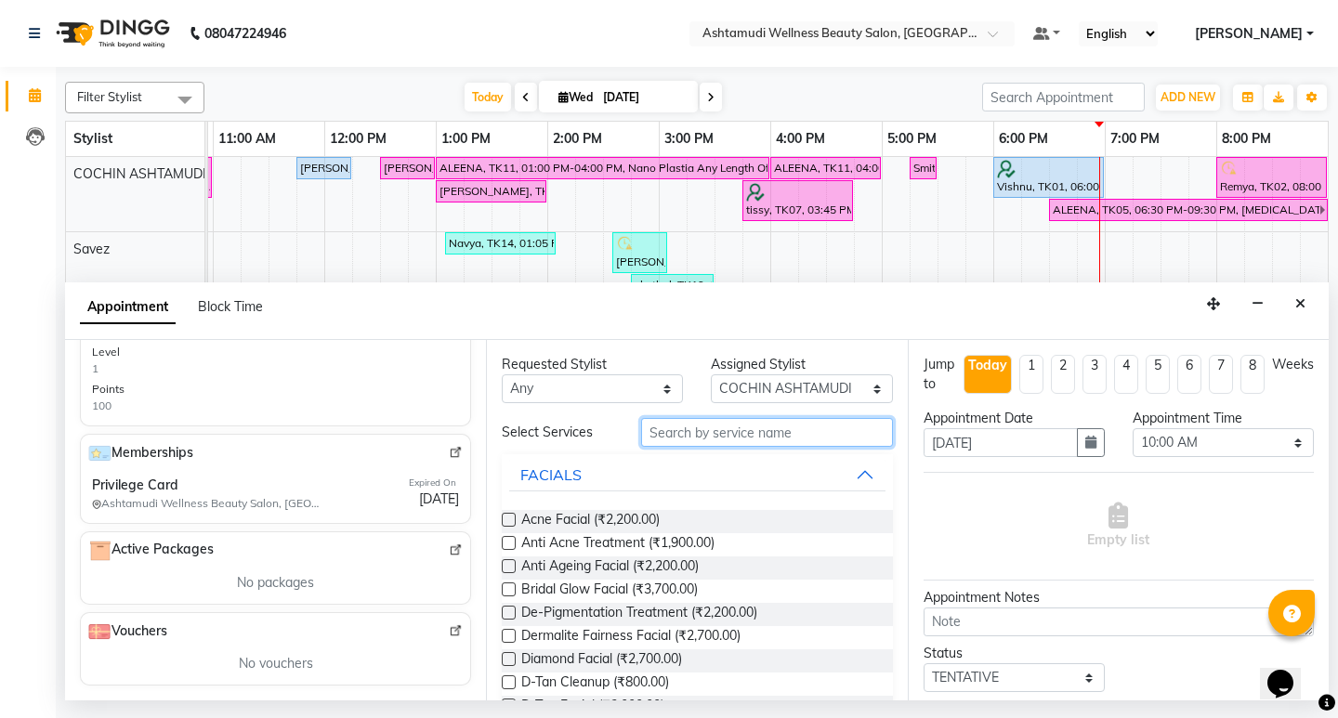
click at [715, 424] on input "text" at bounding box center [766, 432] width 251 height 29
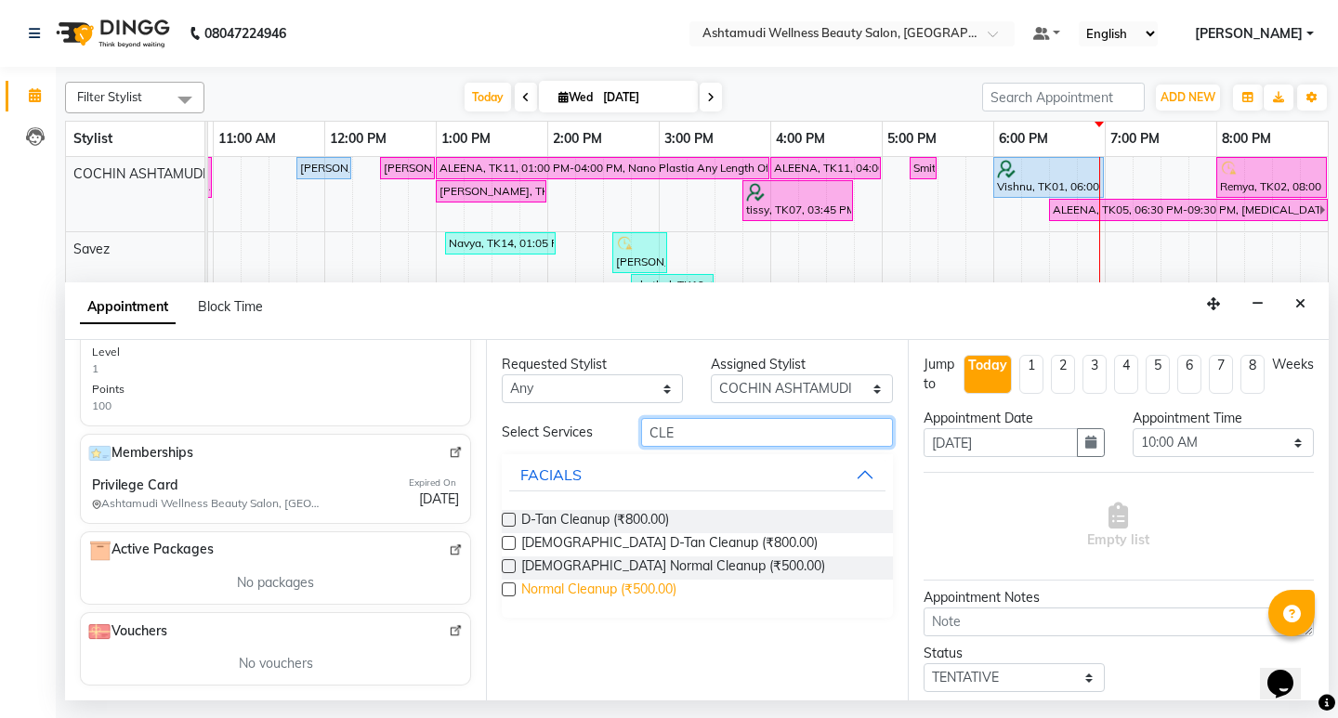
type input "CLE"
click at [630, 599] on span "Normal Cleanup (₹500.00)" at bounding box center [598, 591] width 155 height 23
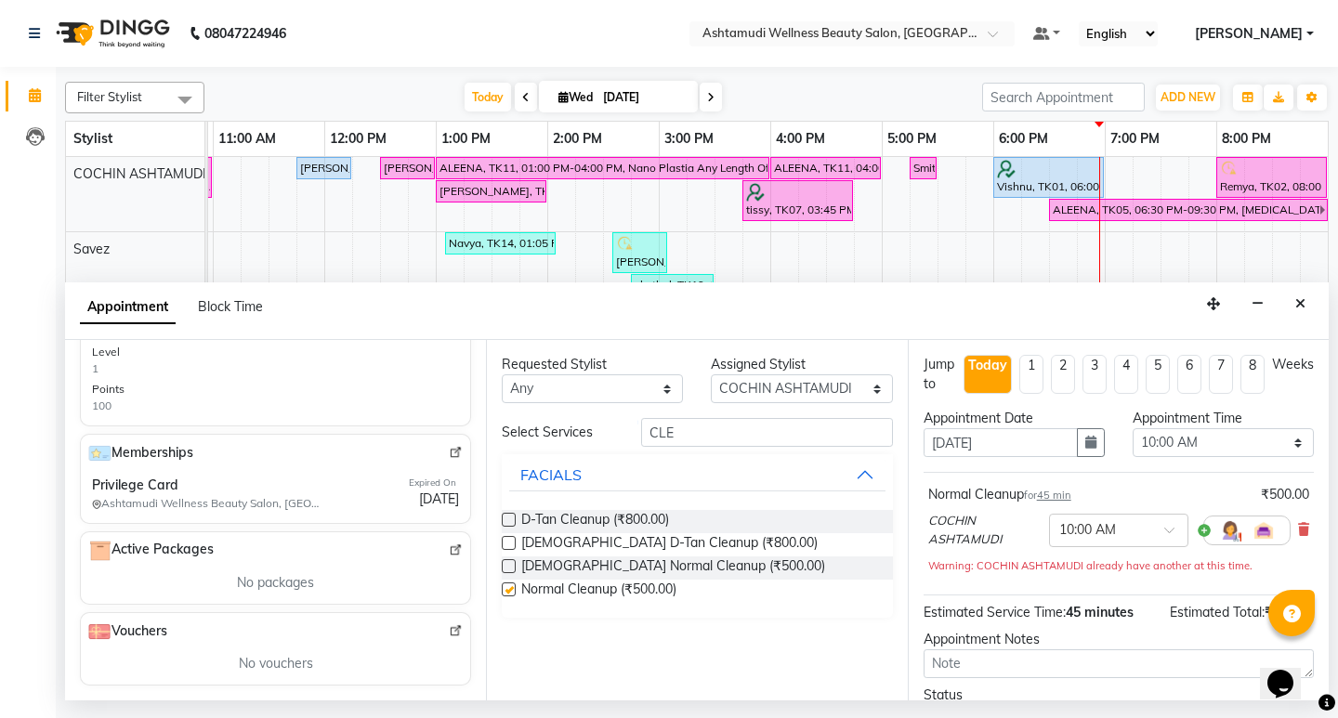
checkbox input "false"
click at [694, 440] on input "CLE" at bounding box center [766, 432] width 251 height 29
type input "C"
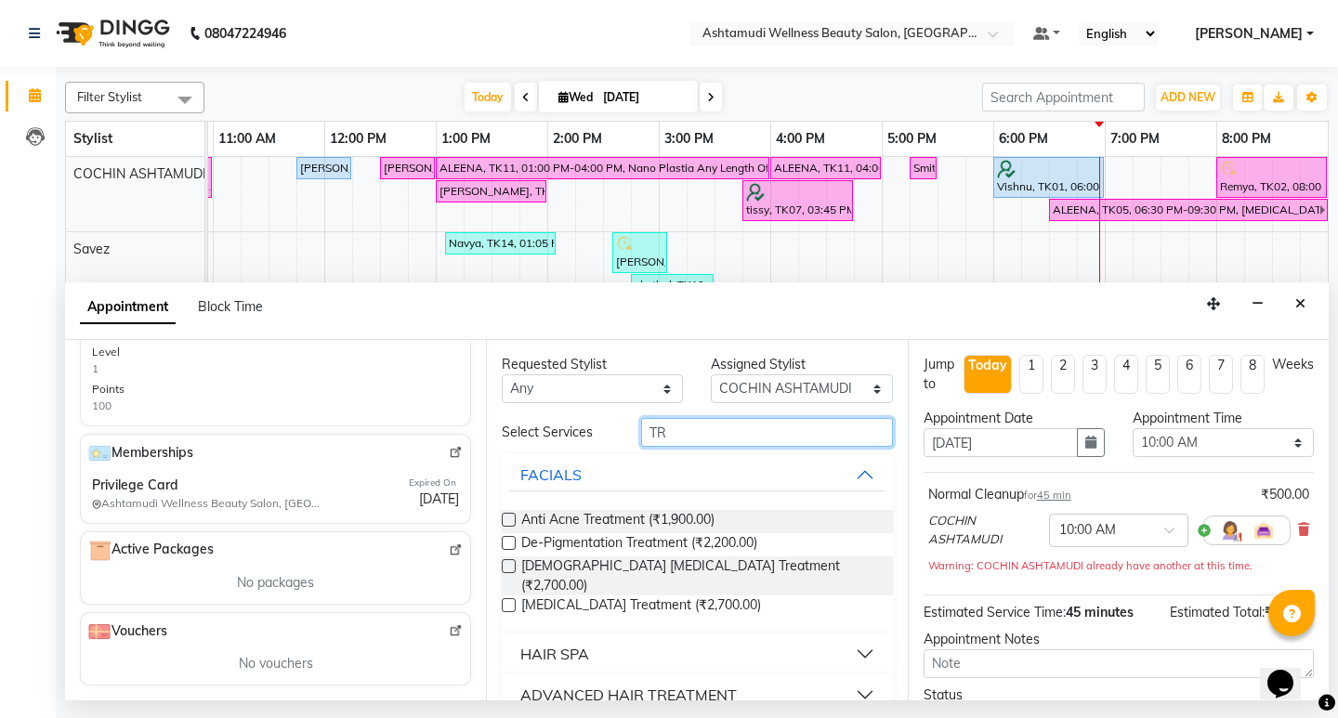
type input "T"
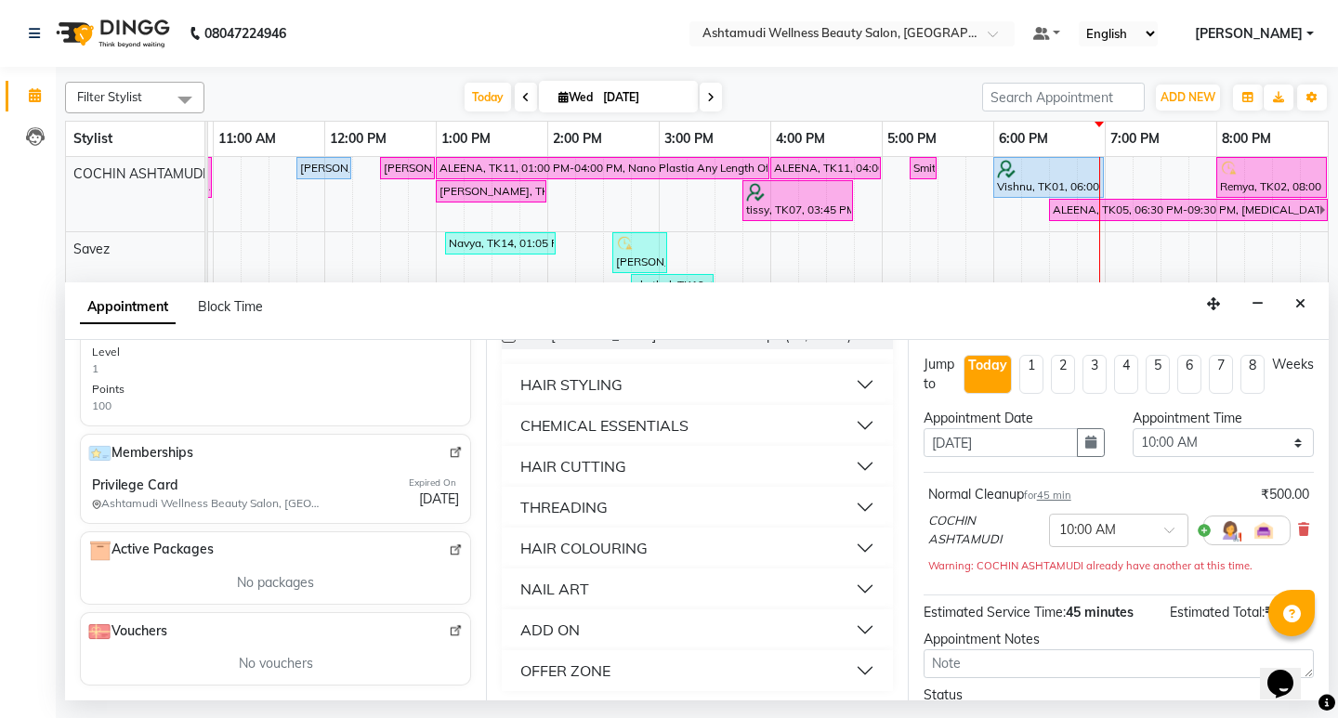
scroll to position [186, 0]
type input "TH"
click at [606, 503] on div "THREADING" at bounding box center [564, 505] width 87 height 22
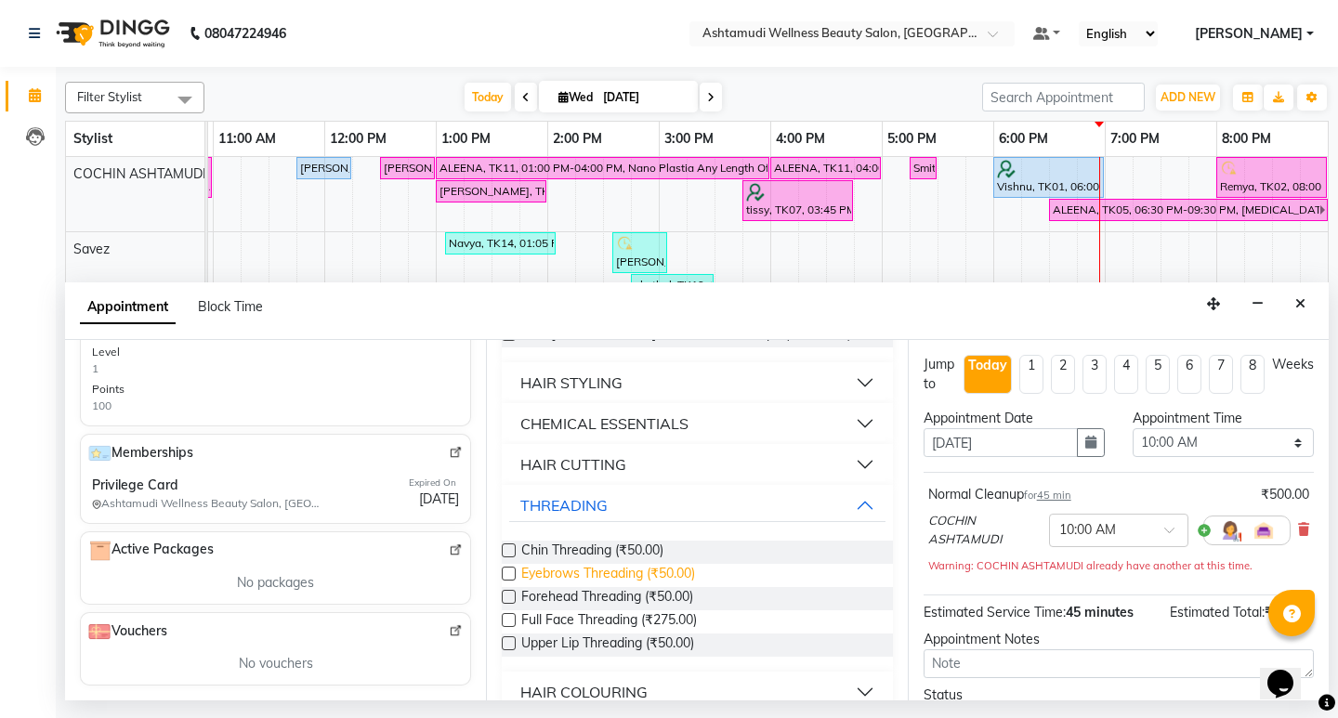
click at [571, 573] on span "Eyebrows Threading (₹50.00)" at bounding box center [608, 575] width 174 height 23
checkbox input "false"
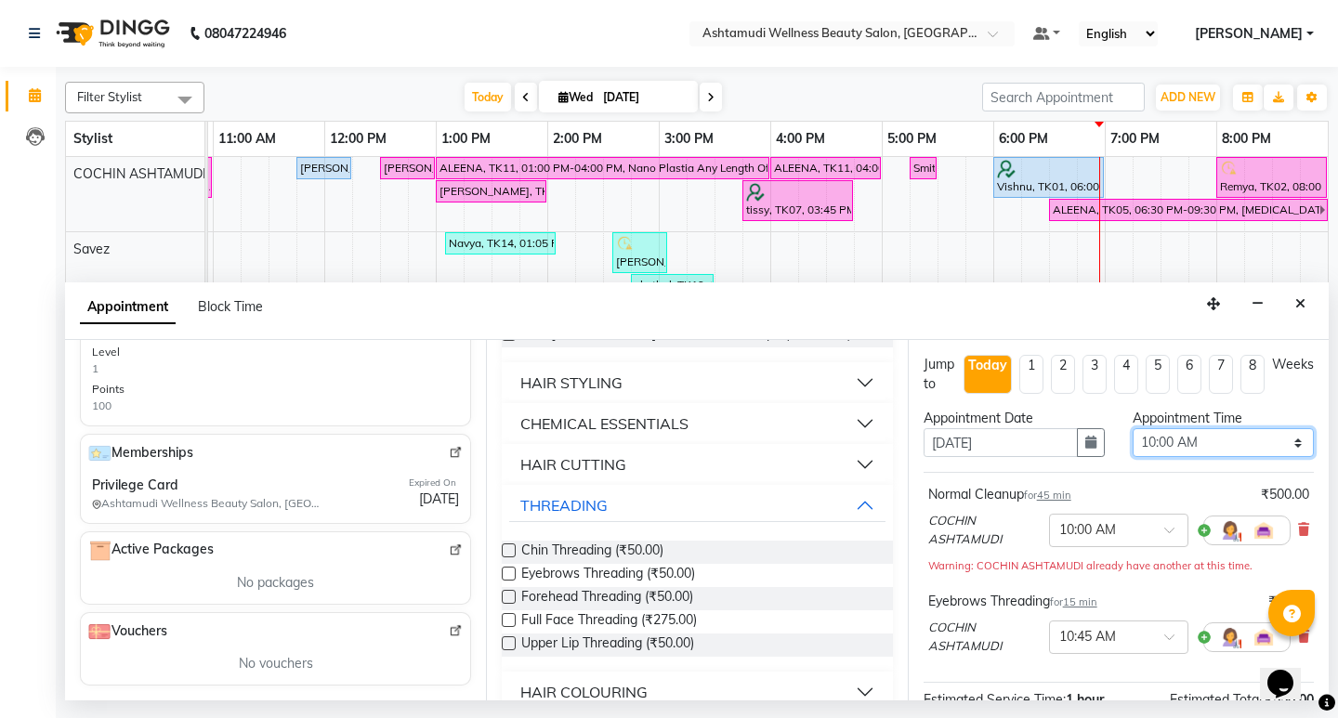
click at [1204, 437] on select "Select 10:00 AM 10:15 AM 10:30 AM 10:45 AM 11:00 AM 11:15 AM 11:30 AM 11:45 AM …" at bounding box center [1223, 442] width 181 height 29
select select "1170"
click at [1133, 428] on select "Select 10:00 AM 10:15 AM 10:30 AM 10:45 AM 11:00 AM 11:15 AM 11:30 AM 11:45 AM …" at bounding box center [1223, 442] width 181 height 29
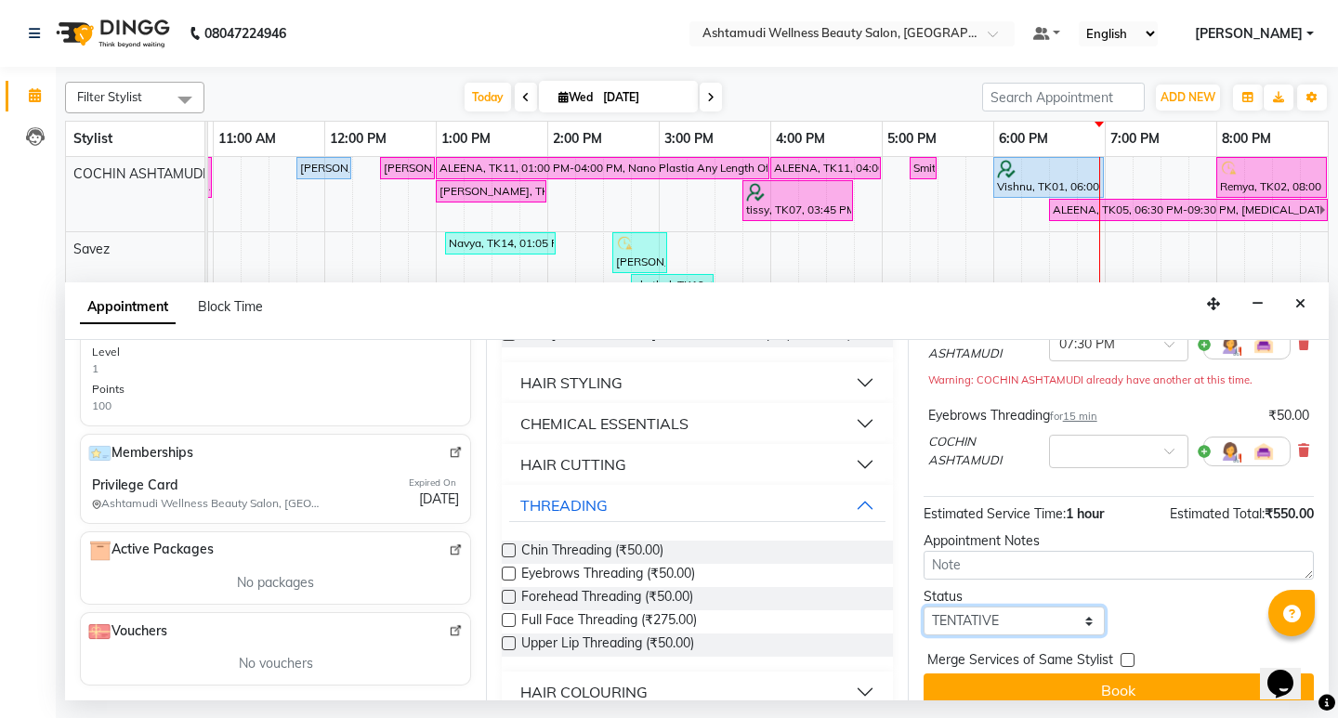
click at [1020, 620] on select "Select TENTATIVE CONFIRM CHECK-IN UPCOMING" at bounding box center [1014, 621] width 181 height 29
select select "confirm booking"
click at [924, 607] on select "Select TENTATIVE CONFIRM CHECK-IN UPCOMING" at bounding box center [1014, 621] width 181 height 29
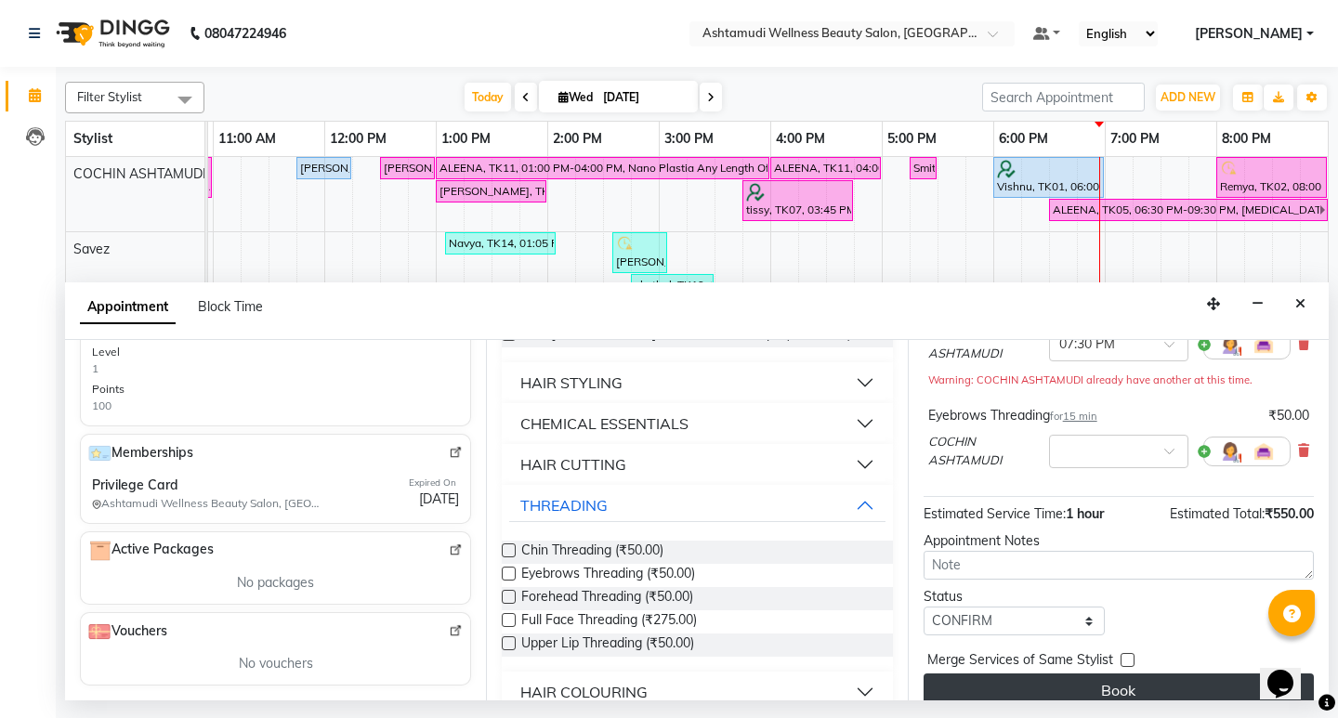
click at [1137, 692] on button "Book" at bounding box center [1119, 690] width 390 height 33
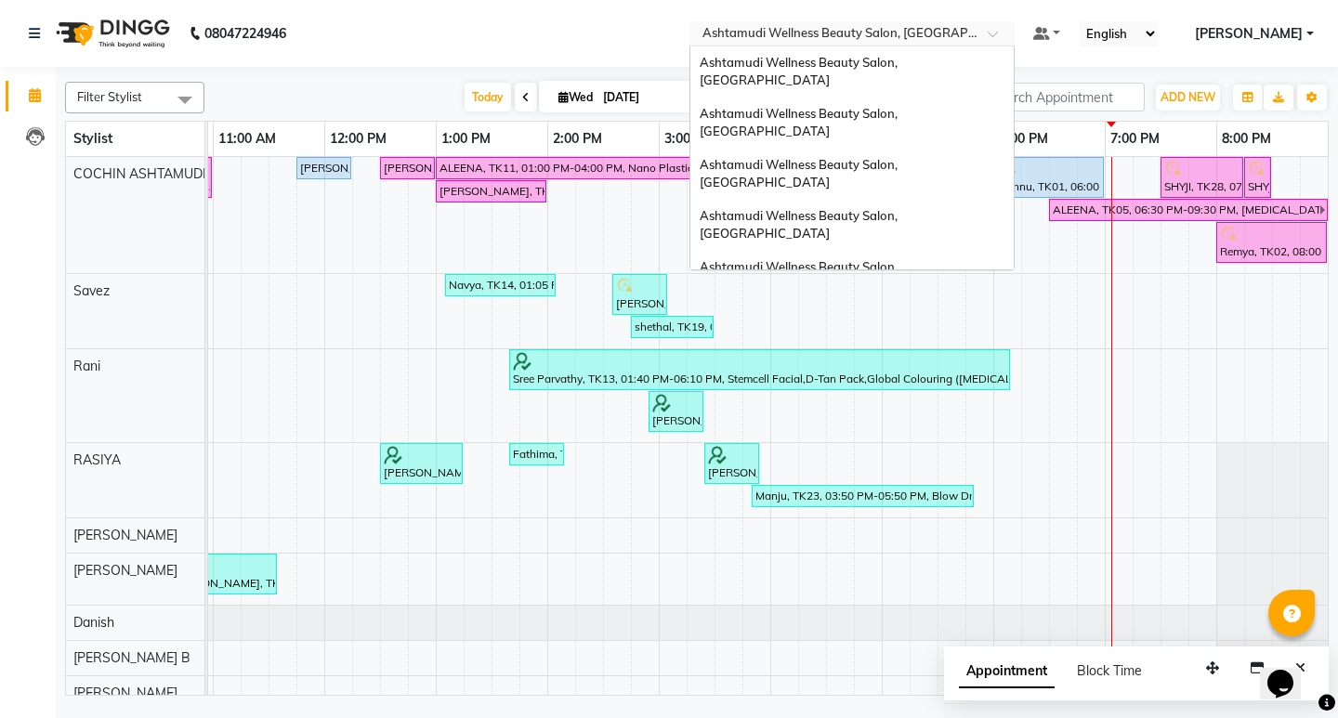
click at [1011, 35] on span at bounding box center [999, 39] width 23 height 19
click at [901, 208] on span "Ashtamudi Wellness Beauty Salon, [GEOGRAPHIC_DATA]" at bounding box center [800, 224] width 201 height 33
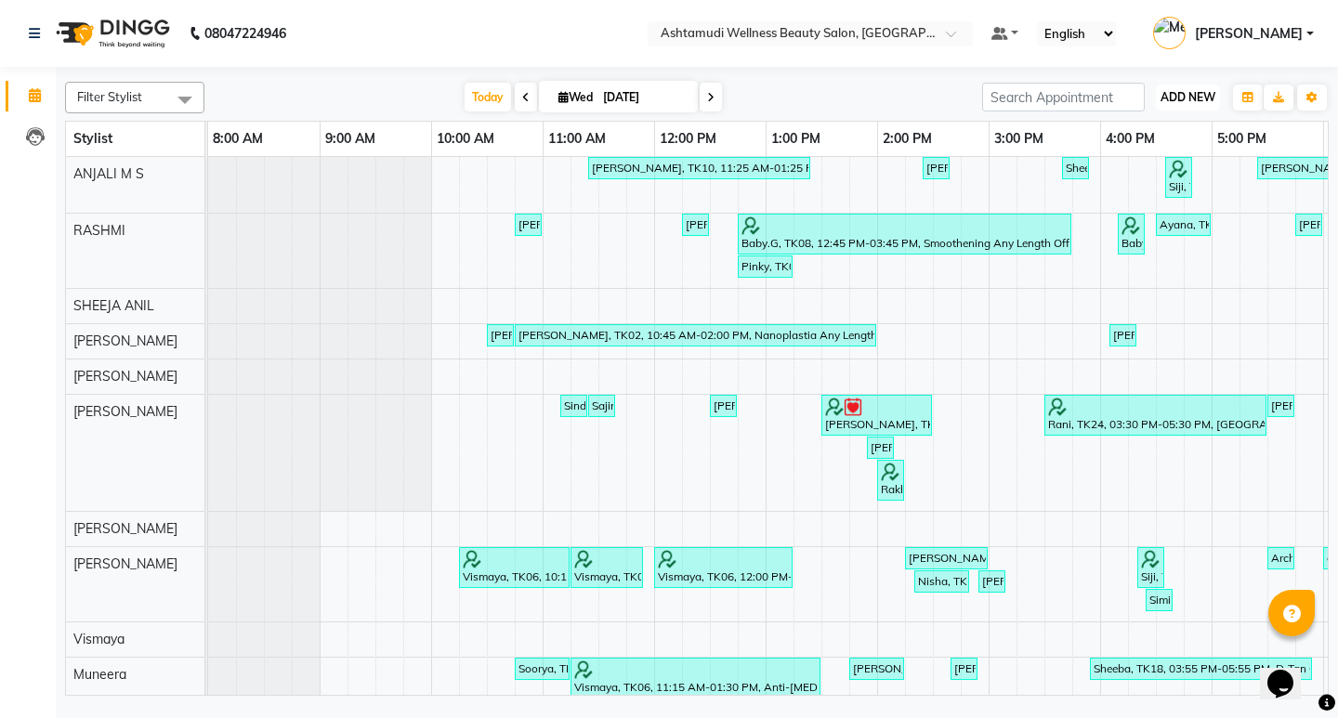
click at [1202, 87] on button "ADD NEW Toggle Dropdown" at bounding box center [1188, 98] width 64 height 26
click at [1120, 137] on button "Add Appointment" at bounding box center [1146, 133] width 147 height 24
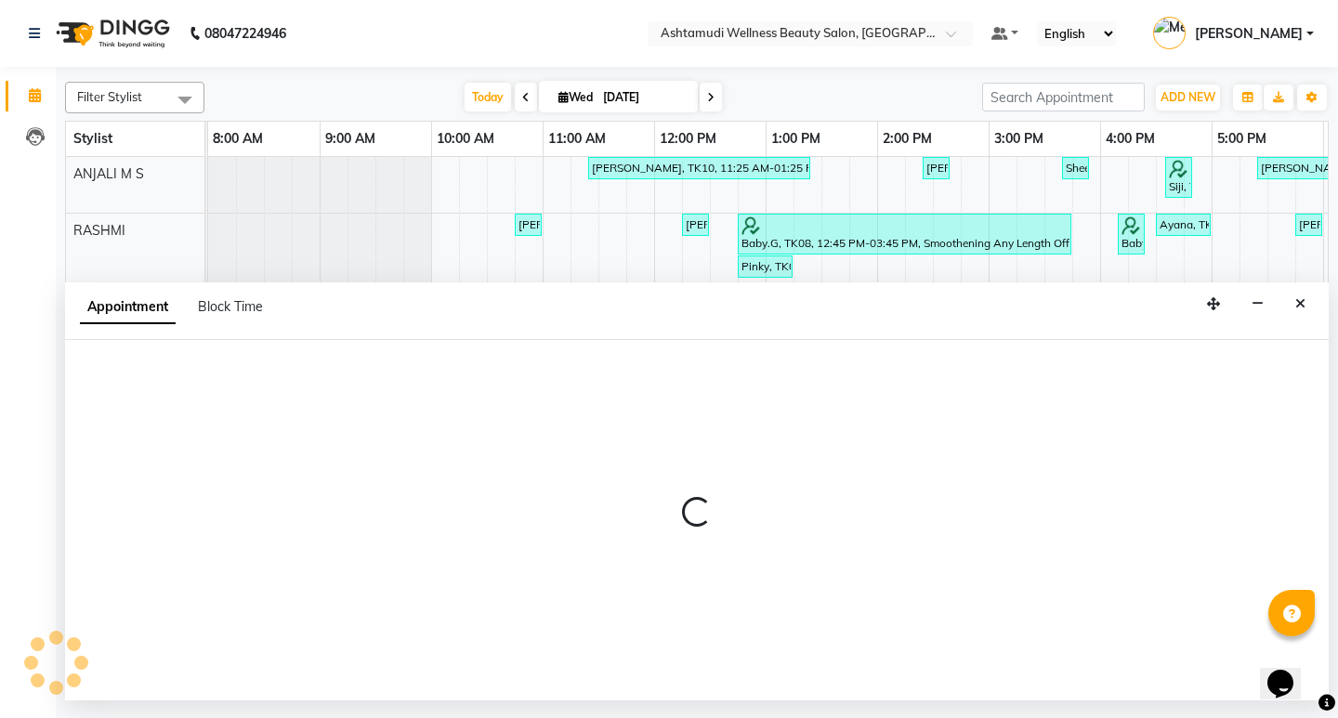
select select "540"
select select "tentative"
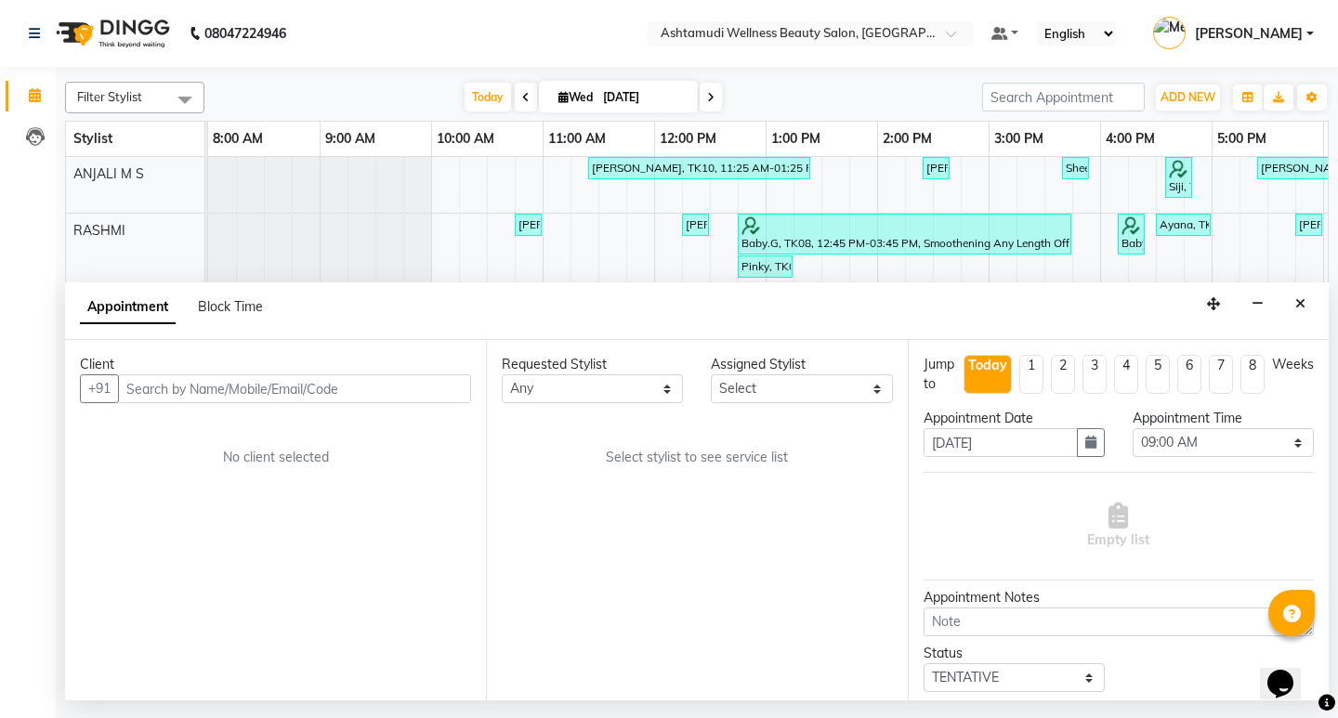
click at [208, 382] on input "text" at bounding box center [294, 389] width 353 height 29
type input "918589070185"
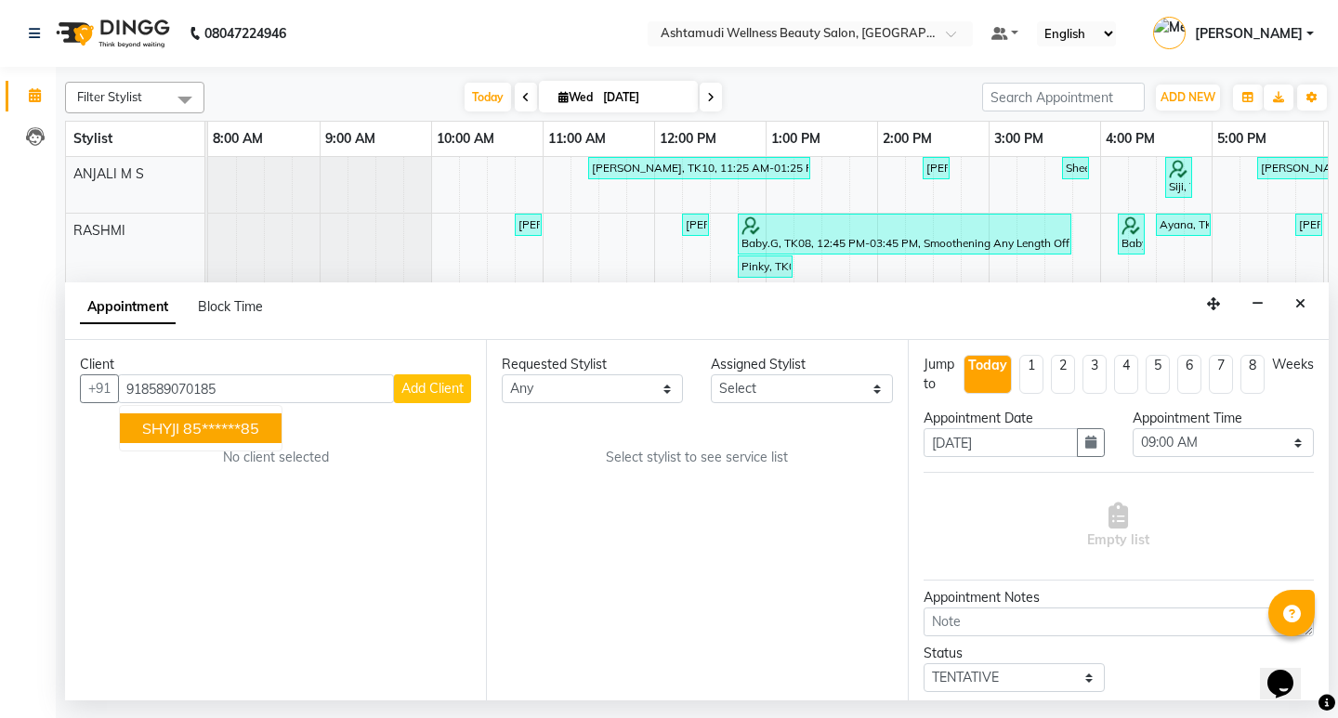
drag, startPoint x: 232, startPoint y: 390, endPoint x: 131, endPoint y: 389, distance: 101.3
click at [131, 389] on input "918589070185" at bounding box center [256, 389] width 276 height 29
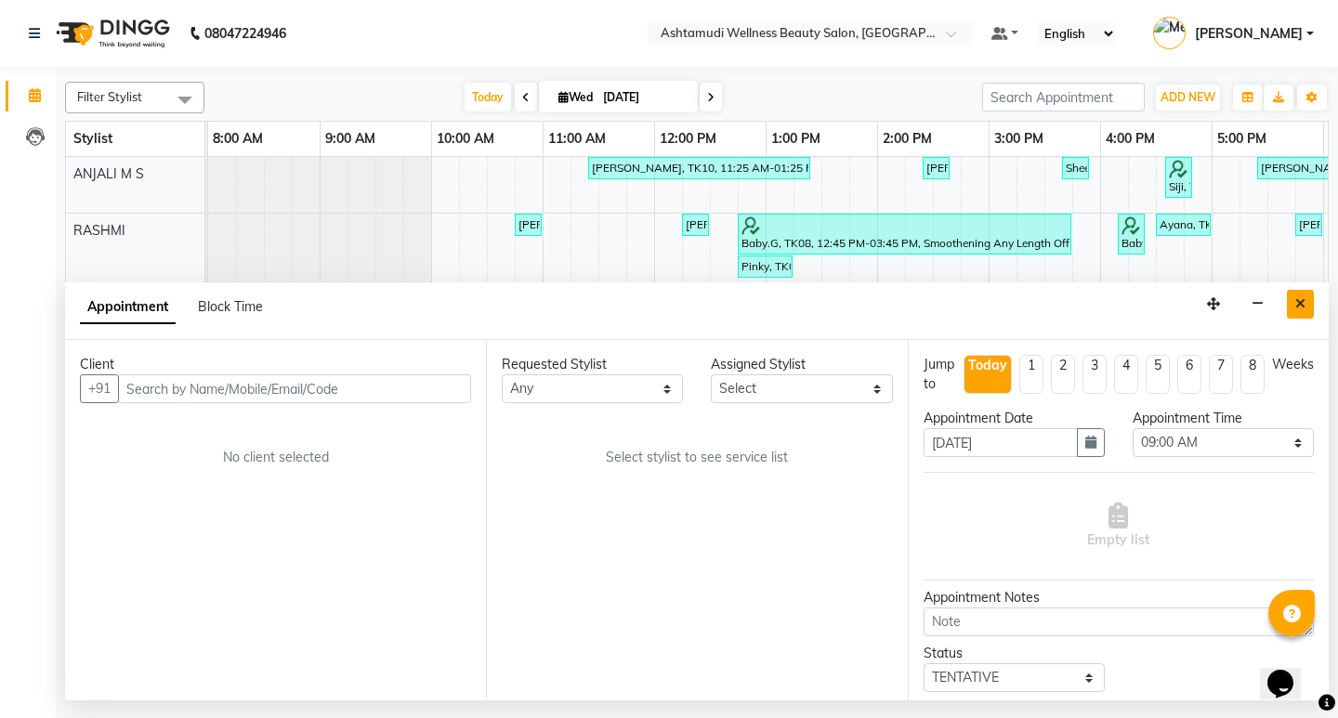
click at [1304, 313] on button "Close" at bounding box center [1300, 304] width 27 height 29
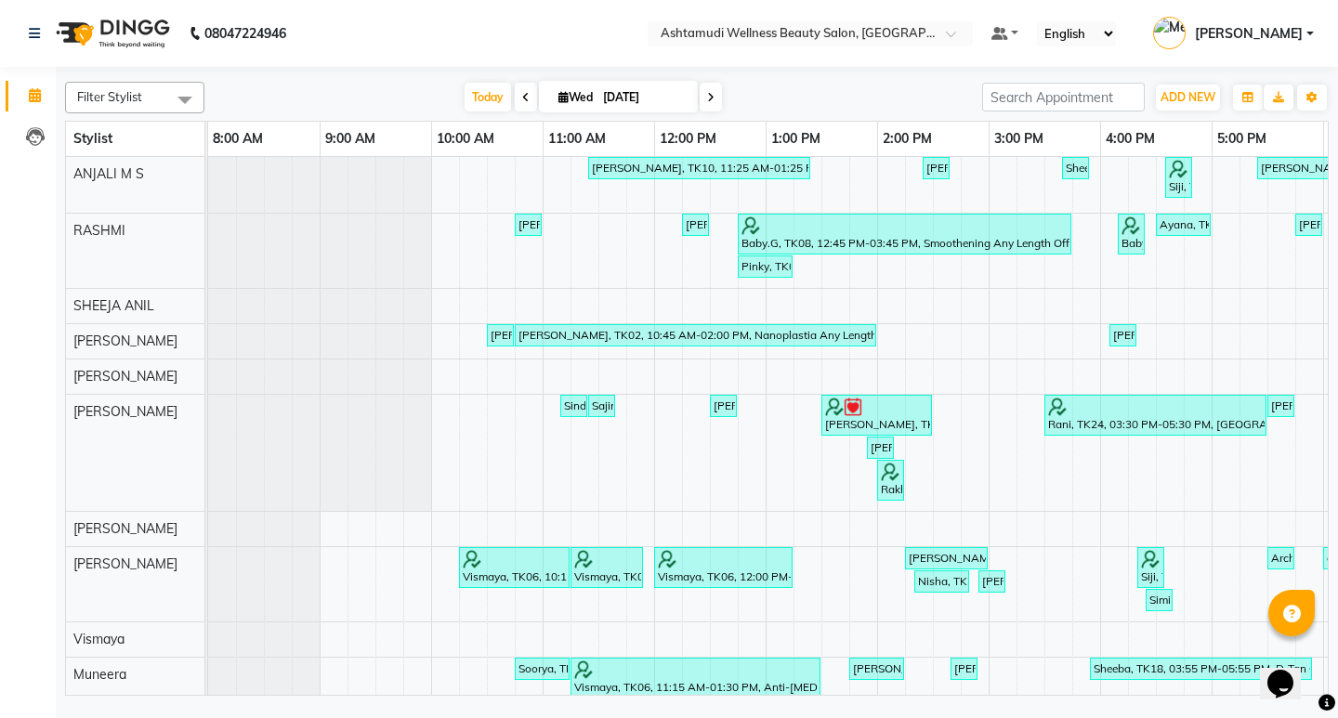
scroll to position [0, 330]
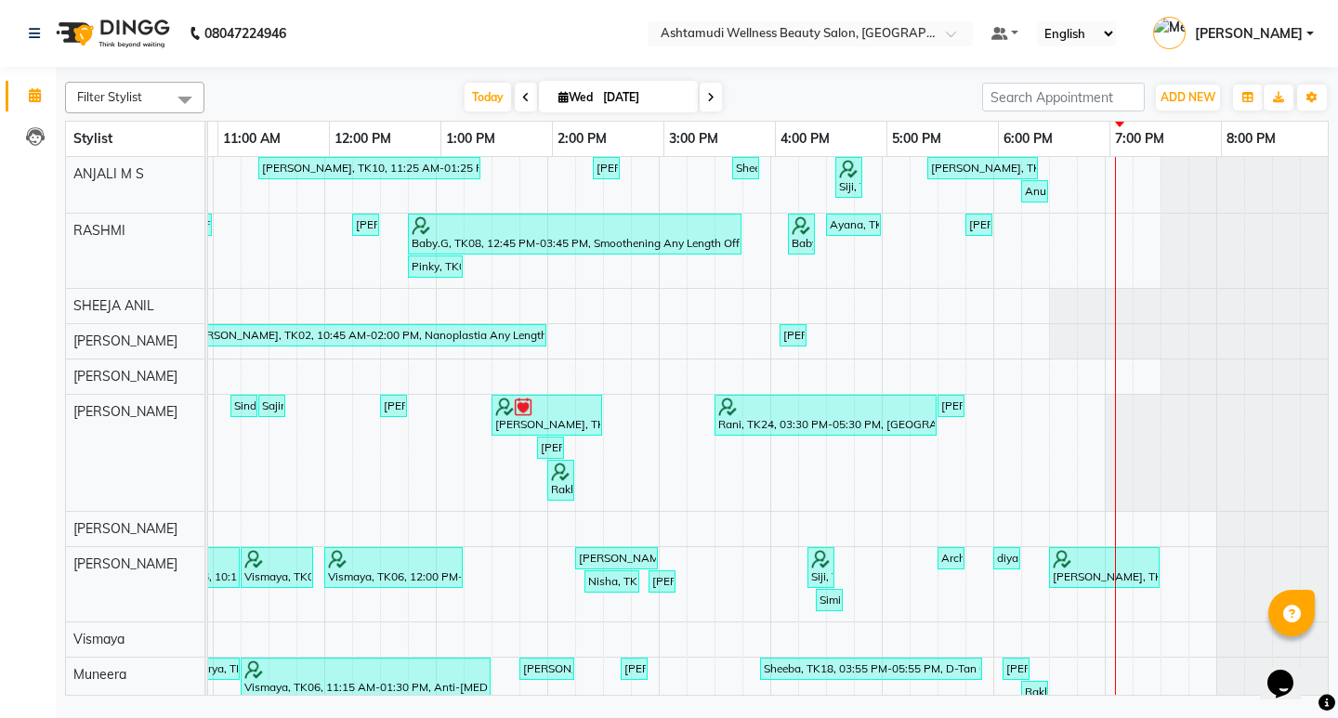
drag, startPoint x: 885, startPoint y: 690, endPoint x: 44, endPoint y: 55, distance: 1053.9
click at [707, 101] on icon at bounding box center [710, 97] width 7 height 11
type input "04-09-2025"
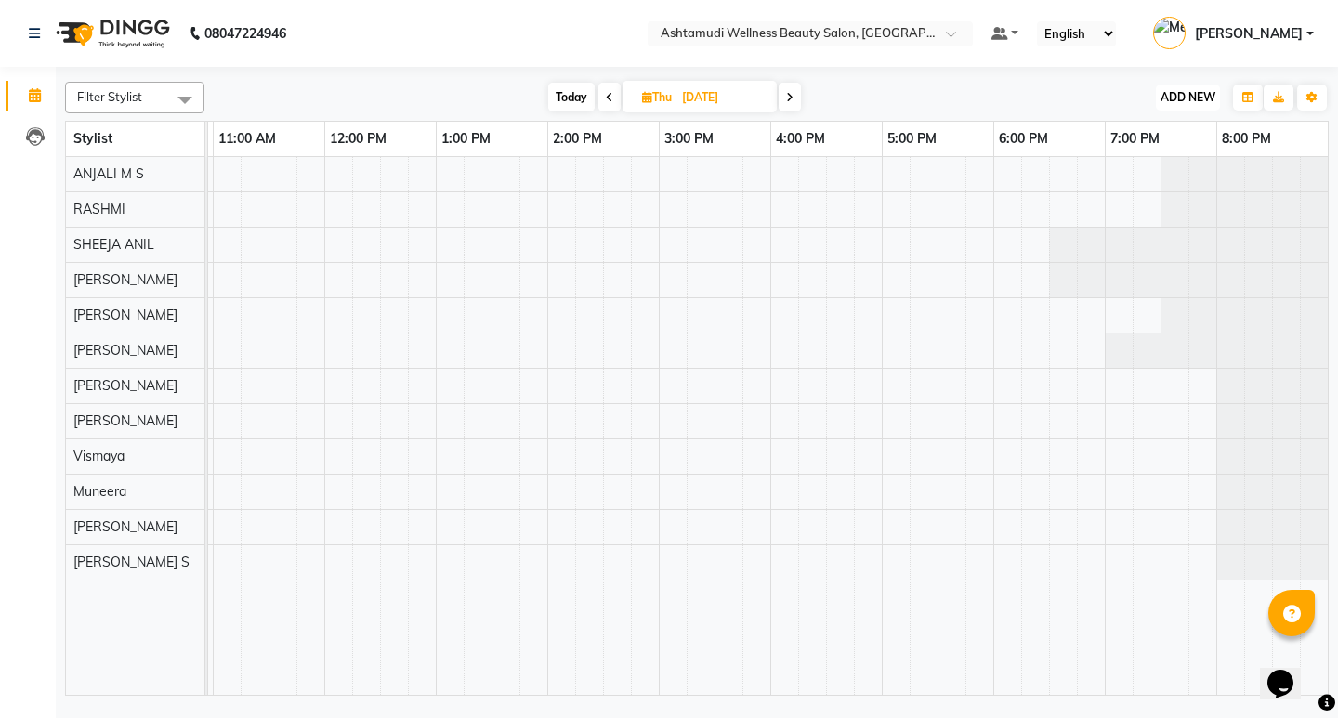
click at [1198, 86] on button "ADD NEW Toggle Dropdown" at bounding box center [1188, 98] width 64 height 26
click at [1170, 135] on button "Add Appointment" at bounding box center [1146, 133] width 147 height 24
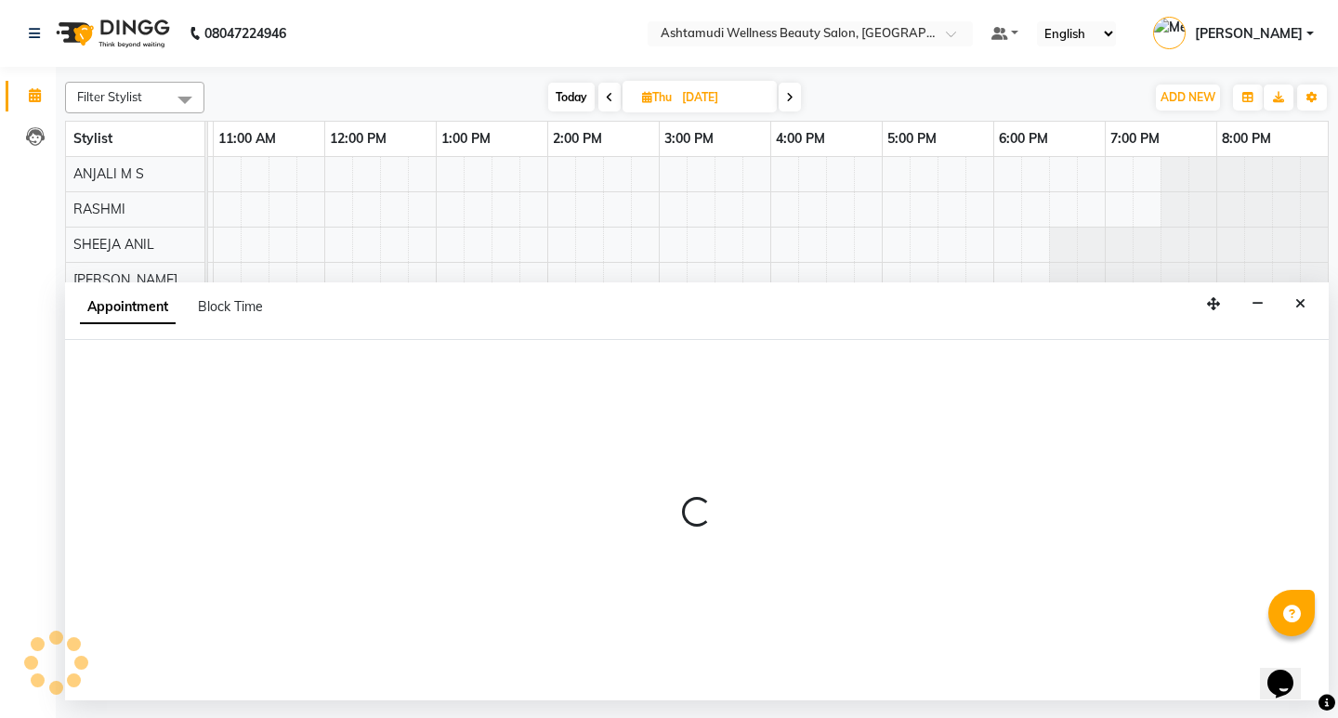
select select "540"
select select "tentative"
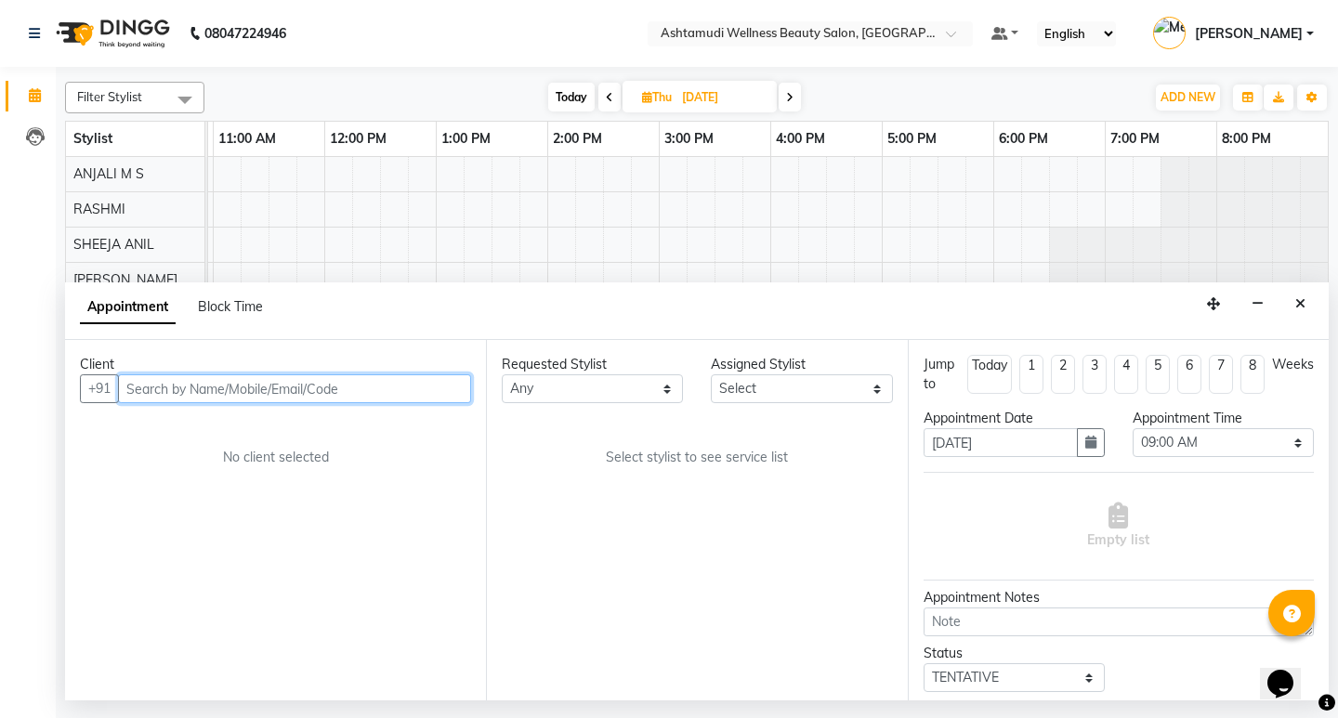
click at [157, 390] on input "text" at bounding box center [294, 389] width 353 height 29
paste input "919567630352"
click at [144, 390] on input "919567630352" at bounding box center [256, 389] width 276 height 29
type input "9567630352"
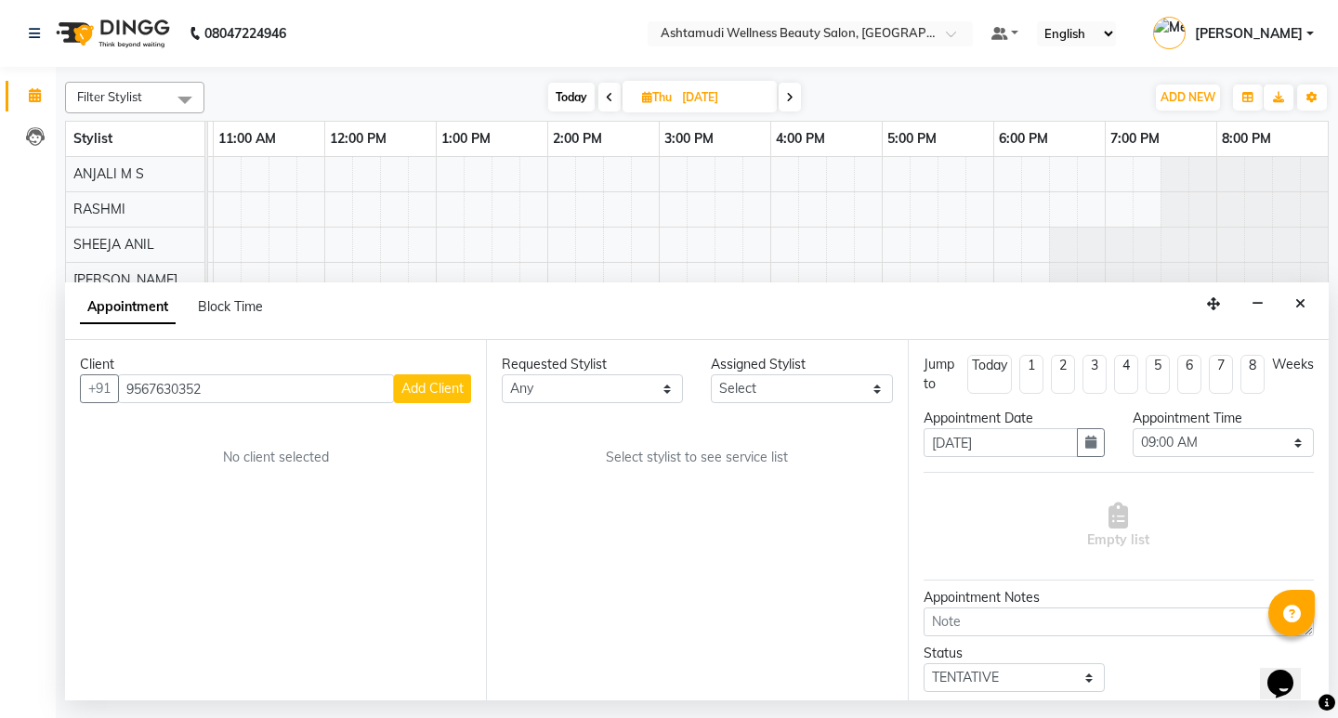
click at [446, 395] on span "Add Client" at bounding box center [433, 388] width 62 height 17
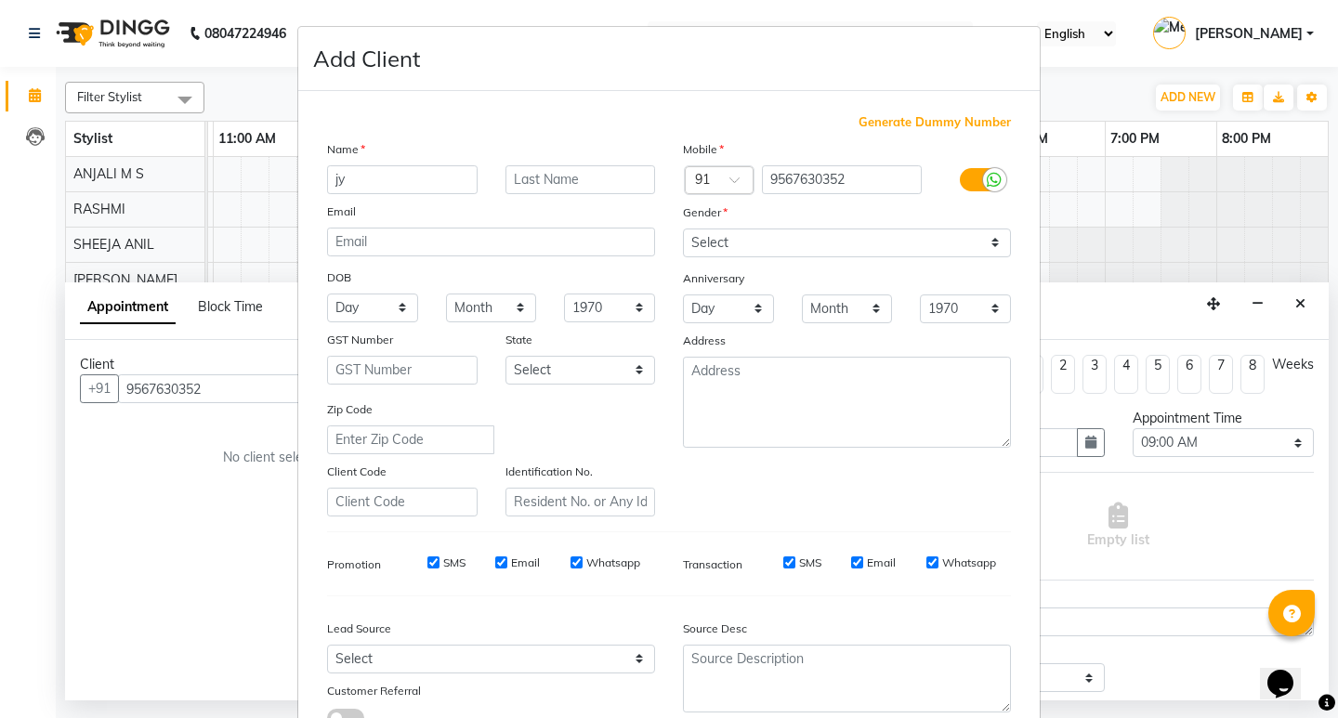
type input "j"
type input "JYOTHI"
drag, startPoint x: 834, startPoint y: 245, endPoint x: 824, endPoint y: 255, distance: 13.1
click at [834, 245] on select "Select Male Female Other Prefer Not To Say" at bounding box center [847, 243] width 328 height 29
select select "female"
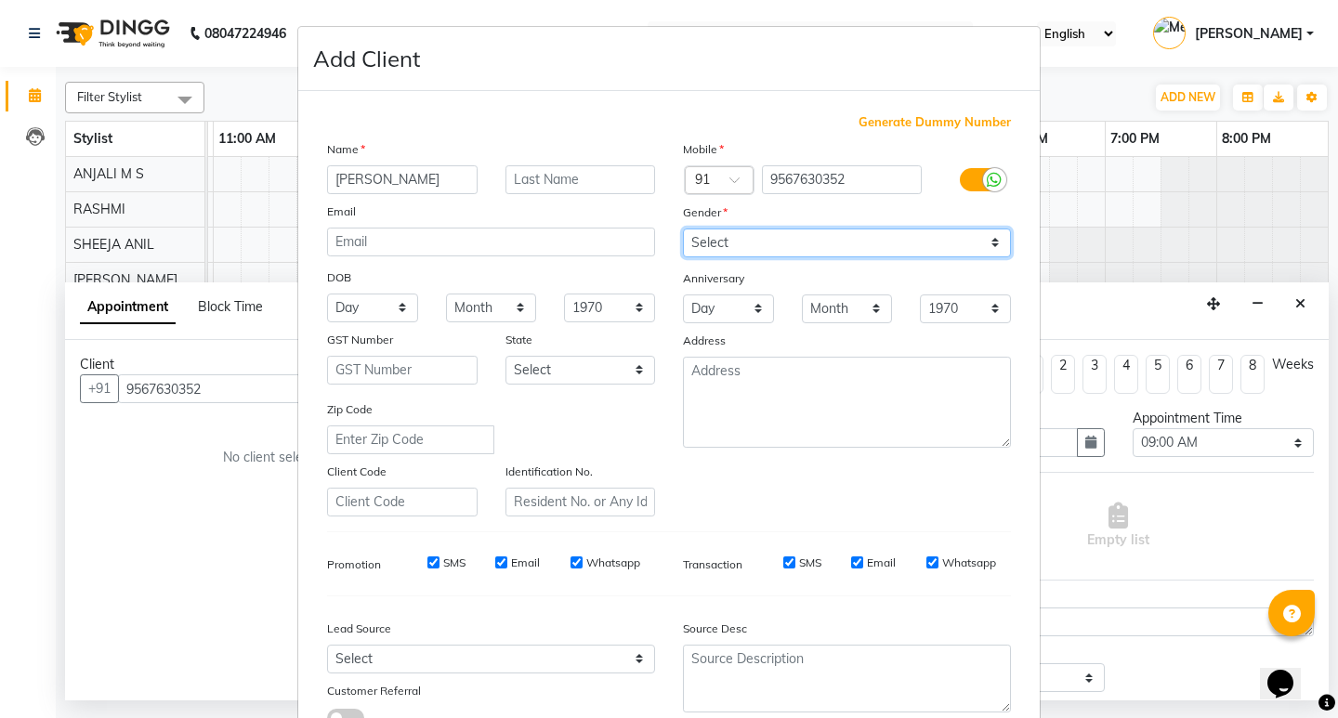
click at [683, 229] on select "Select Male Female Other Prefer Not To Say" at bounding box center [847, 243] width 328 height 29
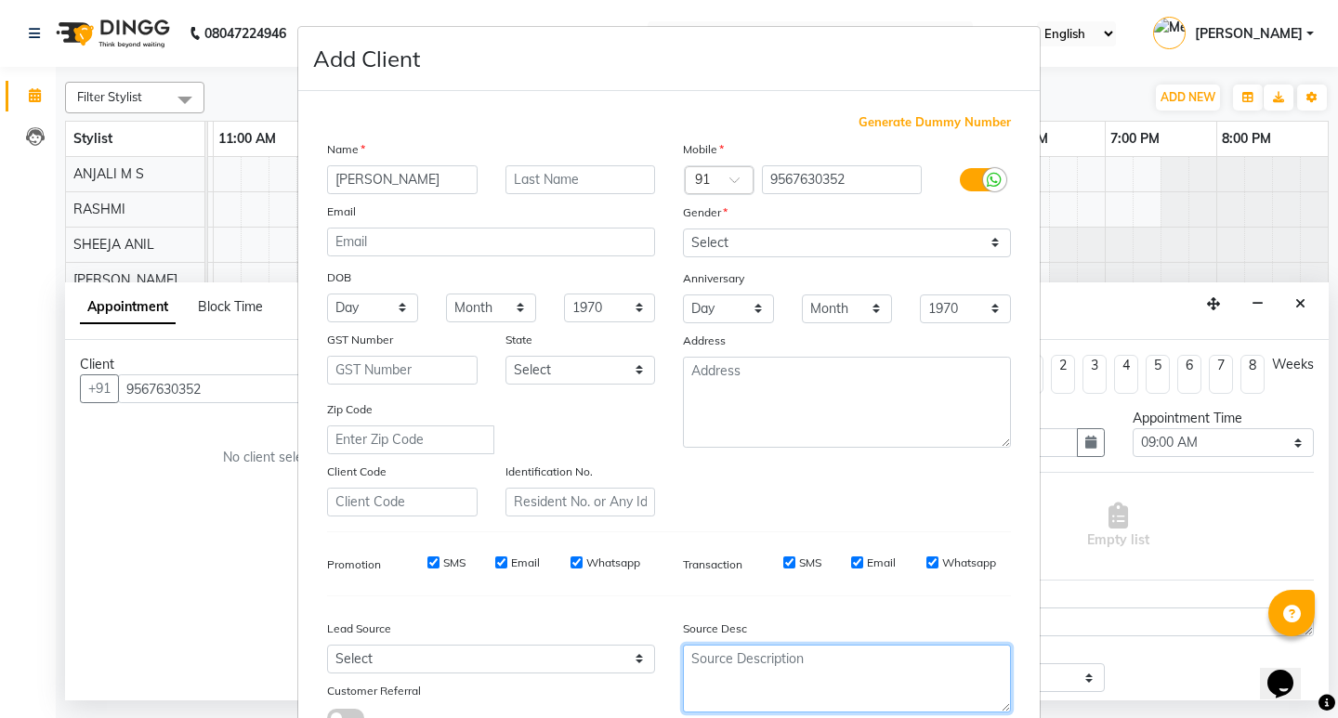
click at [754, 680] on textarea at bounding box center [847, 679] width 328 height 68
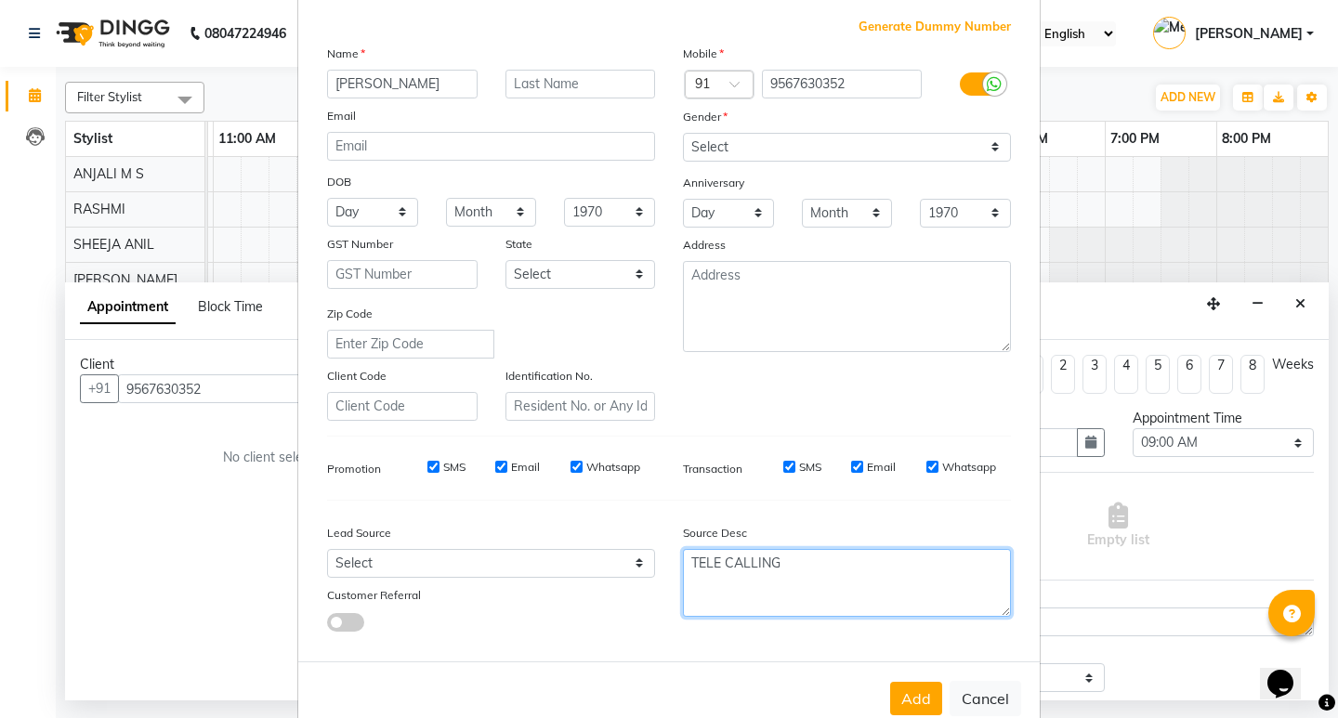
scroll to position [139, 0]
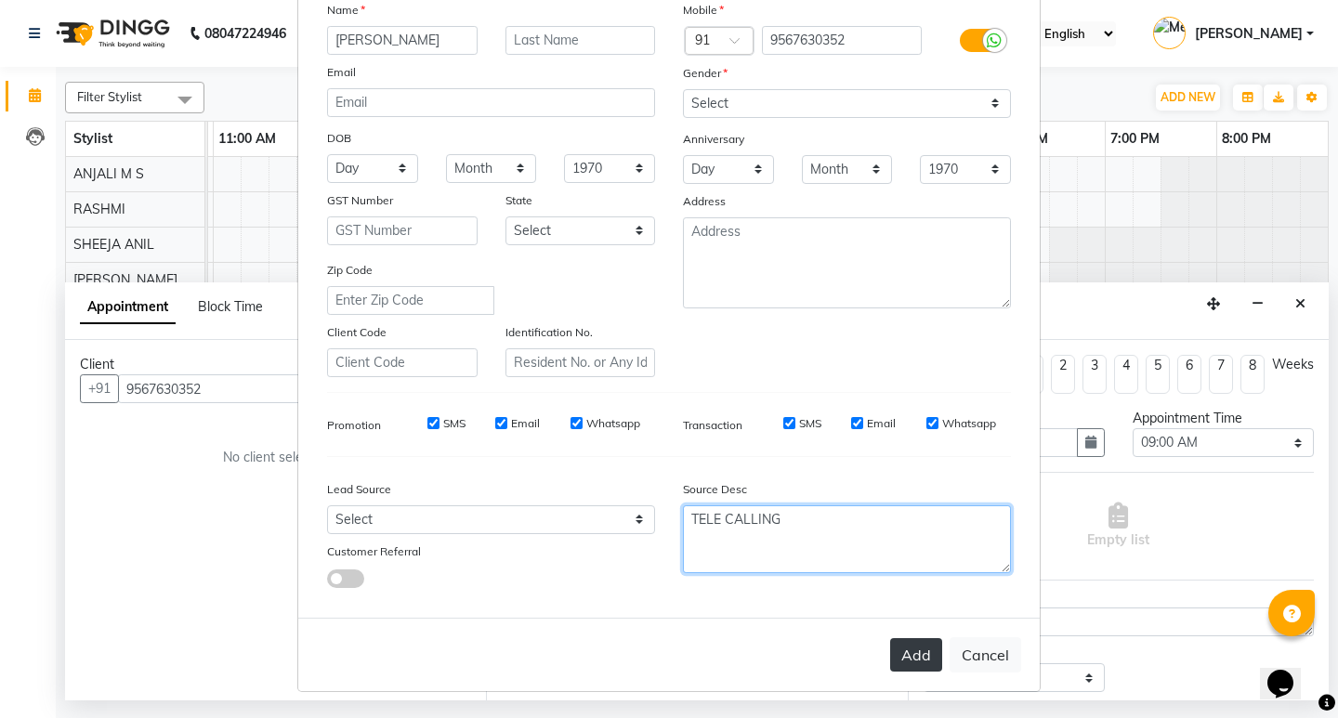
type textarea "TELE CALLING"
click at [921, 670] on button "Add" at bounding box center [916, 655] width 52 height 33
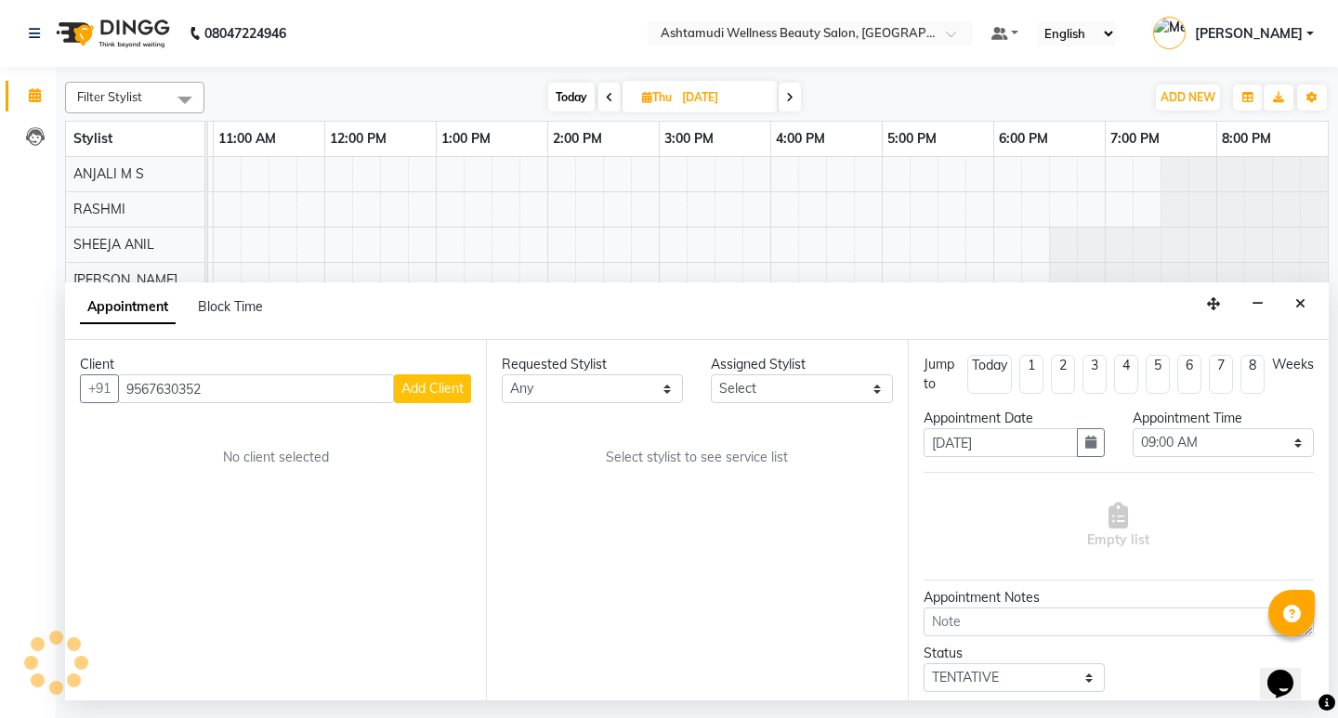
type input "95******52"
select select
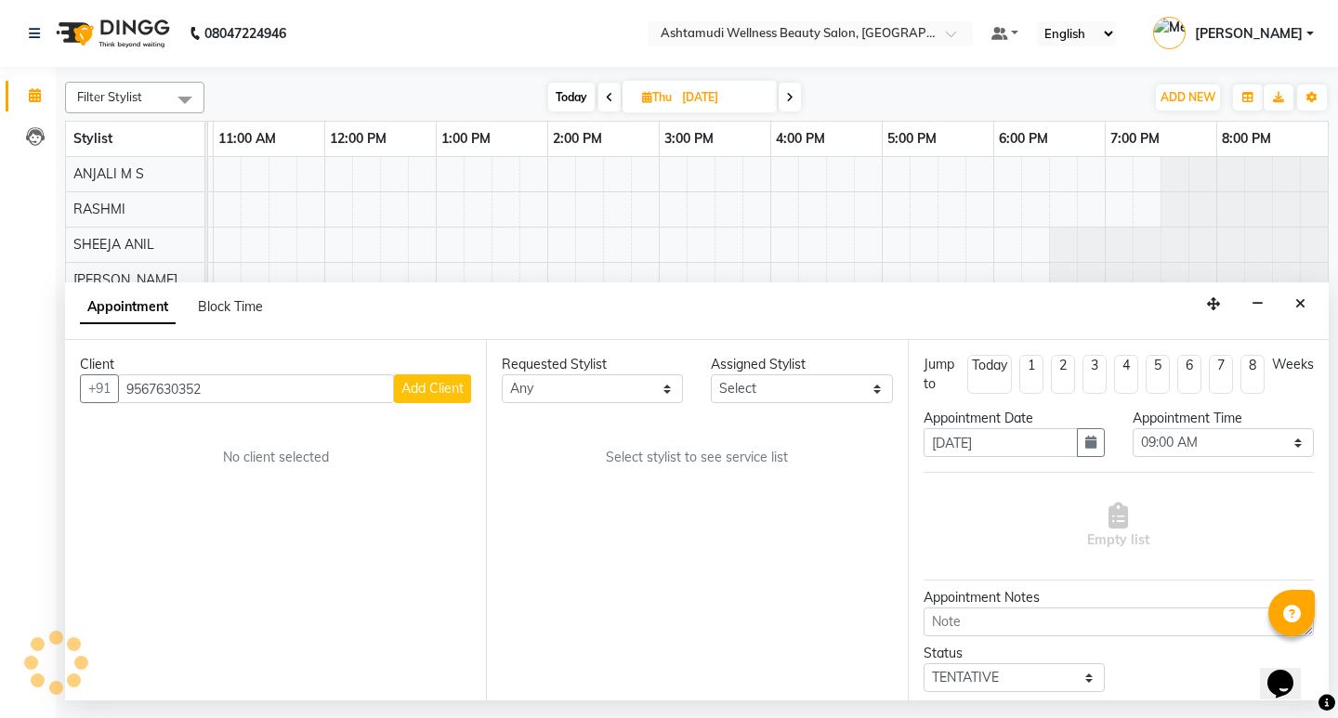
select select
checkbox input "false"
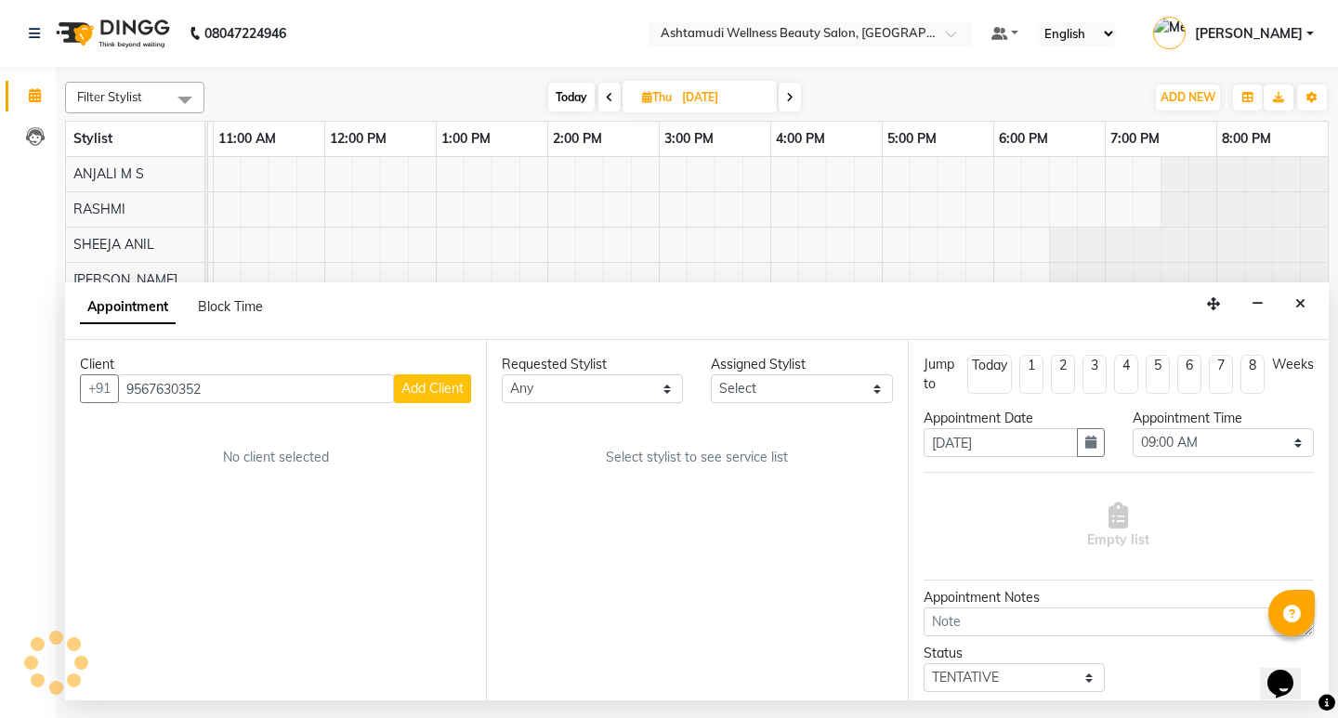
checkbox input "false"
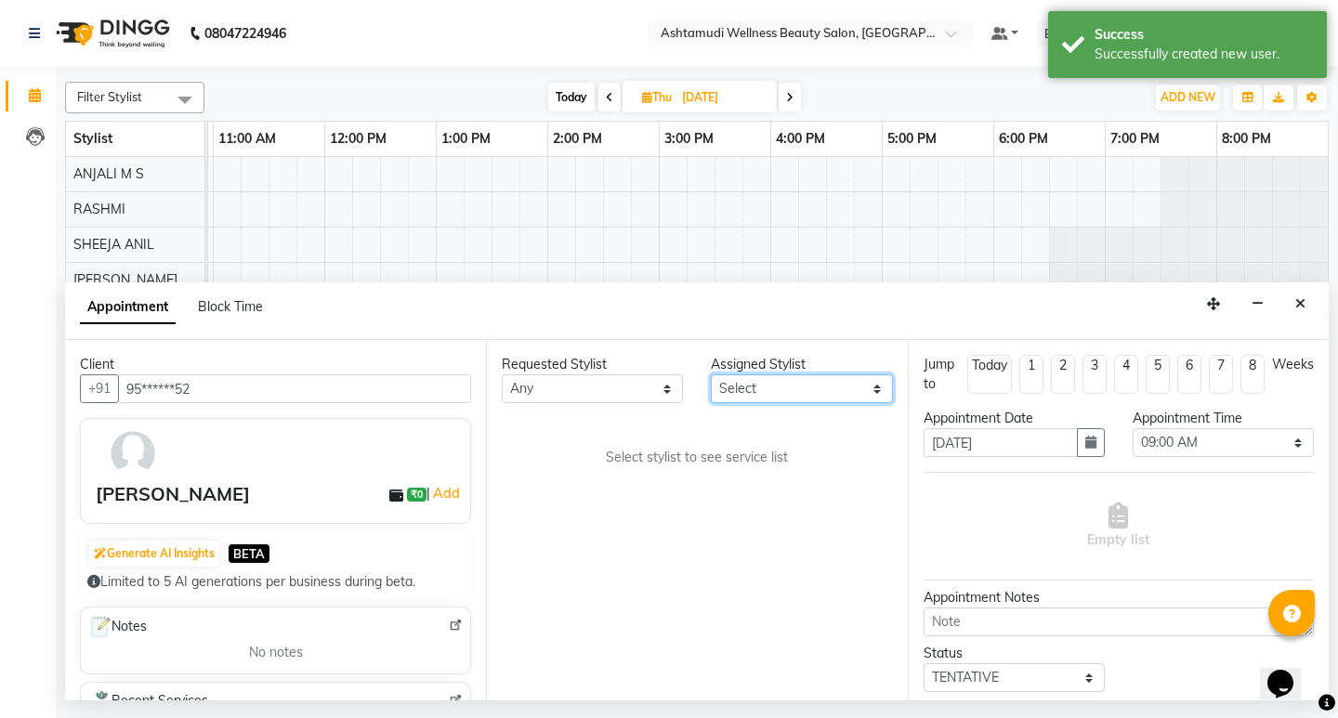
click at [833, 385] on select "Select ANJALI M S KOTTIYAM ASHTAMUDI Muneera RASHMI SHEEJA ANIL SHYNI SINDHYA S…" at bounding box center [801, 389] width 181 height 29
select select "27529"
click at [711, 375] on select "Select ANJALI M S KOTTIYAM ASHTAMUDI Muneera RASHMI SHEEJA ANIL SHYNI SINDHYA S…" at bounding box center [801, 389] width 181 height 29
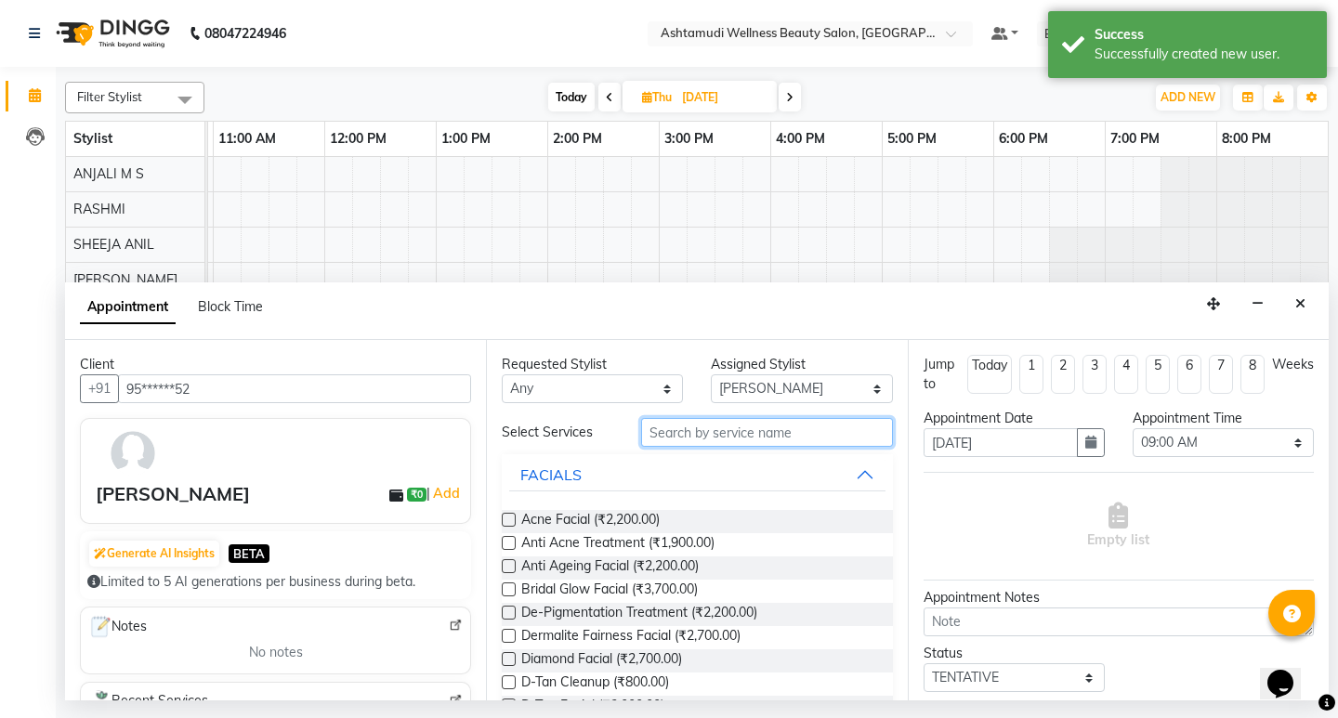
click at [737, 443] on input "text" at bounding box center [766, 432] width 251 height 29
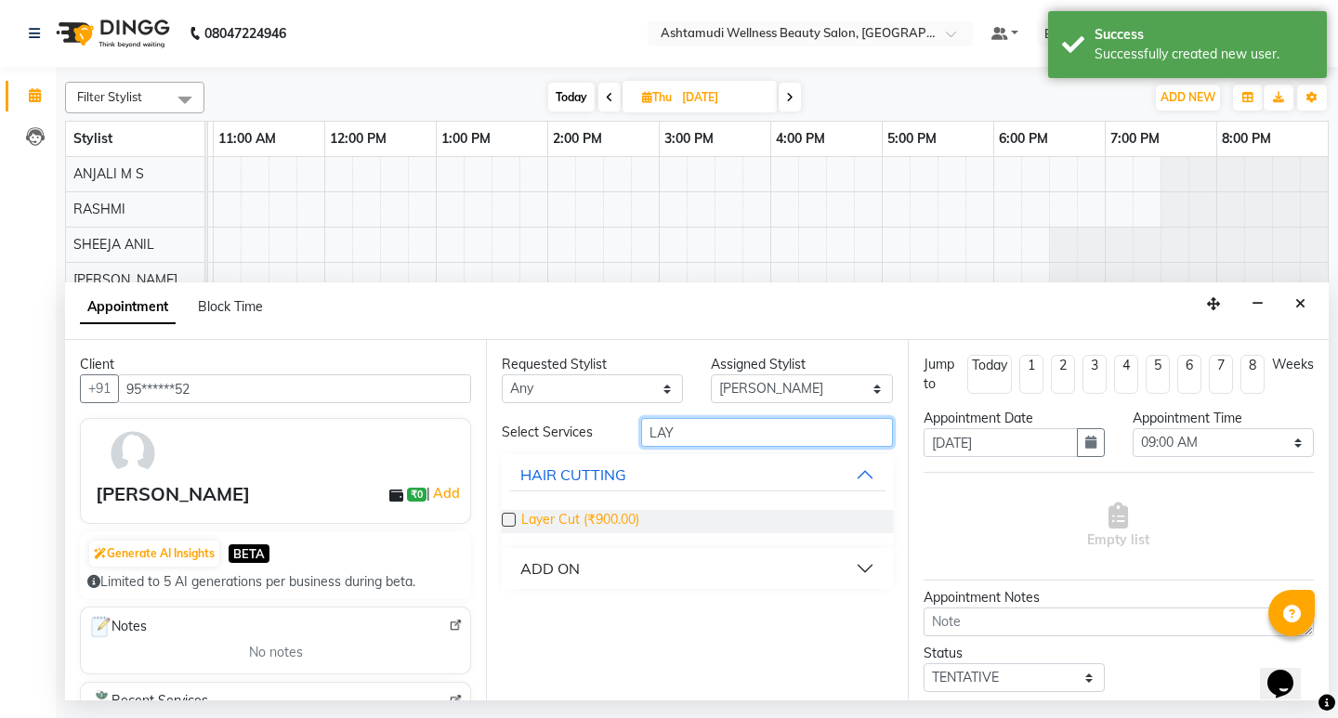
type input "LAY"
click at [582, 521] on span "Layer Cut (₹900.00)" at bounding box center [580, 521] width 118 height 23
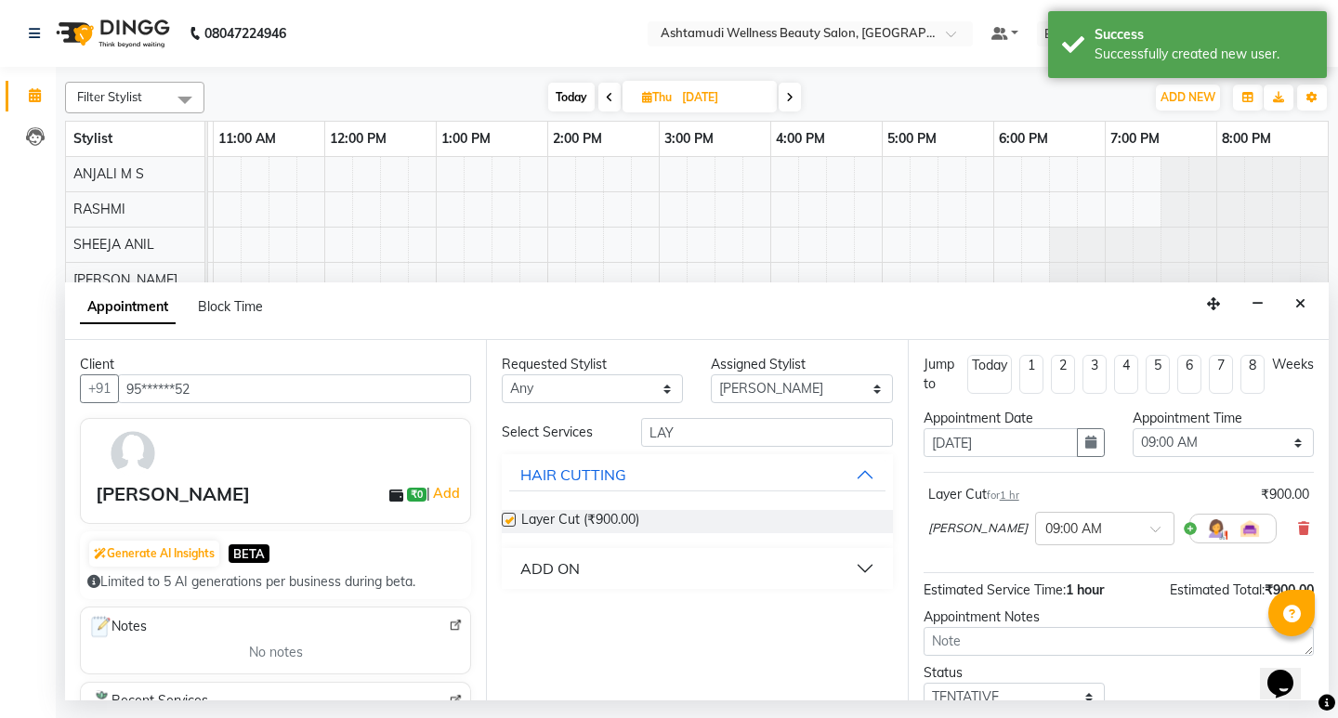
checkbox input "false"
click at [1186, 436] on select "Select 09:00 AM 09:15 AM 09:30 AM 09:45 AM 10:00 AM 10:15 AM 10:30 AM 10:45 AM …" at bounding box center [1223, 442] width 181 height 29
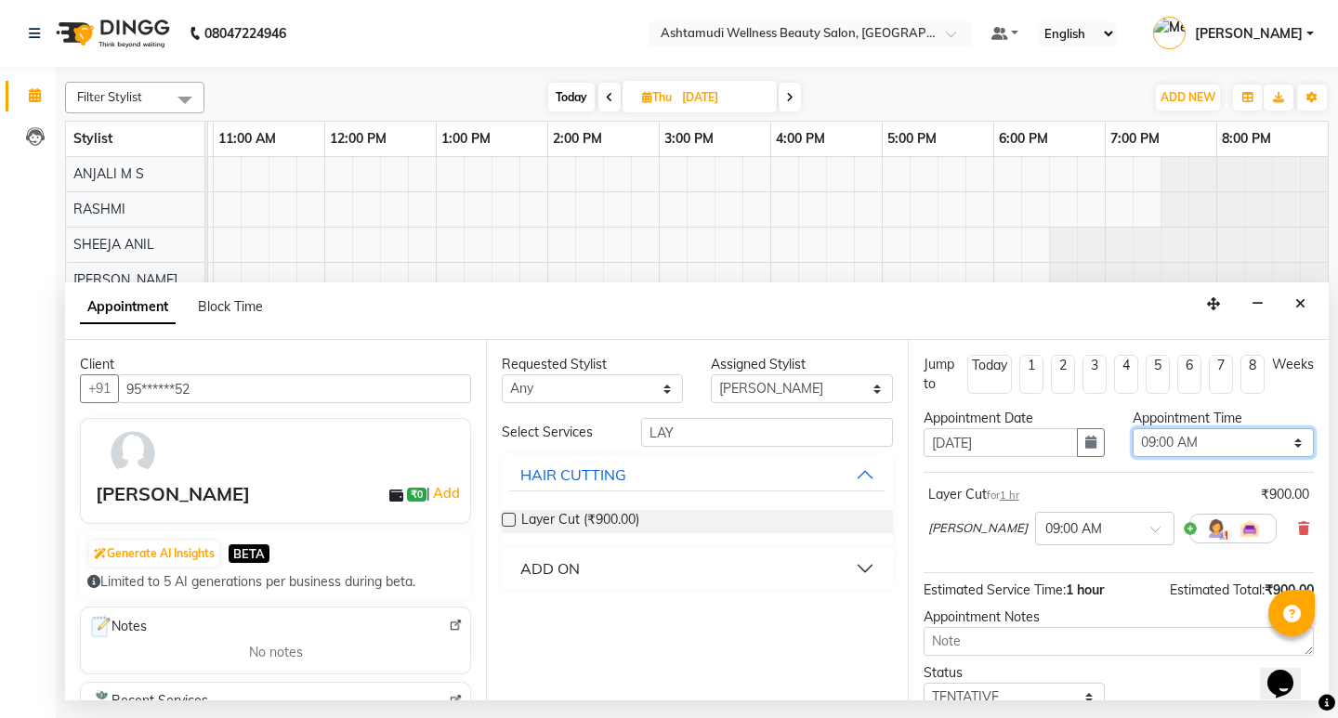
select select "840"
click at [1133, 428] on select "Select 09:00 AM 09:15 AM 09:30 AM 09:45 AM 10:00 AM 10:15 AM 10:30 AM 10:45 AM …" at bounding box center [1223, 442] width 181 height 29
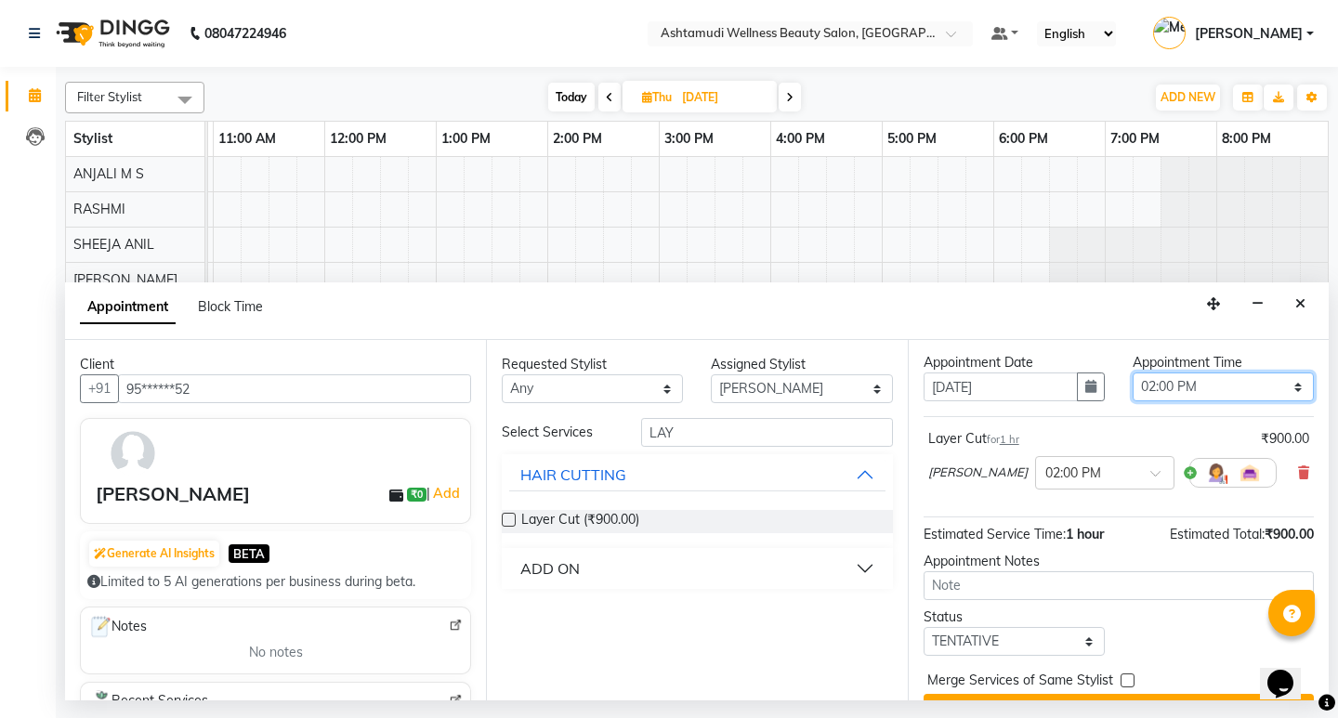
scroll to position [100, 0]
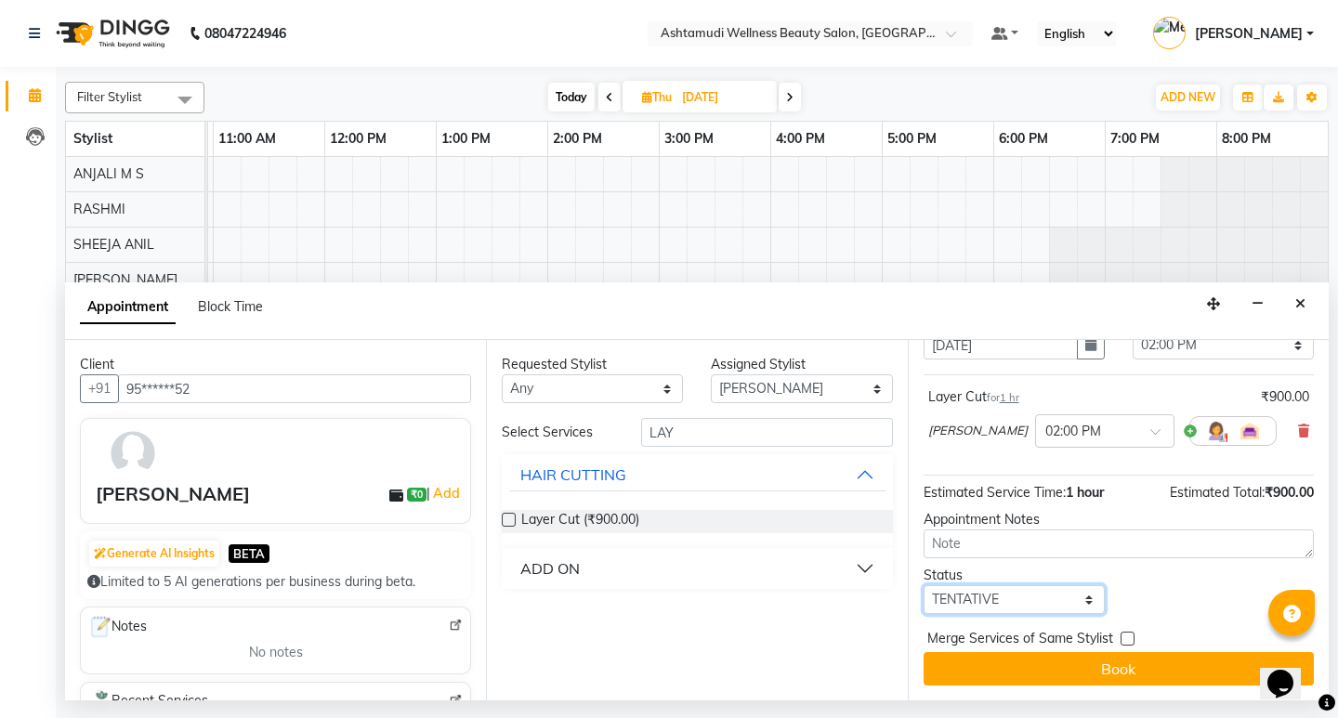
click at [1075, 608] on select "Select TENTATIVE CONFIRM UPCOMING" at bounding box center [1014, 600] width 181 height 29
select select "confirm booking"
click at [924, 586] on select "Select TENTATIVE CONFIRM UPCOMING" at bounding box center [1014, 600] width 181 height 29
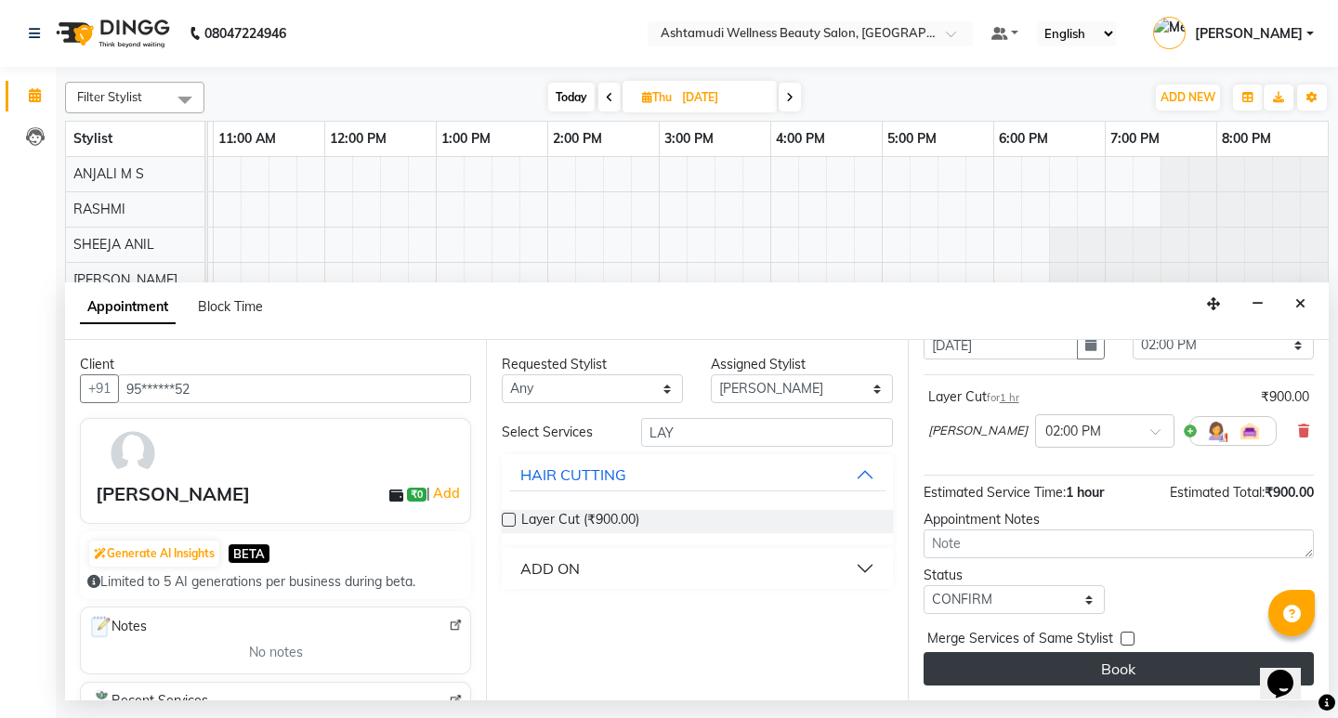
click at [1129, 673] on button "Book" at bounding box center [1119, 668] width 390 height 33
